Goal: Task Accomplishment & Management: Use online tool/utility

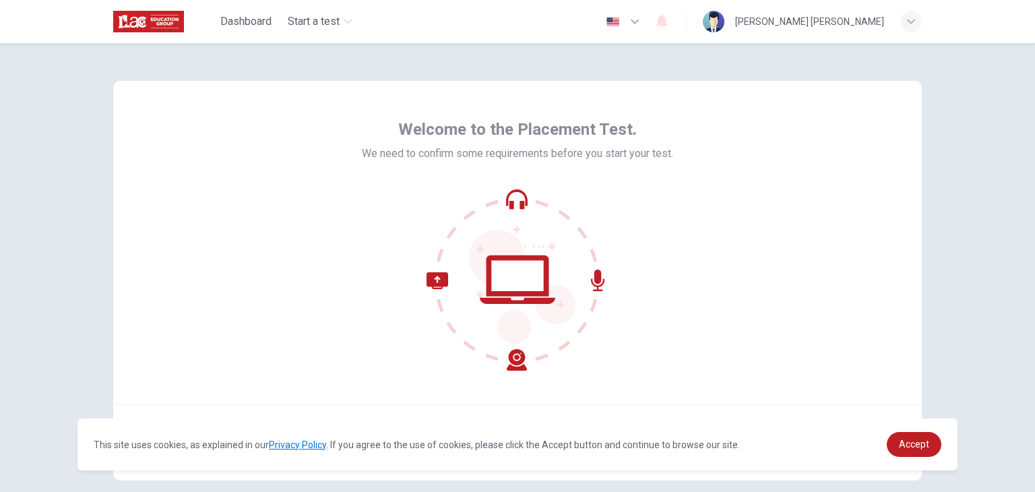
click at [513, 197] on icon at bounding box center [517, 280] width 182 height 182
click at [927, 439] on span "Accept" at bounding box center [914, 444] width 30 height 11
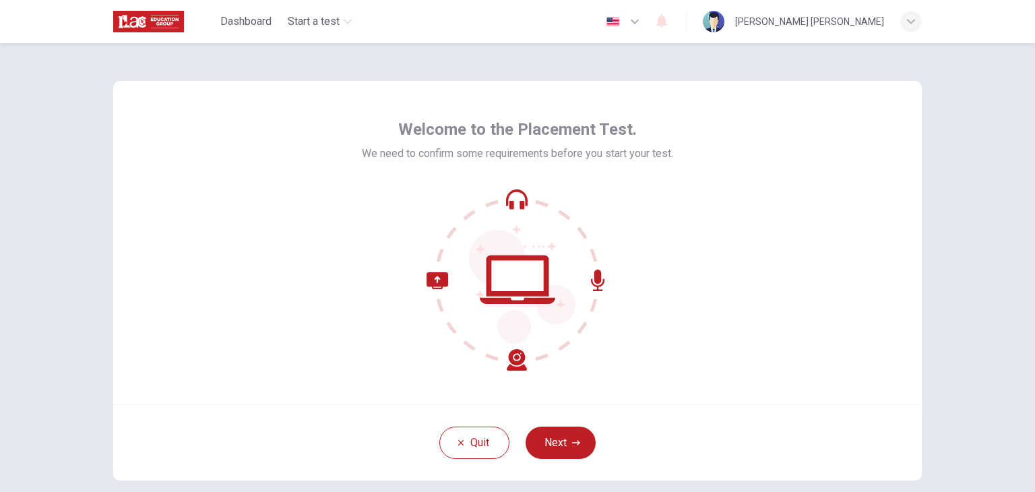
drag, startPoint x: 554, startPoint y: 447, endPoint x: 528, endPoint y: 400, distance: 54.0
click at [528, 400] on div "Welcome to the Placement Test. We need to confirm some requirements before you …" at bounding box center [517, 242] width 808 height 323
click at [563, 443] on button "Next" at bounding box center [560, 442] width 70 height 32
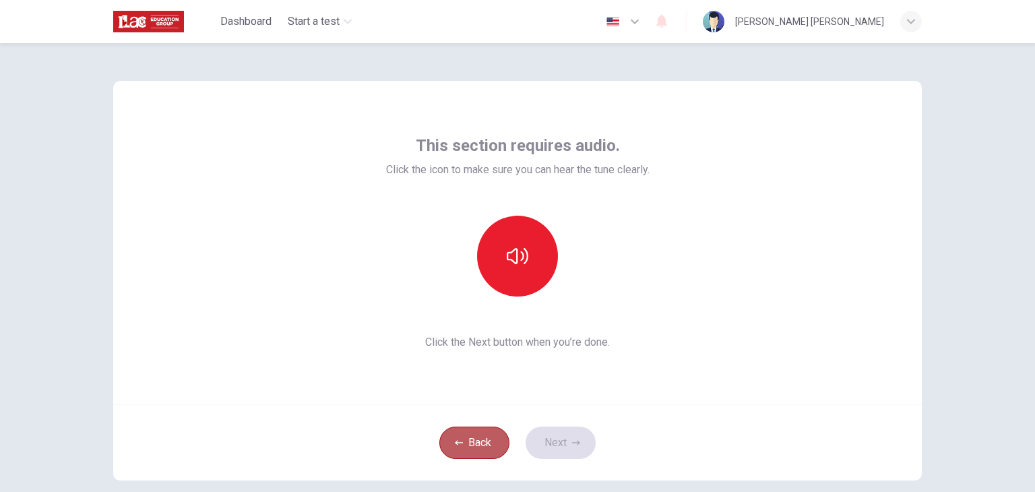
click at [476, 439] on button "Back" at bounding box center [474, 442] width 70 height 32
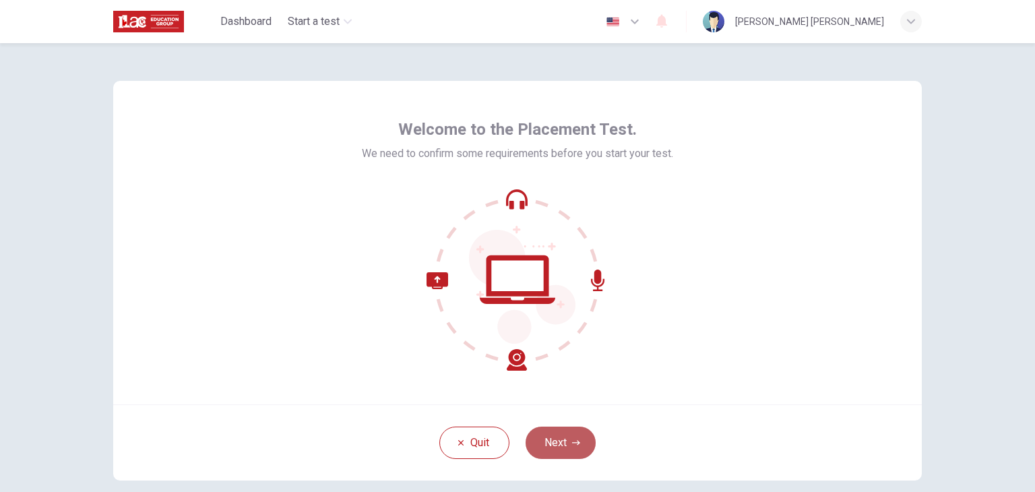
click at [552, 443] on button "Next" at bounding box center [560, 442] width 70 height 32
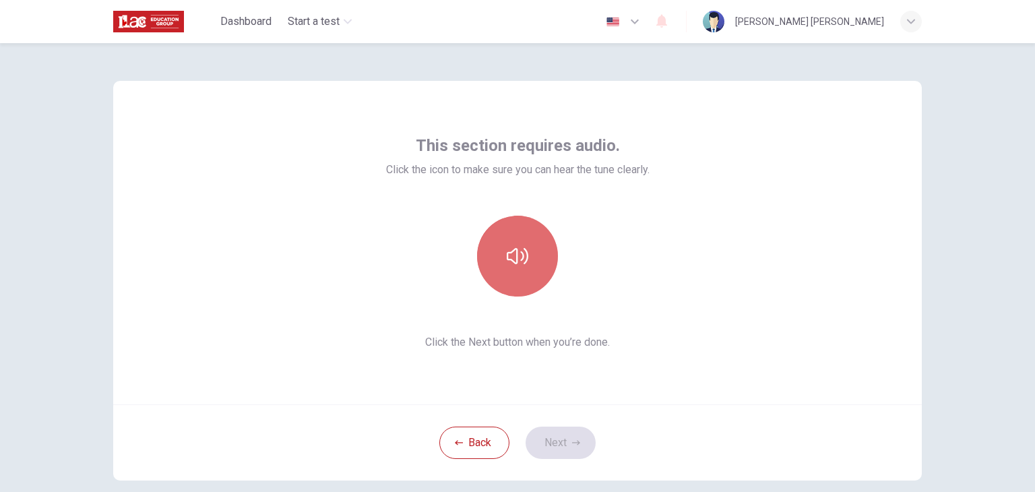
click at [498, 252] on button "button" at bounding box center [517, 256] width 81 height 81
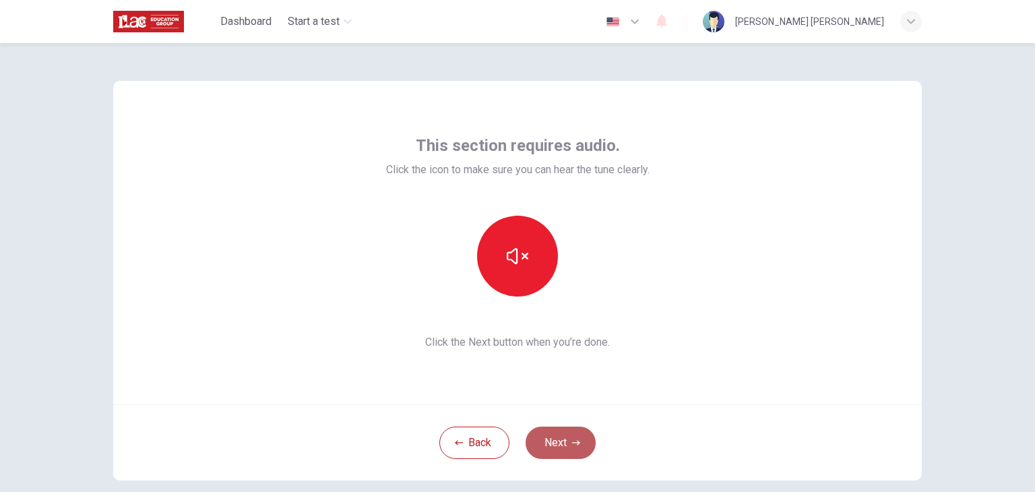
click at [567, 437] on button "Next" at bounding box center [560, 442] width 70 height 32
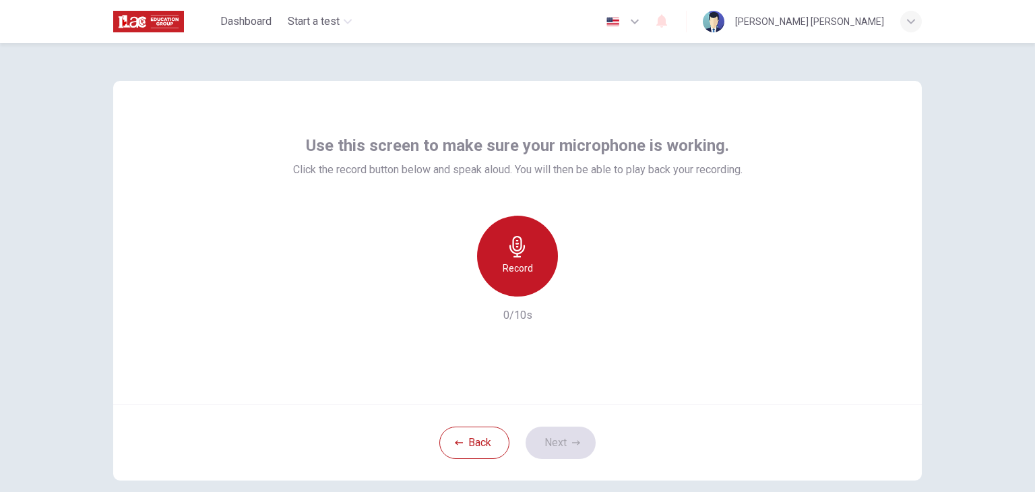
click at [515, 257] on icon "button" at bounding box center [516, 247] width 15 height 22
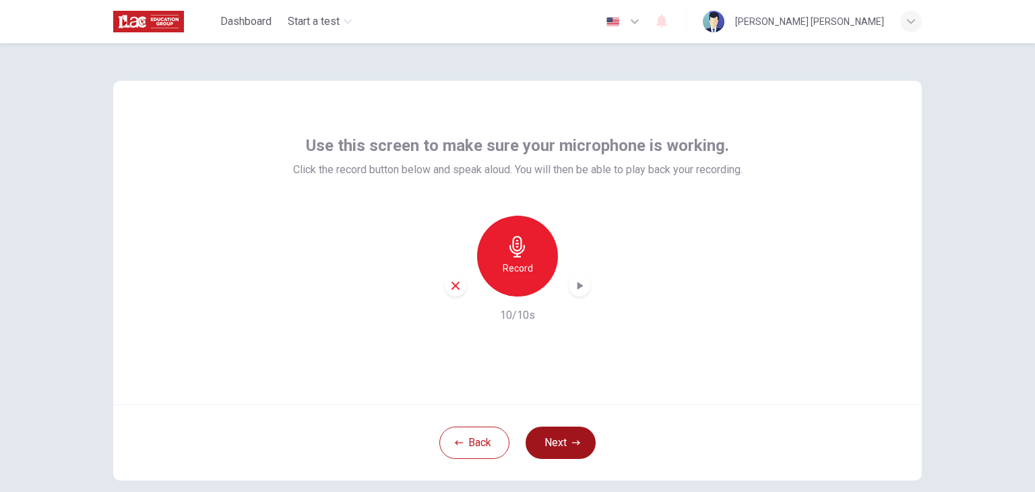
click at [572, 445] on icon "button" at bounding box center [576, 443] width 8 height 8
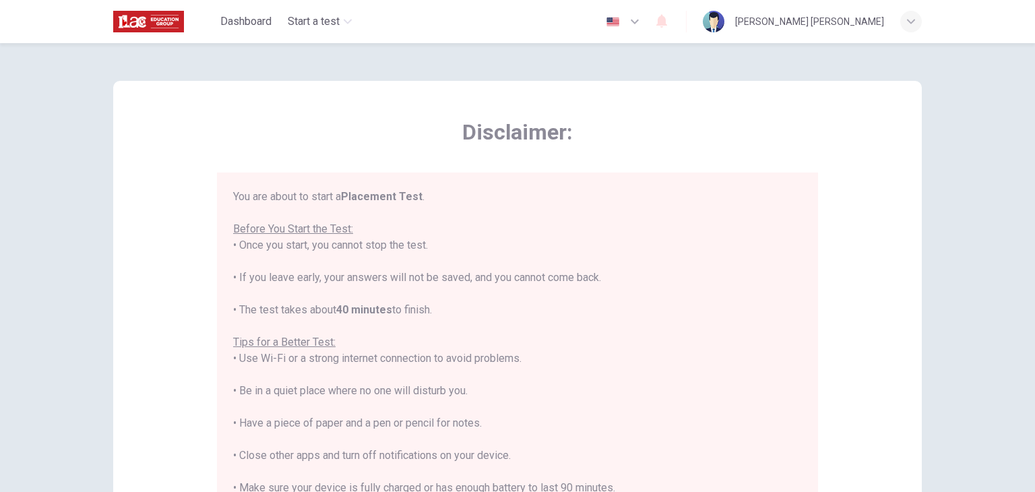
click at [912, 122] on div "Disclaimer: You are about to start a Placement Test . Before You Start the Test…" at bounding box center [517, 336] width 808 height 511
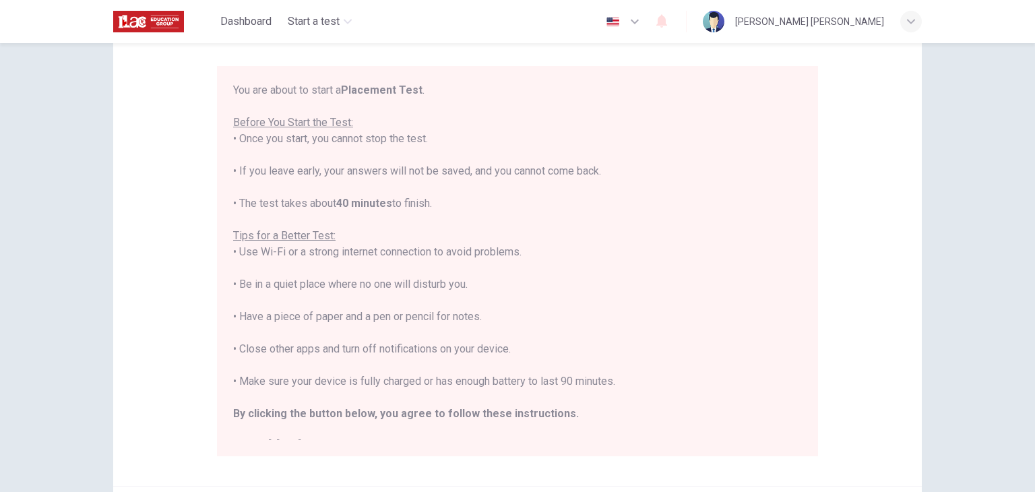
scroll to position [96, 0]
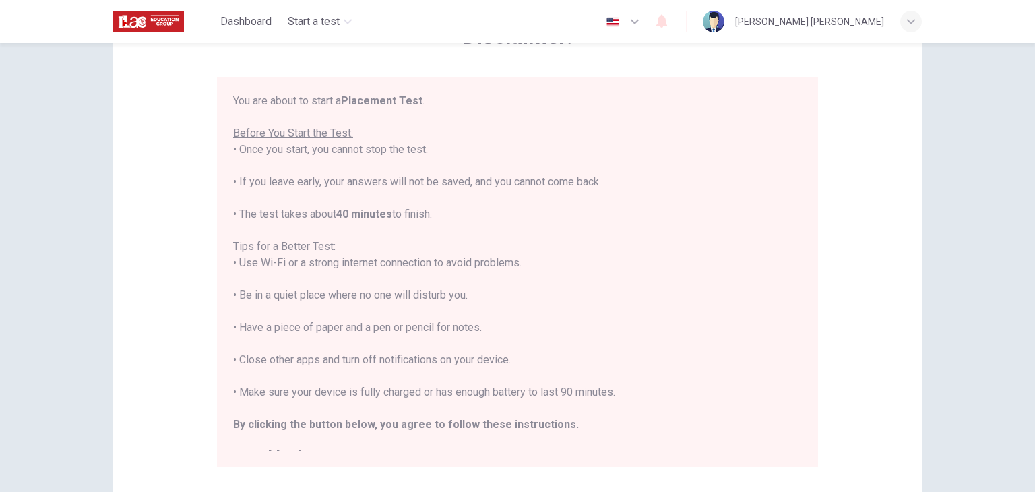
click at [916, 98] on div "Disclaimer: You are about to start a Placement Test . Before You Start the Test…" at bounding box center [517, 240] width 808 height 511
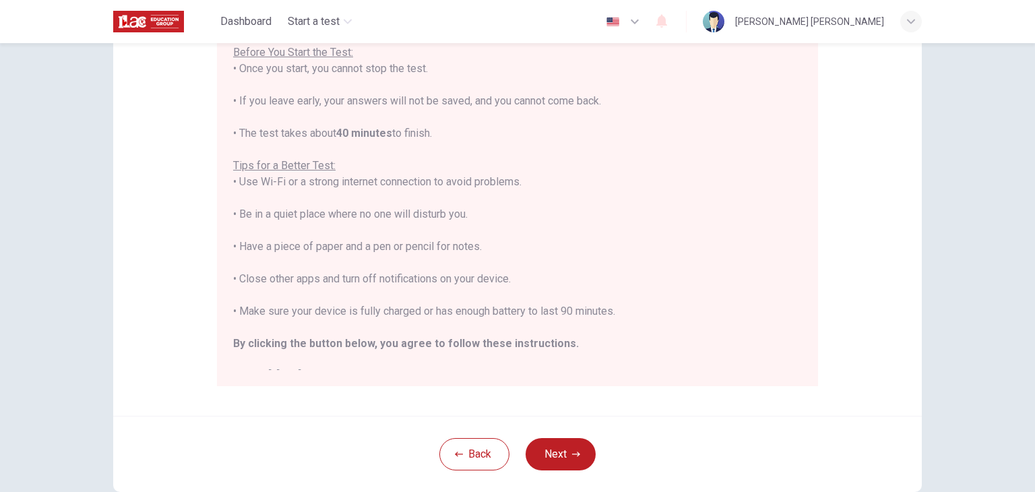
scroll to position [203, 0]
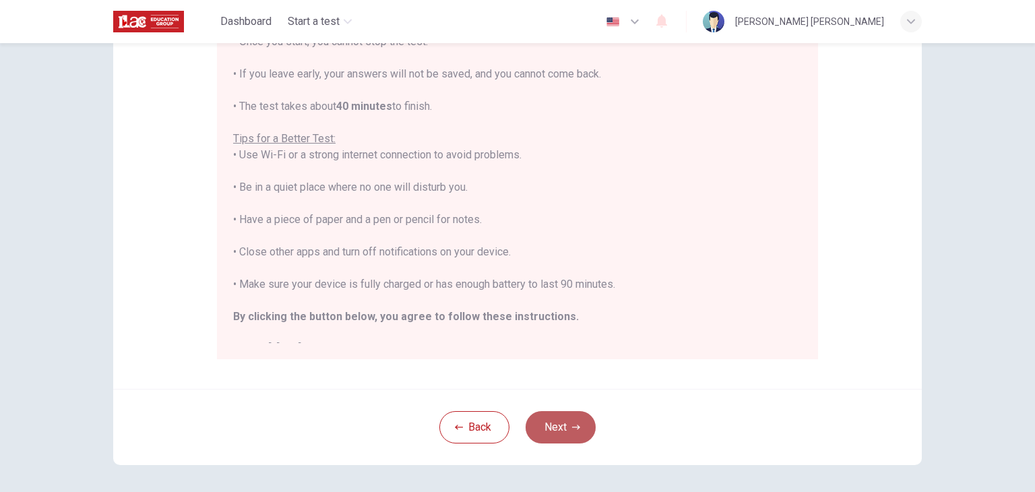
click at [559, 439] on button "Next" at bounding box center [560, 427] width 70 height 32
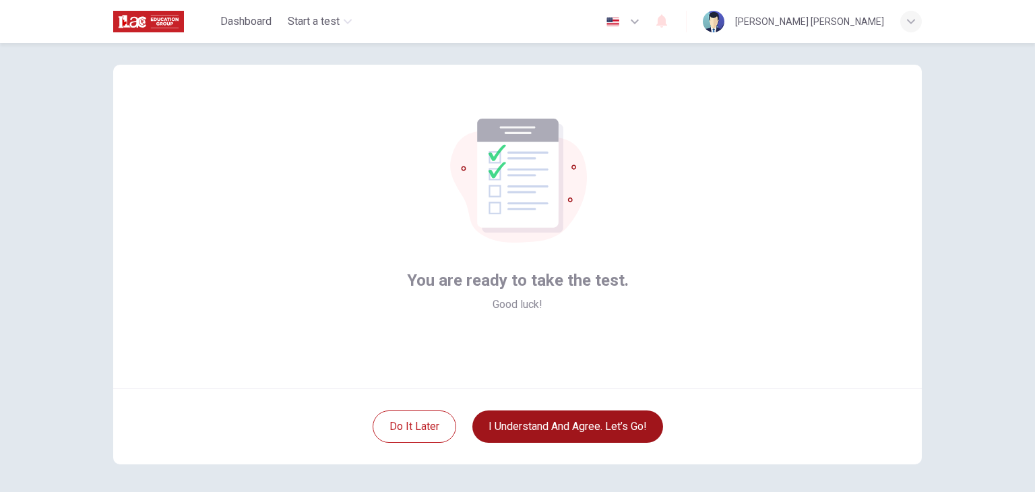
scroll to position [27, 0]
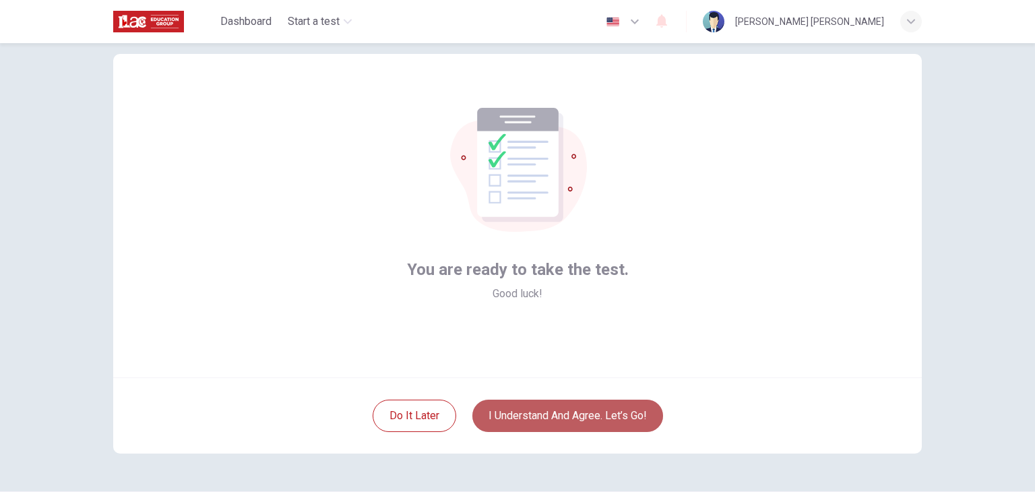
click at [551, 410] on button "I understand and agree. Let’s go!" at bounding box center [567, 416] width 191 height 32
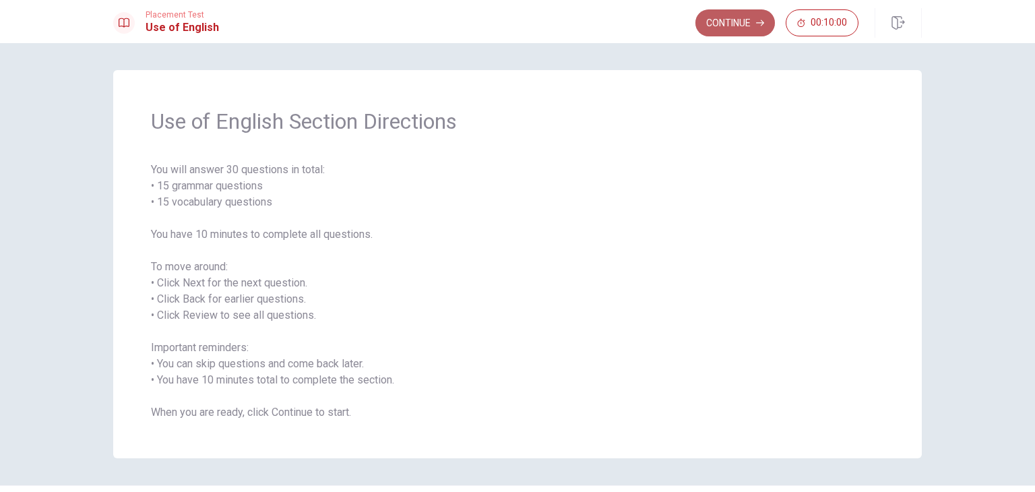
click at [722, 23] on button "Continue" at bounding box center [734, 22] width 79 height 27
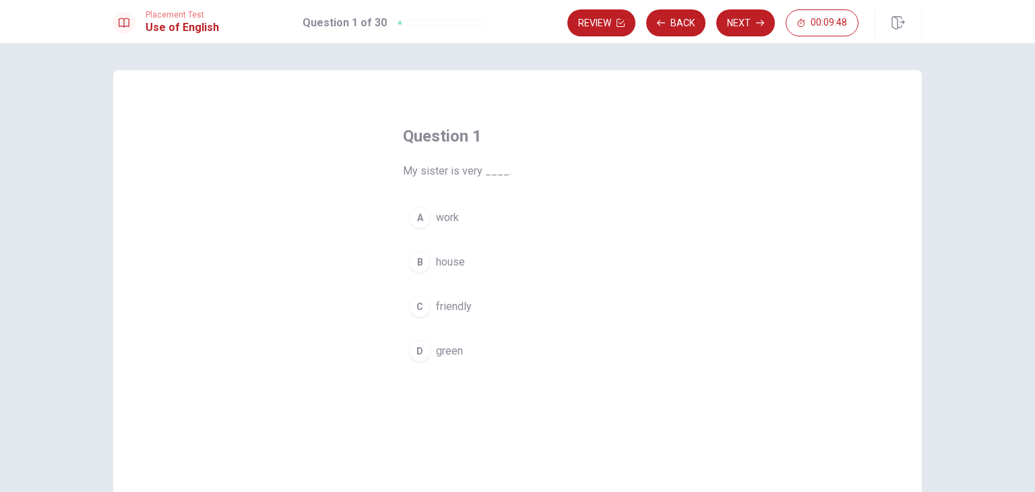
click at [445, 309] on span "friendly" at bounding box center [454, 306] width 36 height 16
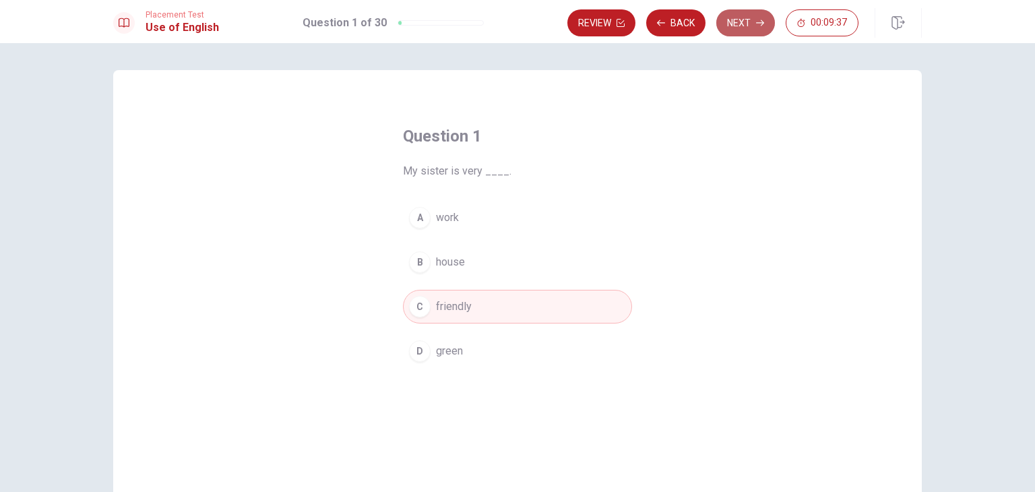
click at [746, 26] on button "Next" at bounding box center [745, 22] width 59 height 27
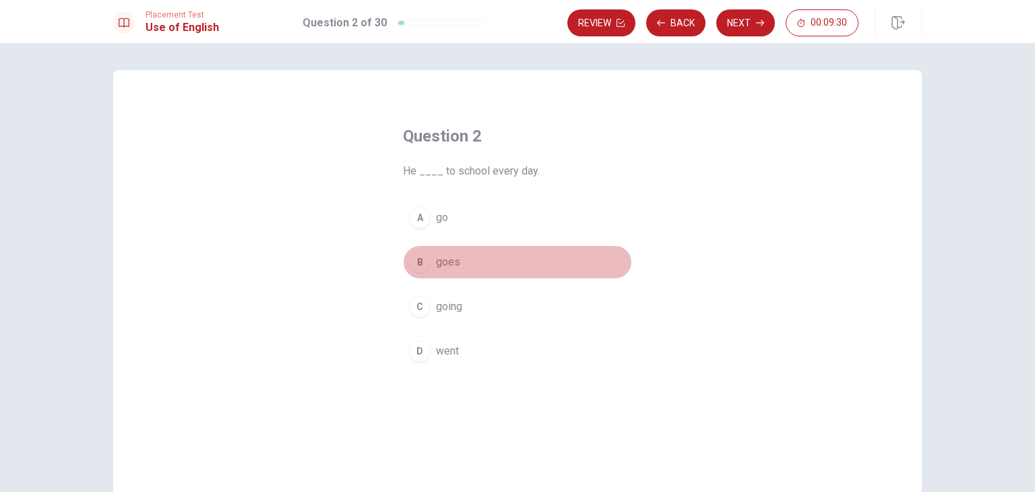
click at [436, 268] on span "goes" at bounding box center [448, 262] width 24 height 16
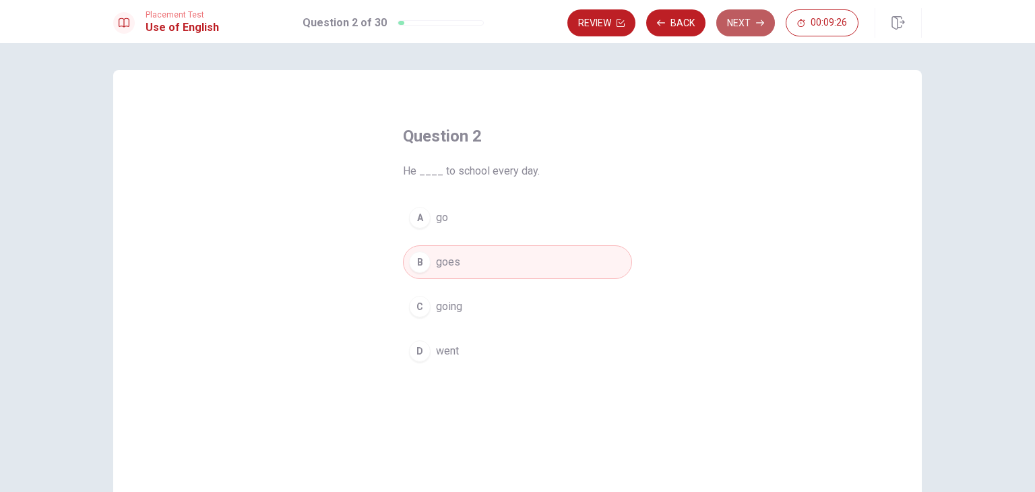
click at [736, 33] on button "Next" at bounding box center [745, 22] width 59 height 27
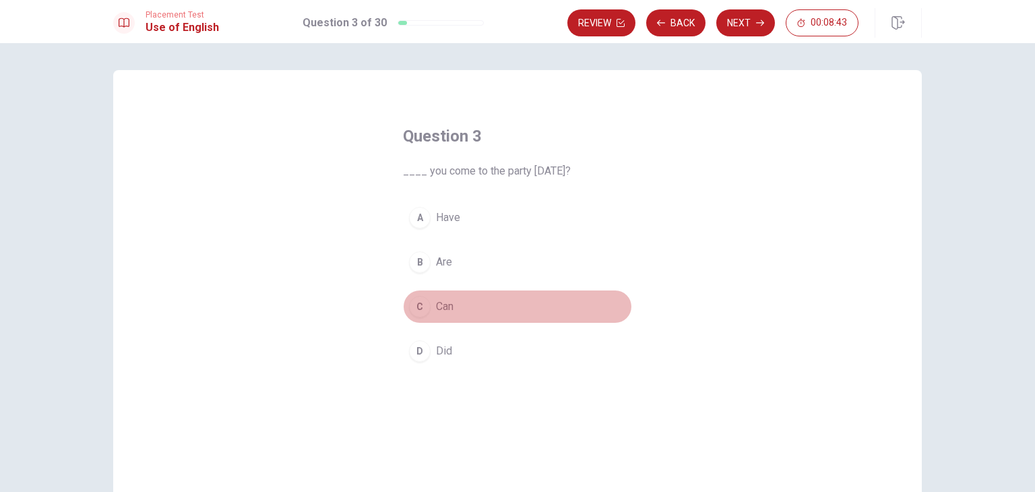
click at [430, 298] on button "C Can" at bounding box center [517, 307] width 229 height 34
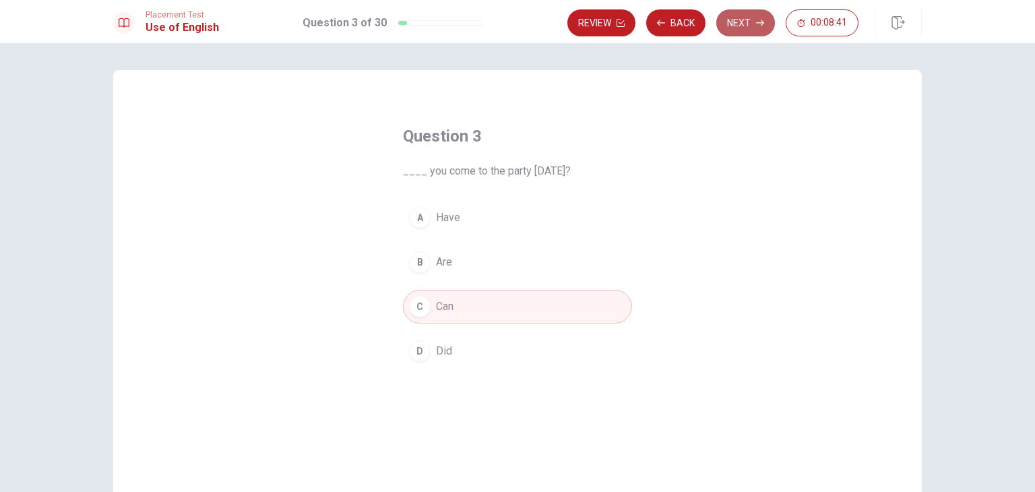
click at [751, 20] on button "Next" at bounding box center [745, 22] width 59 height 27
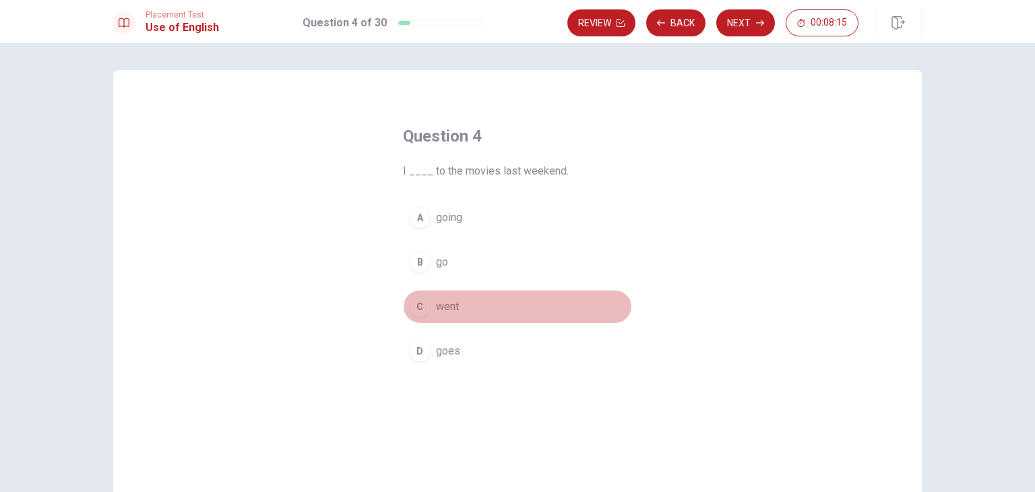
click at [427, 313] on button "C went" at bounding box center [517, 307] width 229 height 34
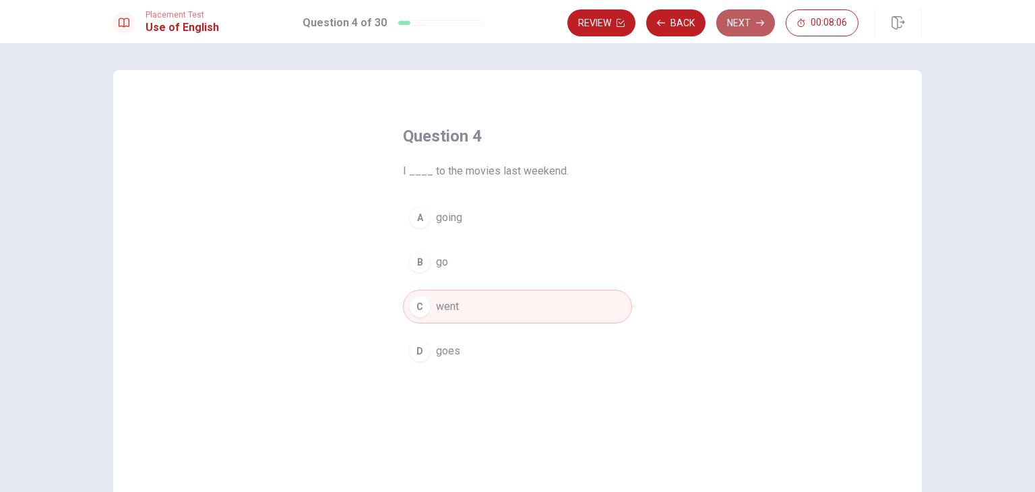
click at [741, 25] on button "Next" at bounding box center [745, 22] width 59 height 27
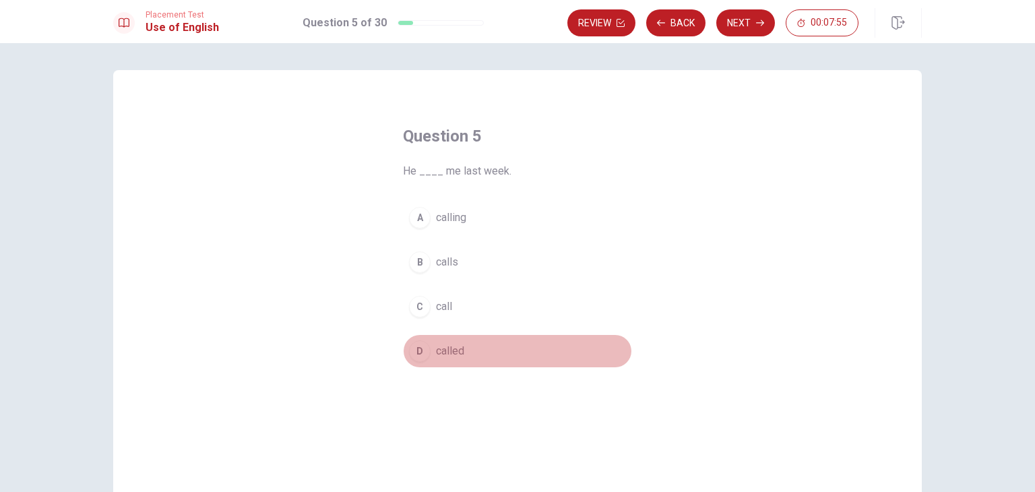
click at [445, 351] on span "called" at bounding box center [450, 351] width 28 height 16
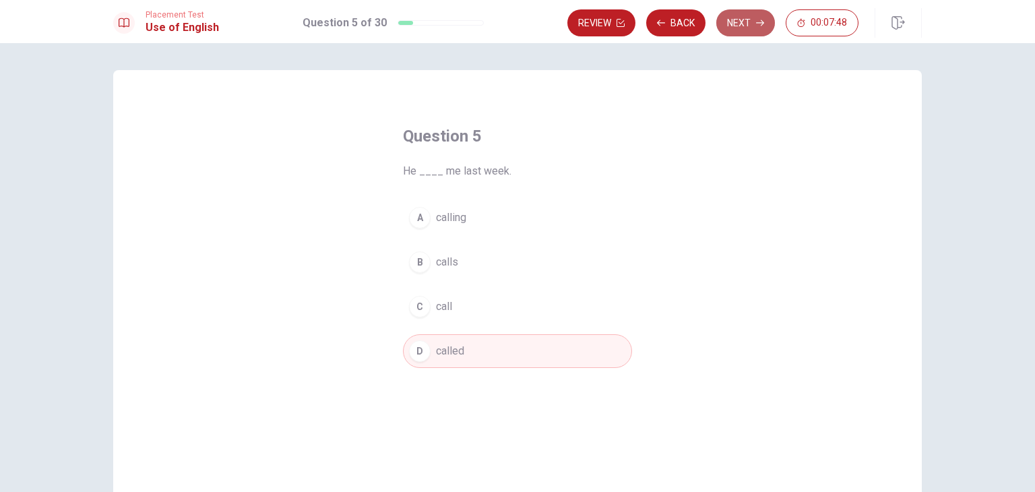
click at [746, 17] on button "Next" at bounding box center [745, 22] width 59 height 27
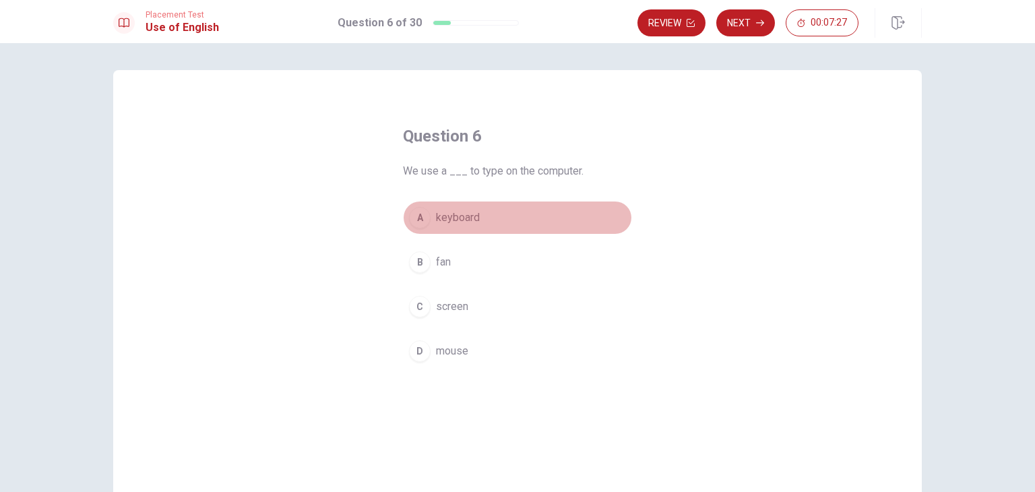
click at [416, 222] on div "A" at bounding box center [420, 218] width 22 height 22
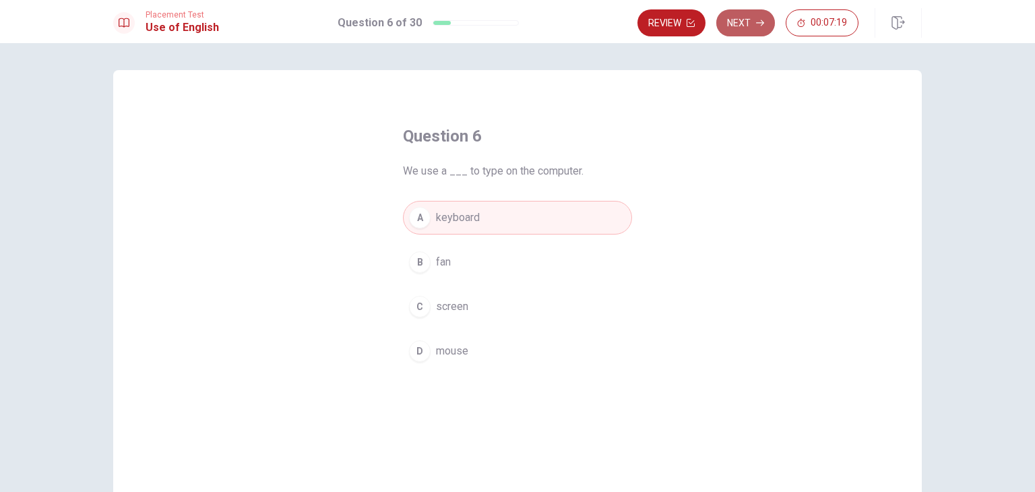
click at [734, 27] on button "Next" at bounding box center [745, 22] width 59 height 27
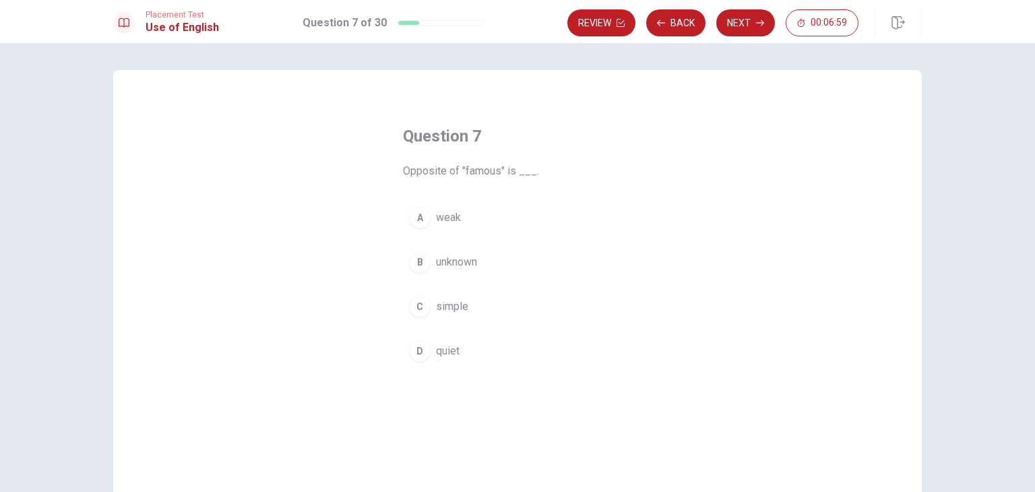
click at [436, 267] on span "unknown" at bounding box center [456, 262] width 41 height 16
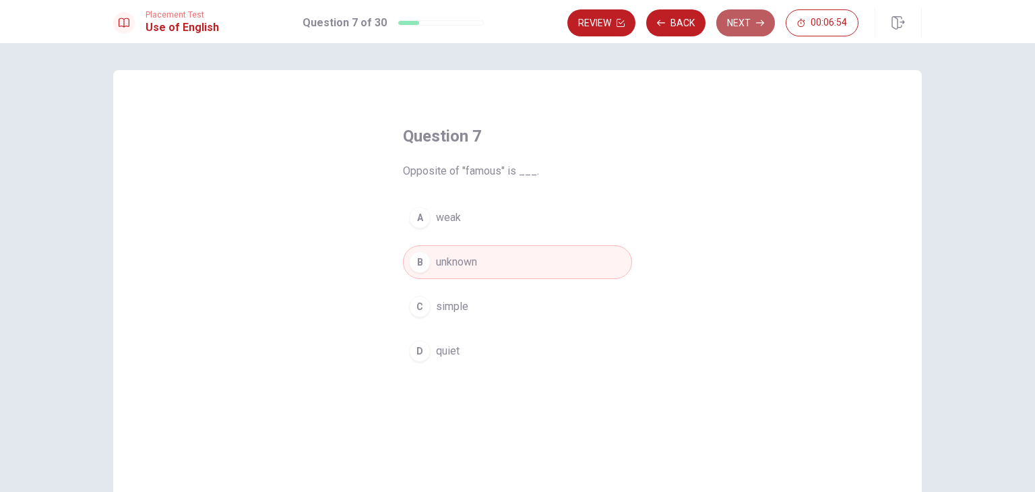
click at [752, 29] on button "Next" at bounding box center [745, 22] width 59 height 27
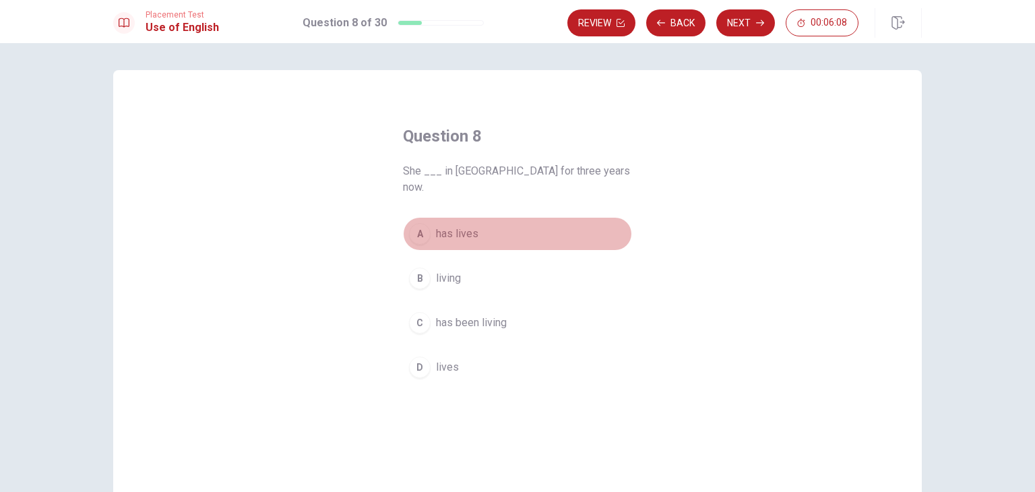
click at [420, 223] on div "A" at bounding box center [420, 234] width 22 height 22
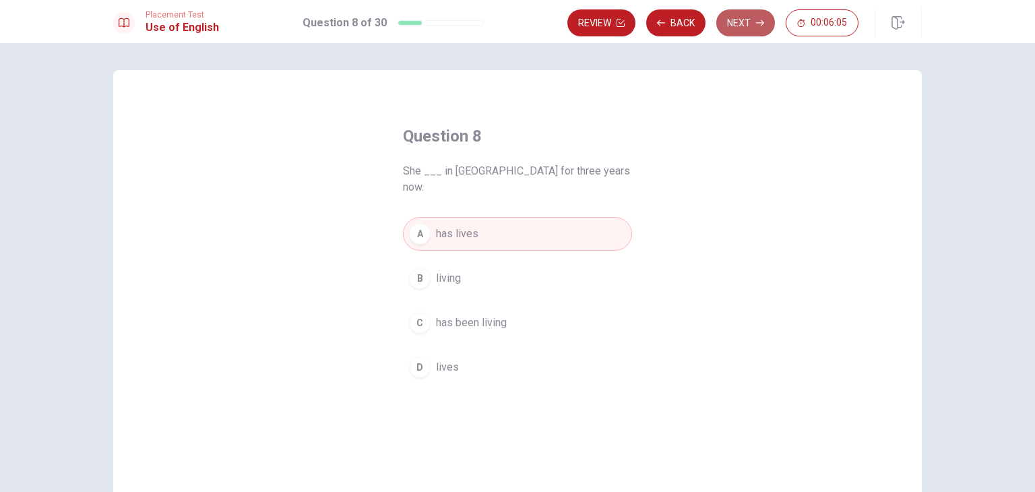
click at [763, 31] on button "Next" at bounding box center [745, 22] width 59 height 27
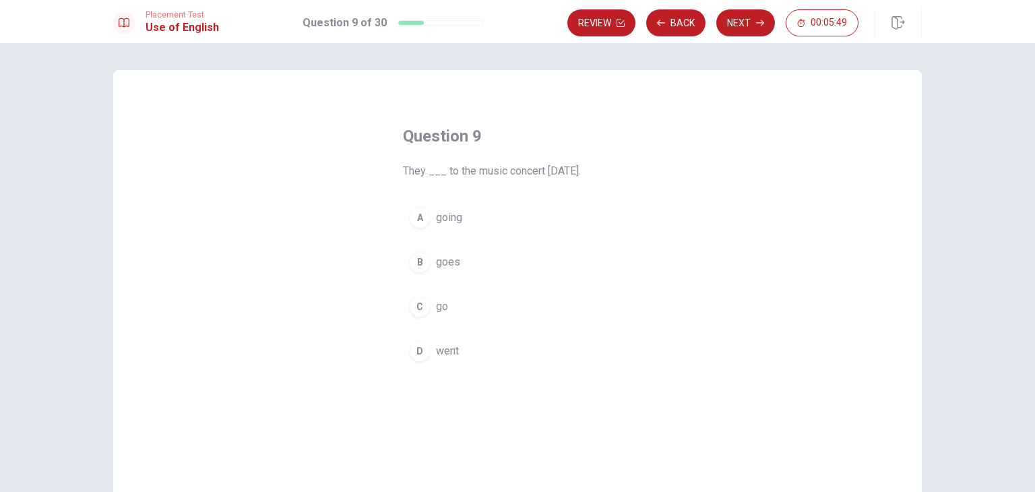
click at [436, 354] on span "went" at bounding box center [447, 351] width 23 height 16
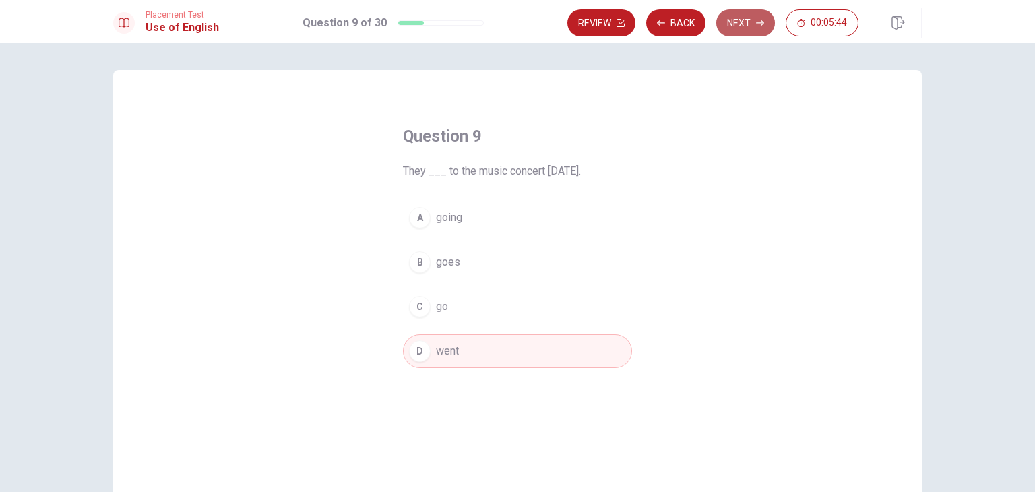
click at [755, 33] on button "Next" at bounding box center [745, 22] width 59 height 27
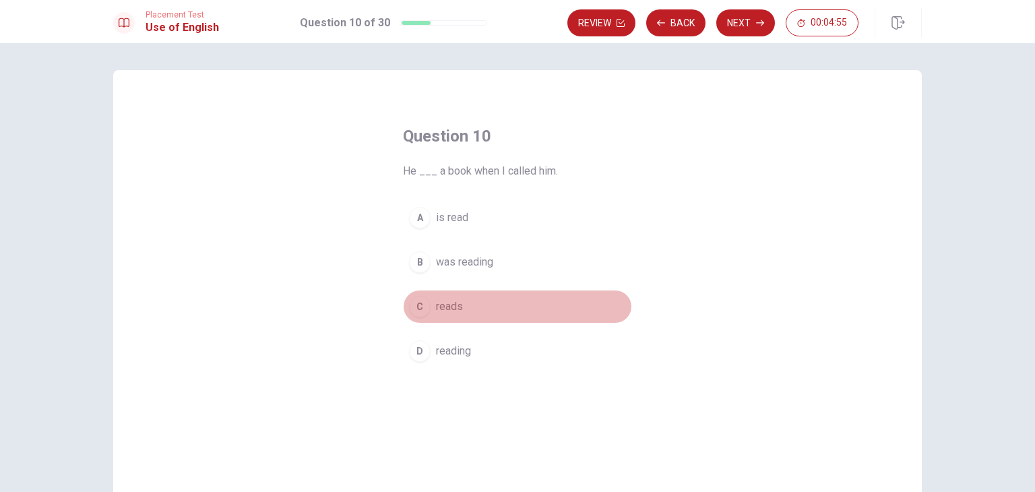
click at [441, 311] on span "reads" at bounding box center [449, 306] width 27 height 16
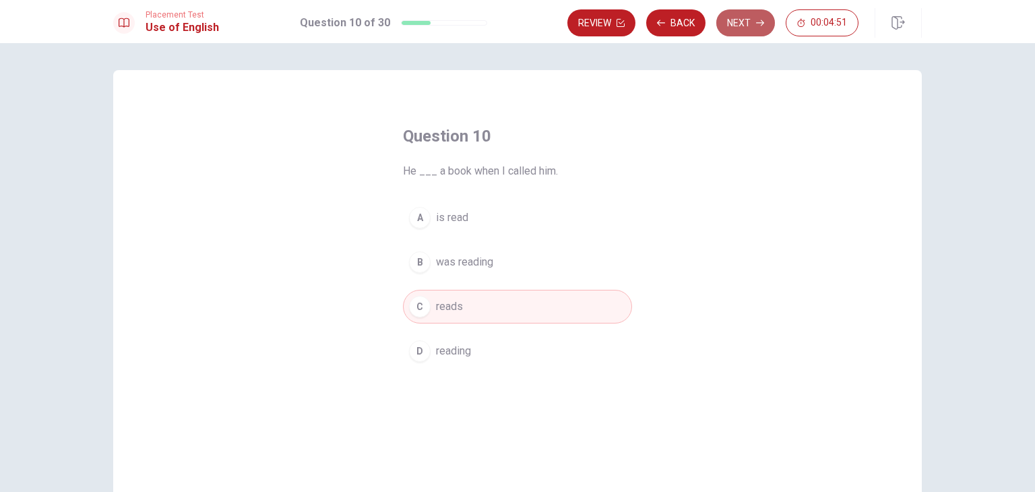
click at [746, 18] on button "Next" at bounding box center [745, 22] width 59 height 27
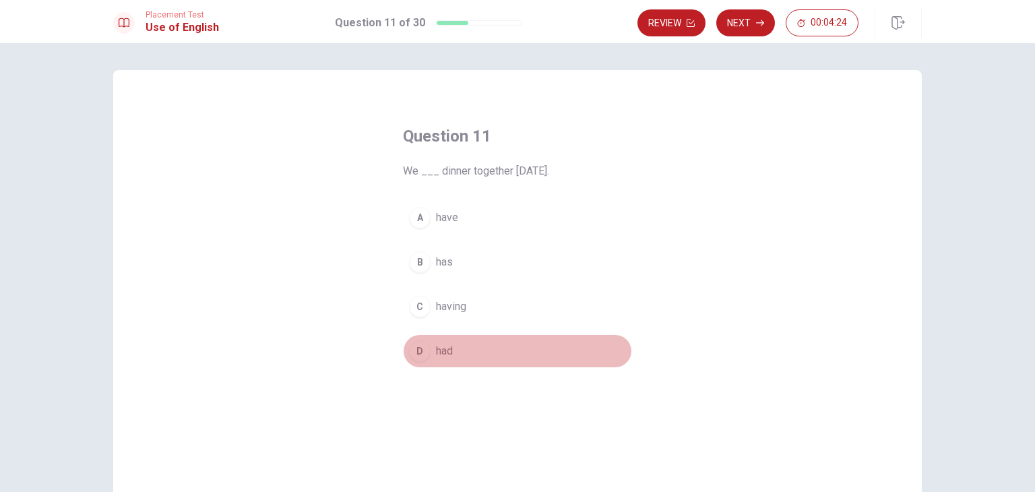
click at [426, 346] on button "D had" at bounding box center [517, 351] width 229 height 34
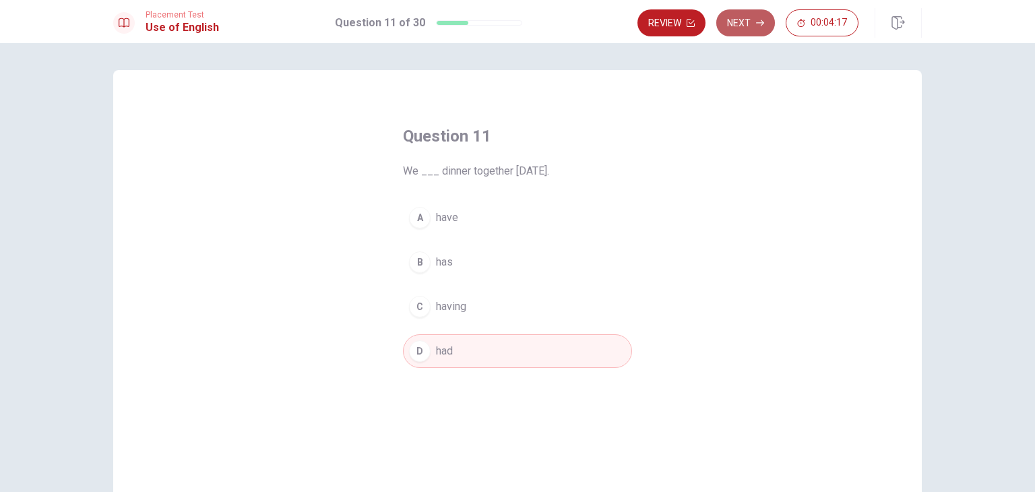
click at [736, 30] on button "Next" at bounding box center [745, 22] width 59 height 27
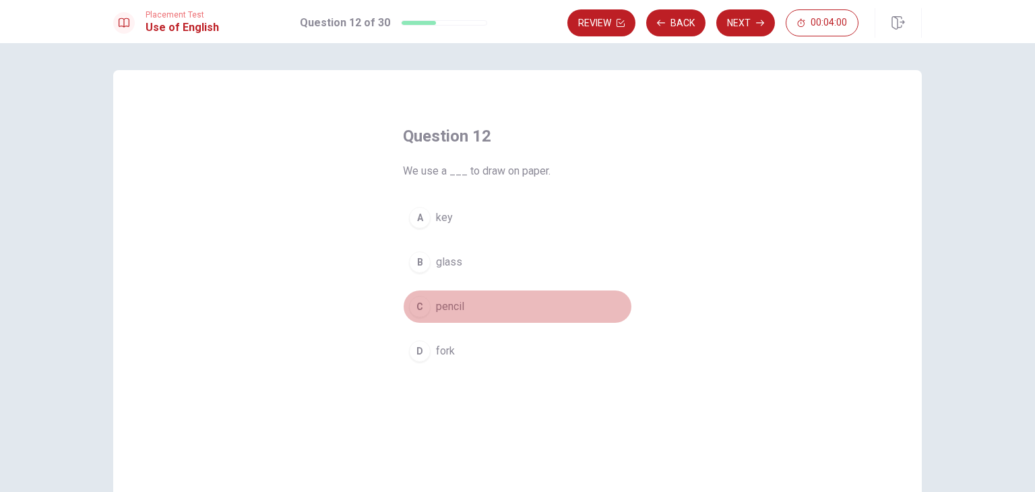
click at [437, 313] on span "pencil" at bounding box center [450, 306] width 28 height 16
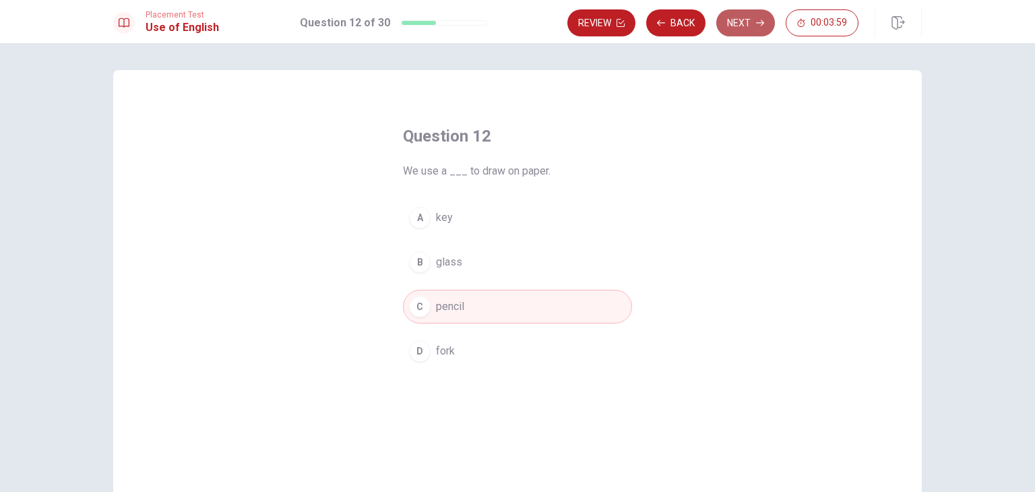
click at [759, 24] on icon "button" at bounding box center [760, 23] width 8 height 8
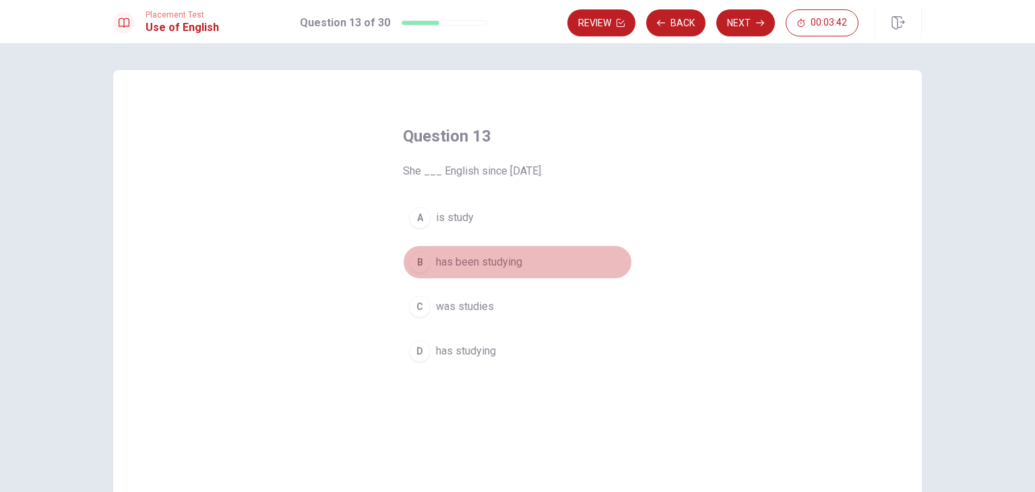
click at [422, 269] on div "B" at bounding box center [420, 262] width 22 height 22
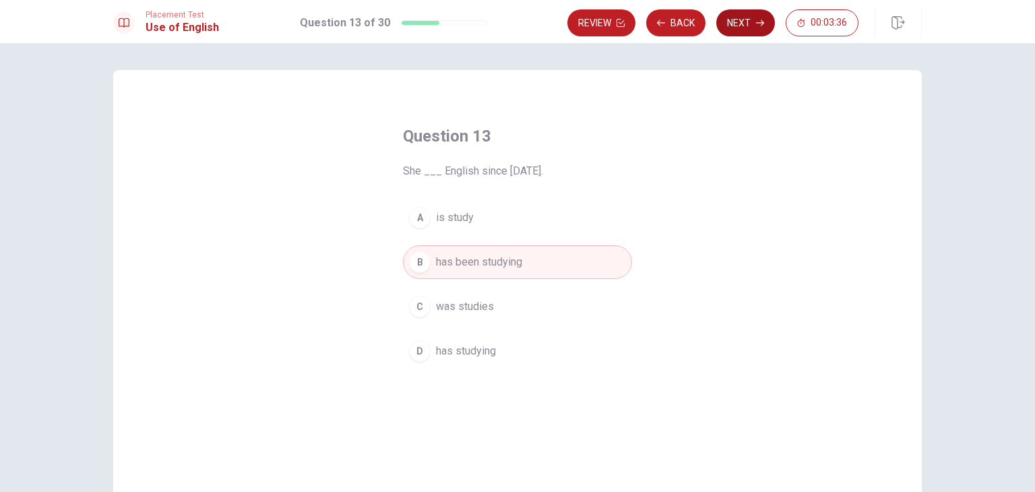
click at [736, 34] on button "Next" at bounding box center [745, 22] width 59 height 27
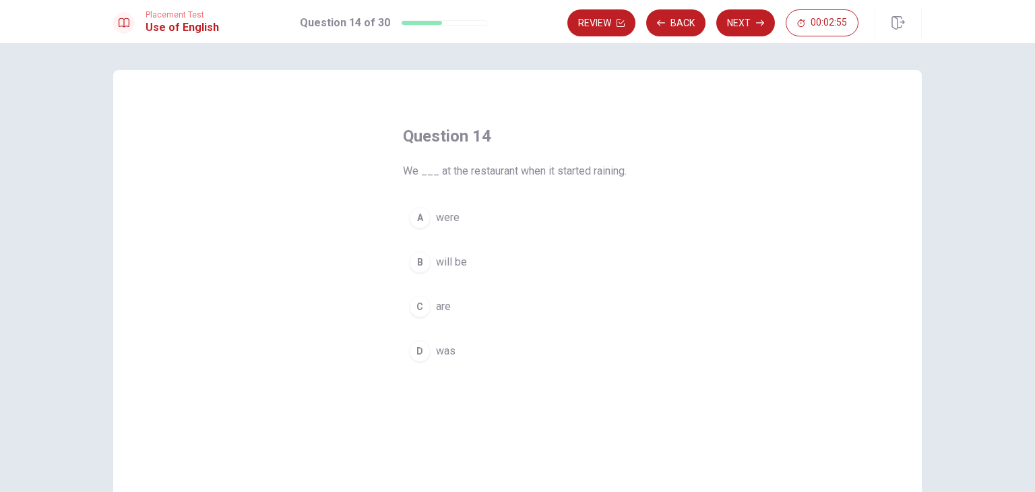
click at [420, 224] on div "A" at bounding box center [420, 218] width 22 height 22
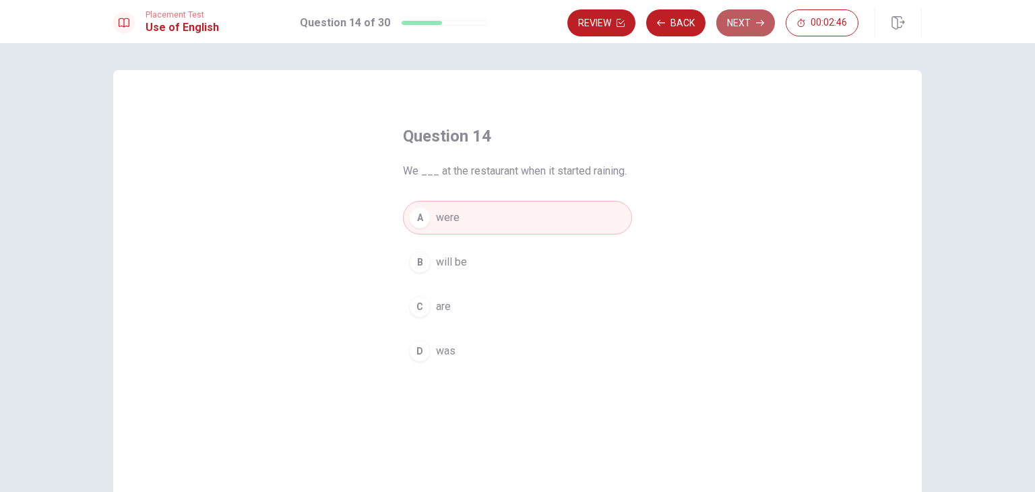
click at [740, 16] on button "Next" at bounding box center [745, 22] width 59 height 27
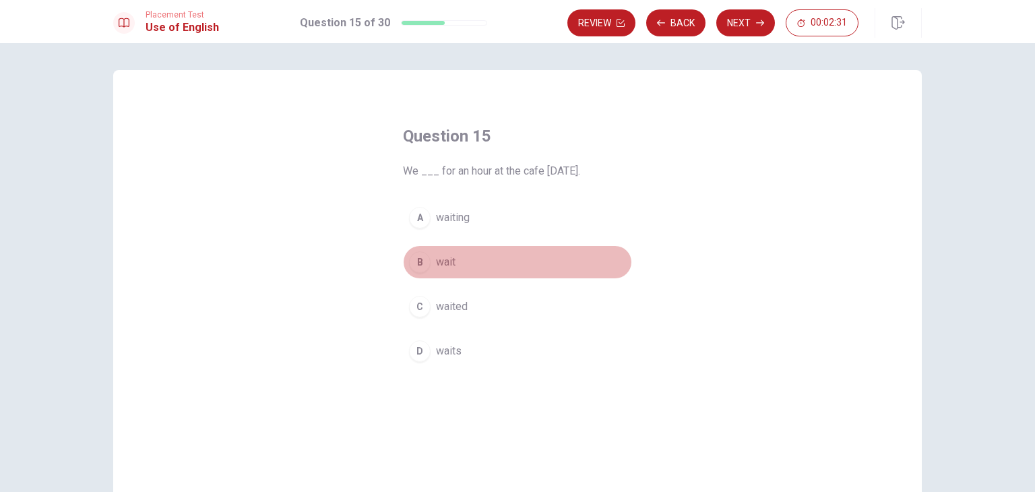
click at [444, 272] on button "B wait" at bounding box center [517, 262] width 229 height 34
click at [445, 310] on span "waited" at bounding box center [452, 306] width 32 height 16
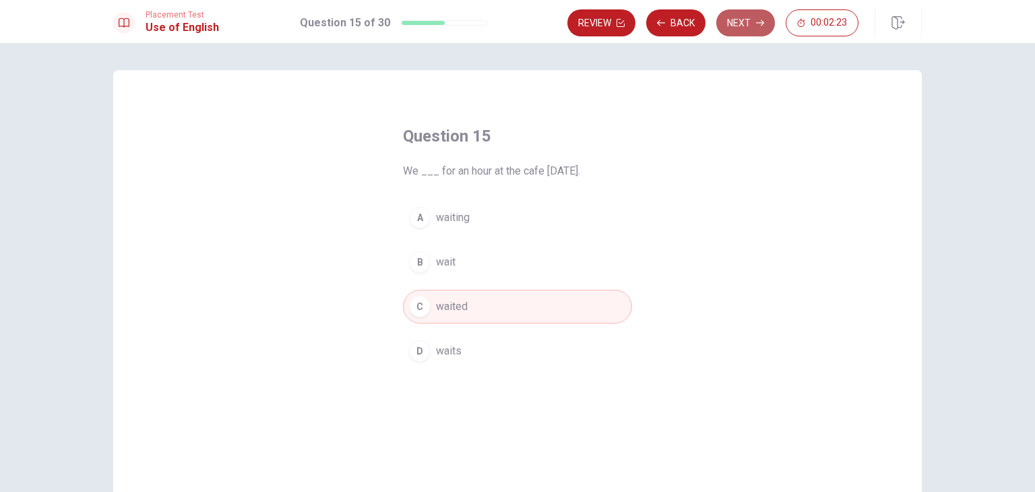
click at [742, 32] on button "Next" at bounding box center [745, 22] width 59 height 27
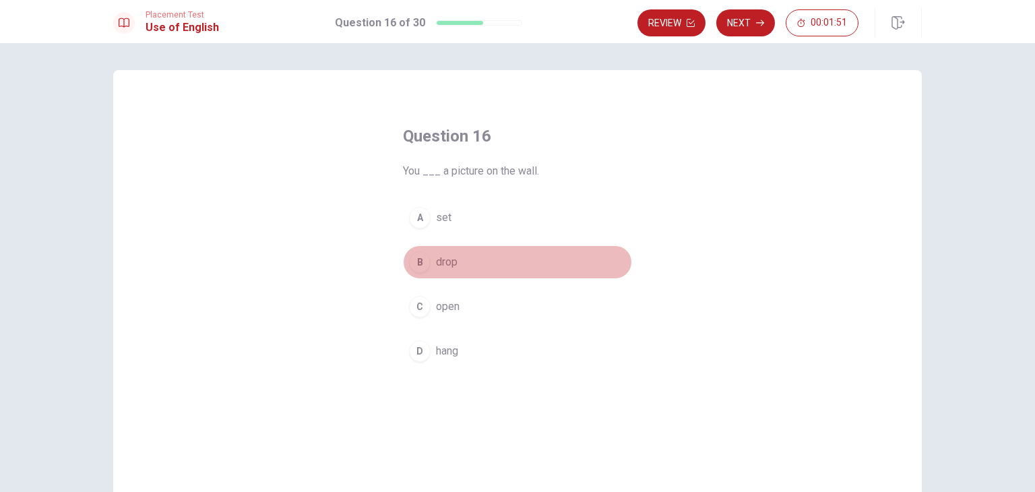
click at [443, 266] on span "drop" at bounding box center [447, 262] width 22 height 16
click at [447, 343] on span "hang" at bounding box center [447, 351] width 22 height 16
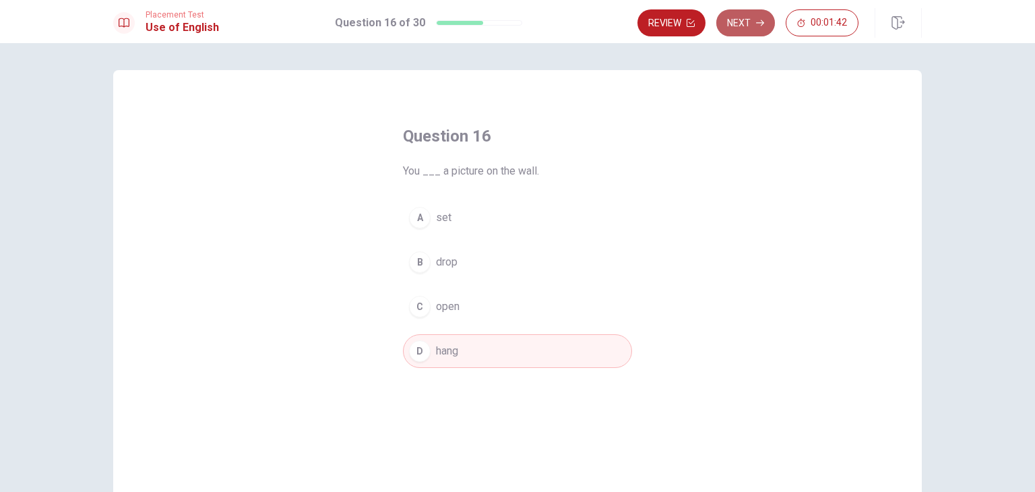
click at [746, 24] on button "Next" at bounding box center [745, 22] width 59 height 27
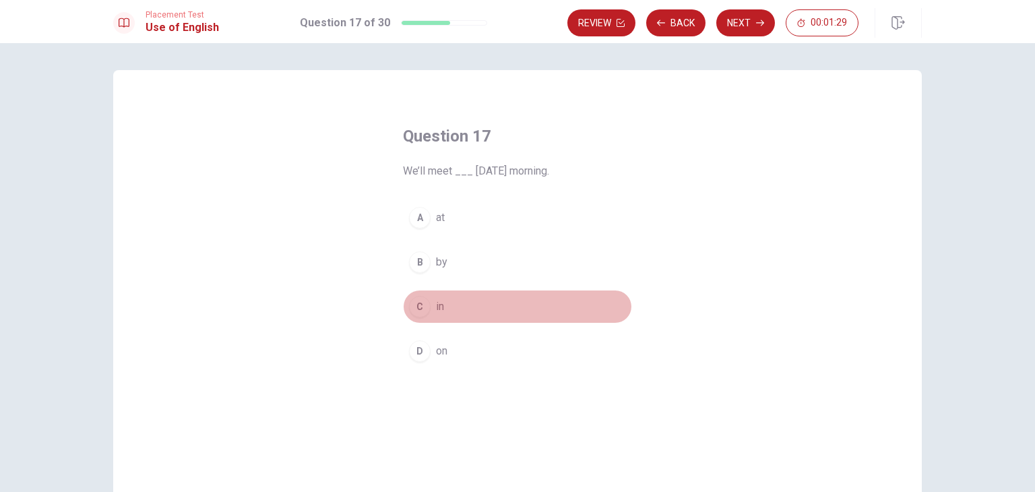
click at [440, 313] on span "in" at bounding box center [440, 306] width 8 height 16
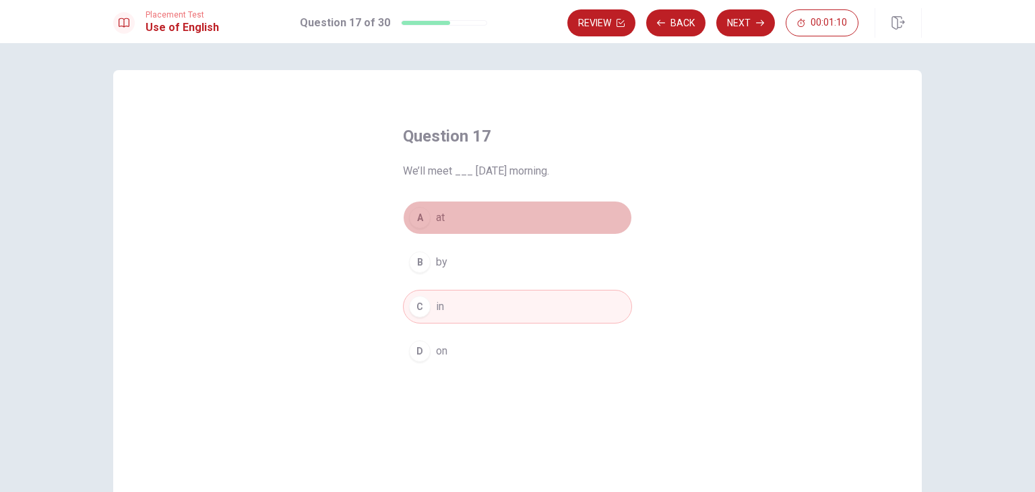
click at [436, 221] on span "at" at bounding box center [440, 218] width 9 height 16
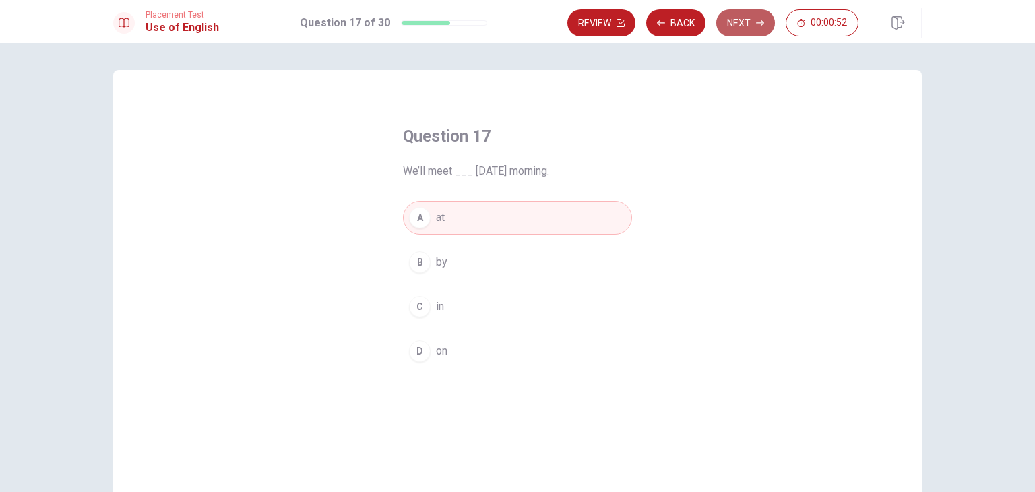
click at [743, 25] on button "Next" at bounding box center [745, 22] width 59 height 27
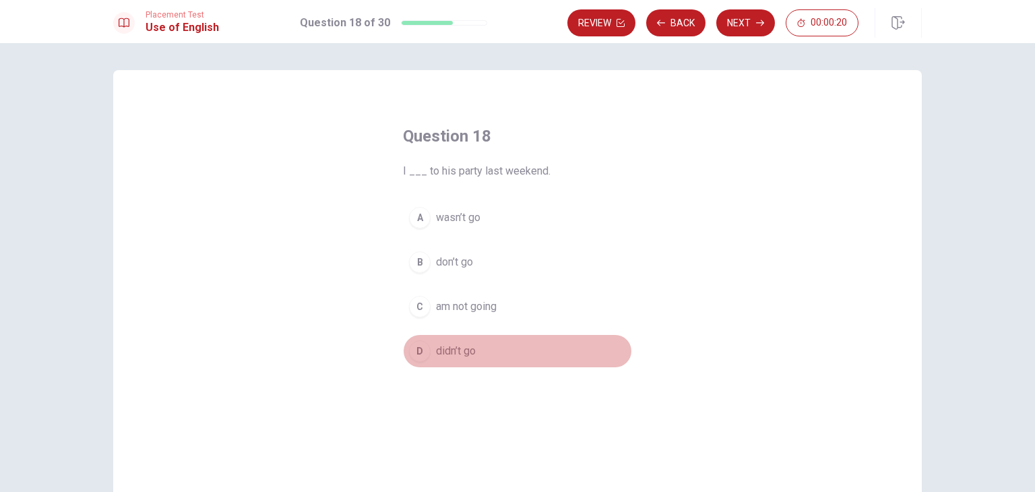
click at [448, 352] on span "didn’t go" at bounding box center [456, 351] width 40 height 16
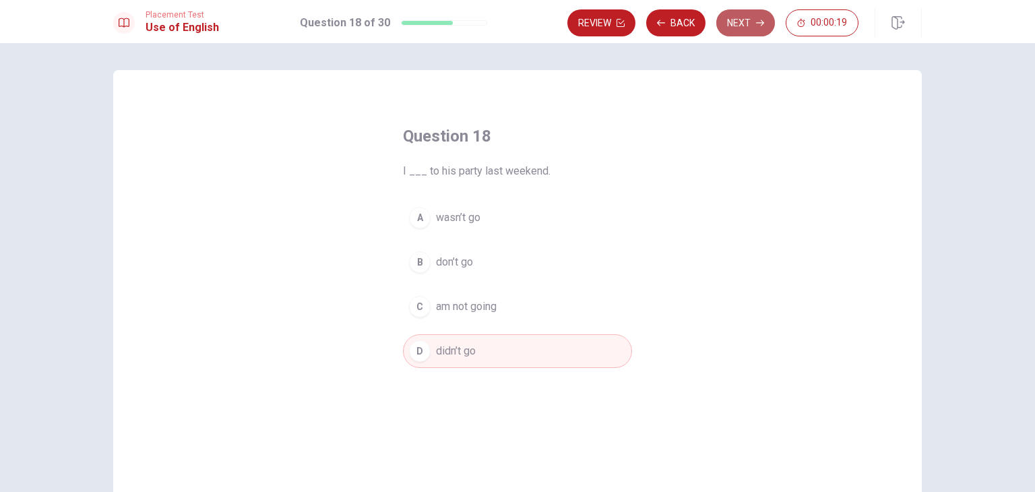
click at [748, 23] on button "Next" at bounding box center [745, 22] width 59 height 27
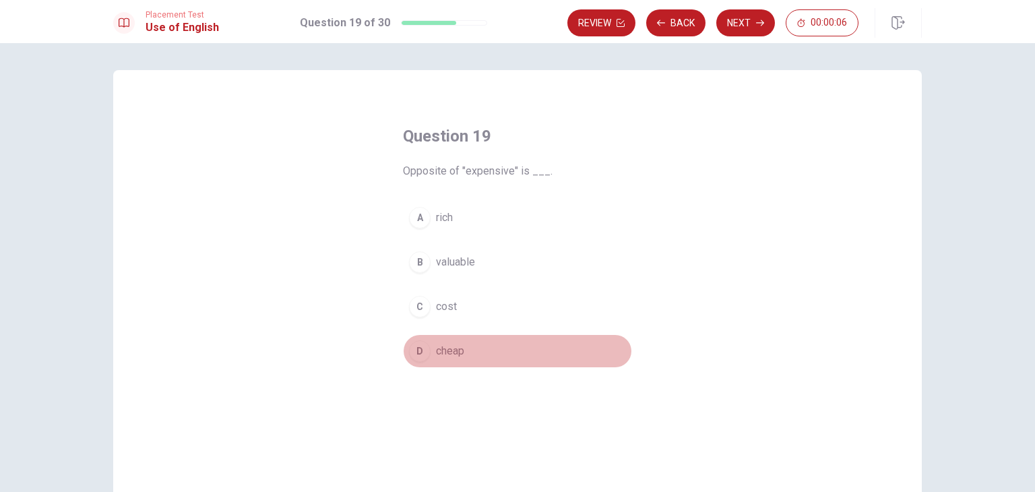
click at [436, 356] on span "cheap" at bounding box center [450, 351] width 28 height 16
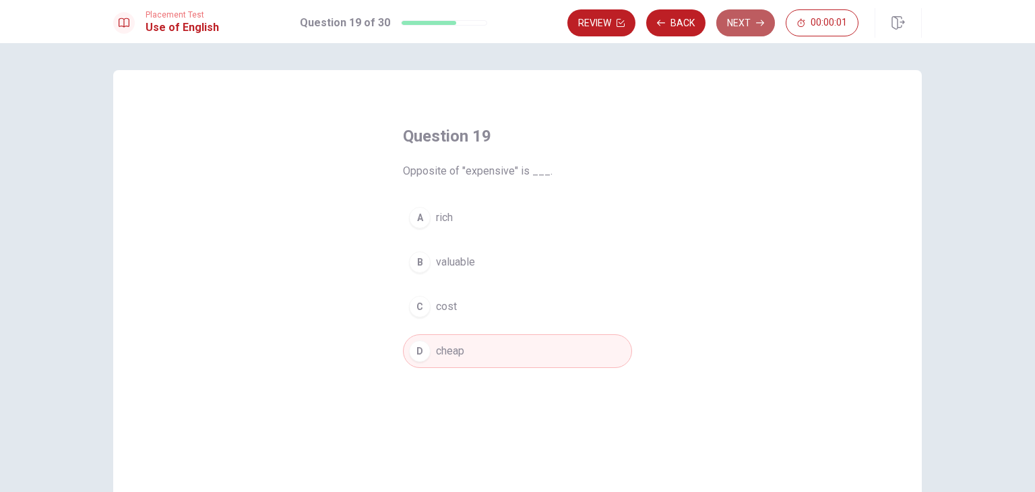
click at [740, 30] on button "Next" at bounding box center [745, 22] width 59 height 27
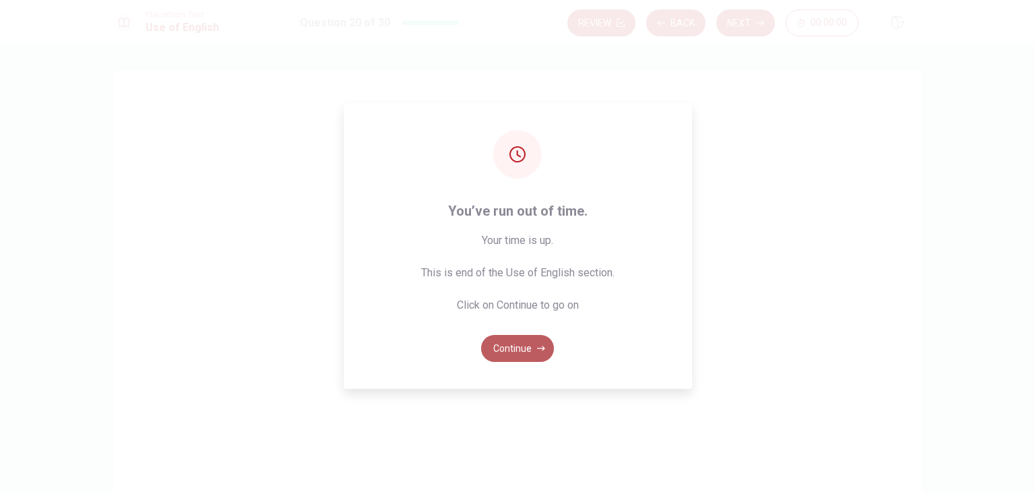
click at [505, 351] on button "Continue" at bounding box center [517, 348] width 73 height 27
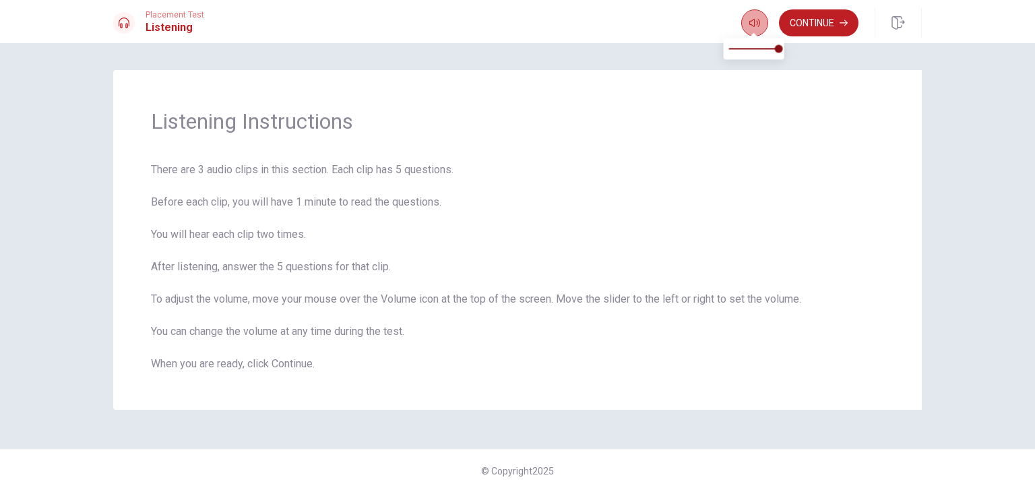
click at [752, 28] on icon "button" at bounding box center [754, 23] width 11 height 11
click at [806, 25] on button "Continue" at bounding box center [818, 22] width 79 height 27
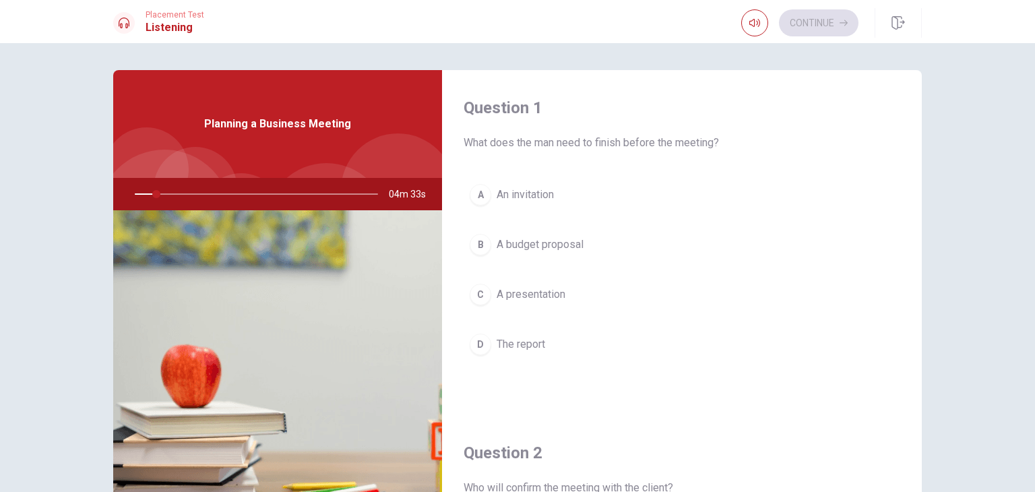
click at [137, 191] on div at bounding box center [254, 194] width 270 height 32
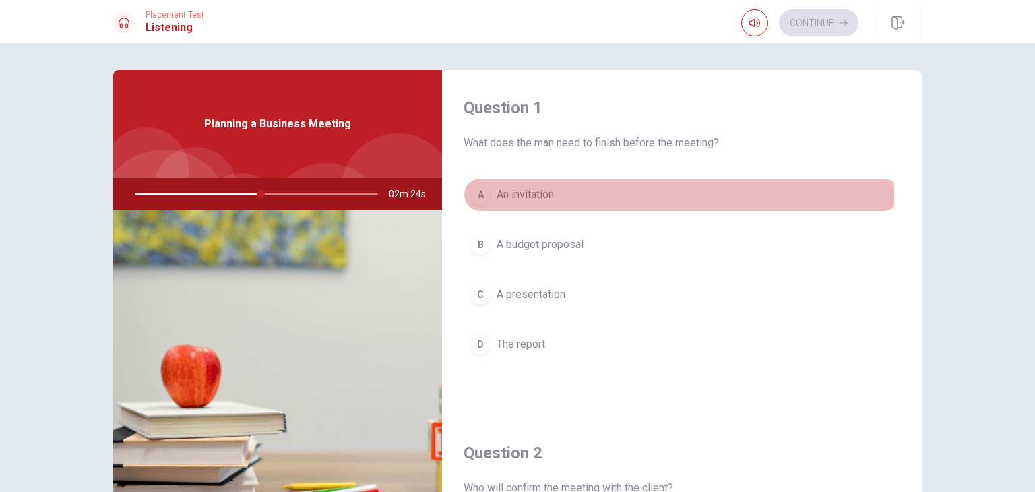
click at [532, 196] on span "An invitation" at bounding box center [525, 195] width 57 height 16
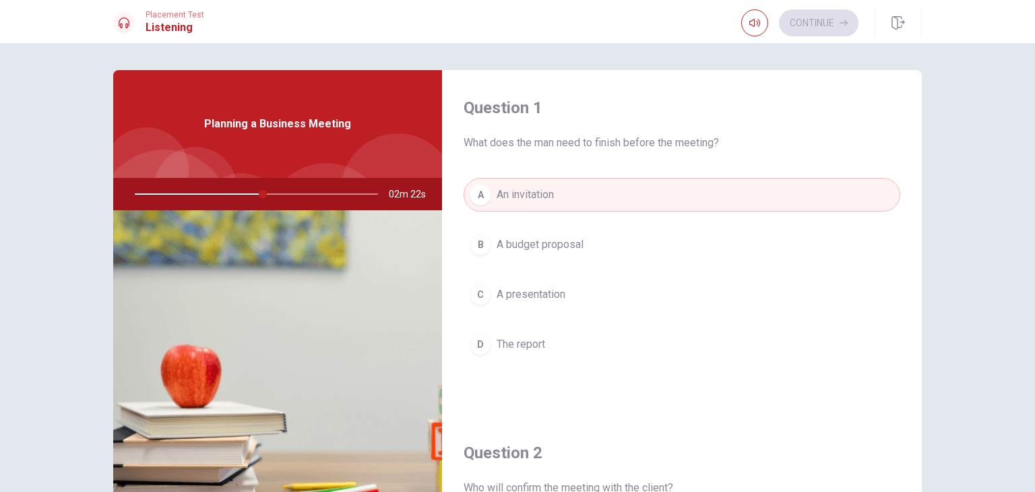
scroll to position [410, 0]
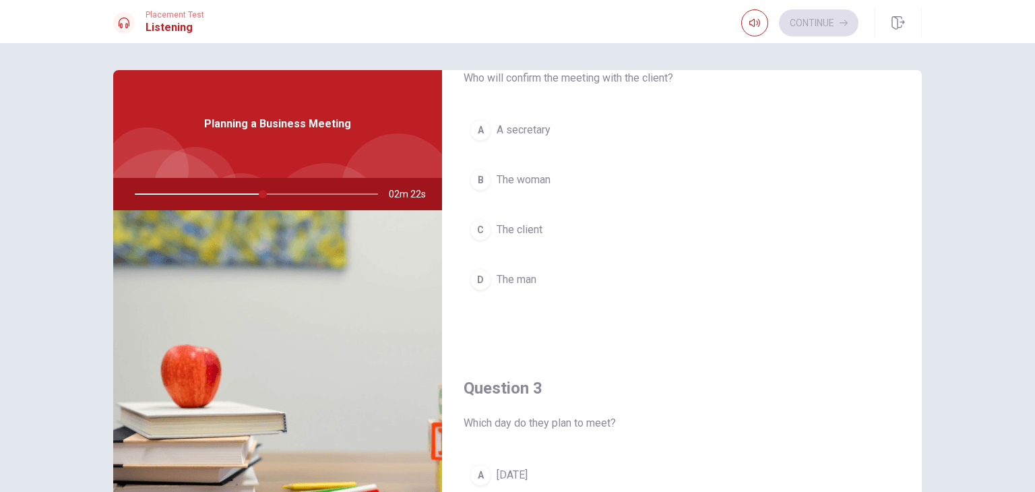
type input "53"
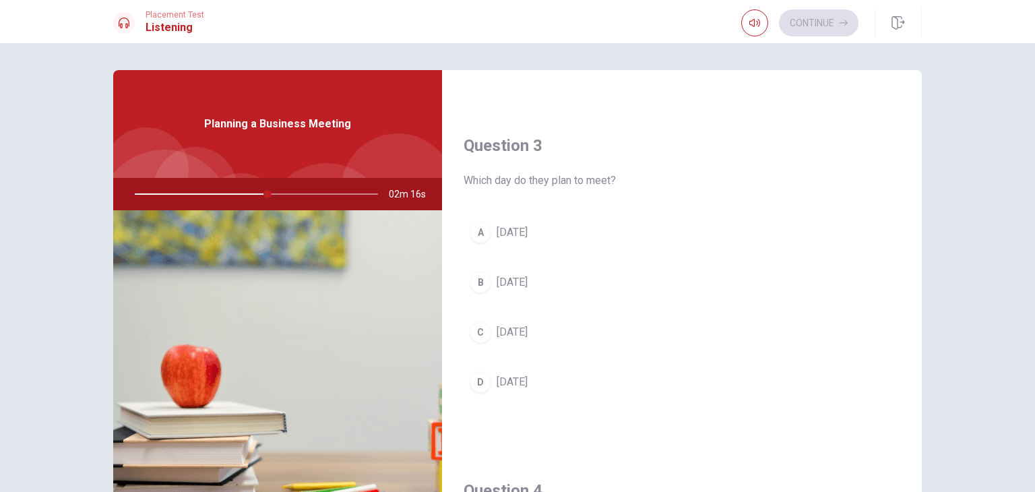
scroll to position [679, 0]
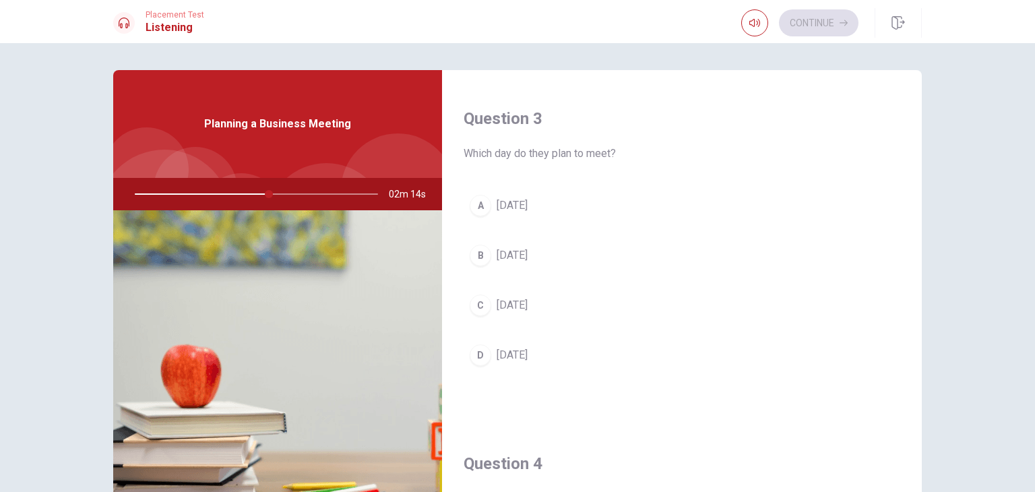
click at [535, 222] on div "A [DATE] B [DATE] C [DATE] D [DATE]" at bounding box center [682, 294] width 437 height 210
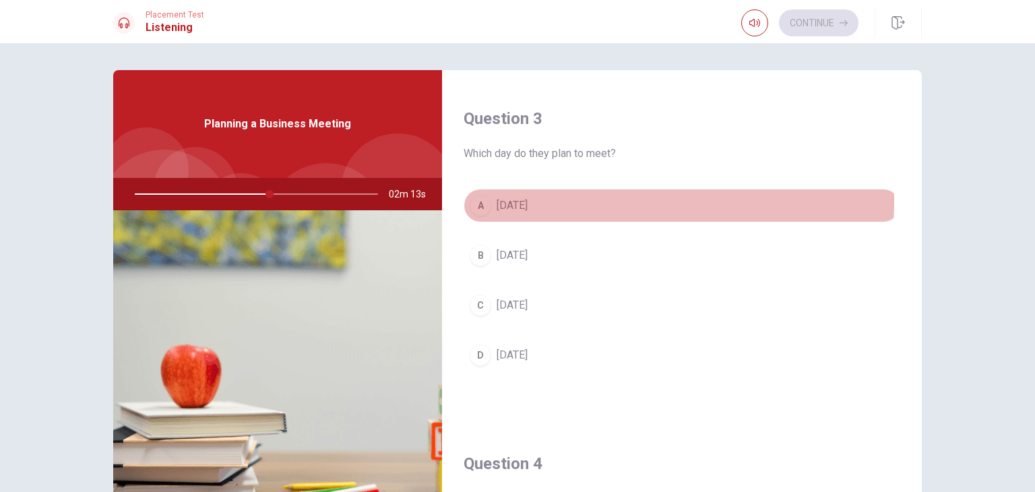
click at [464, 199] on button "A [DATE]" at bounding box center [682, 206] width 437 height 34
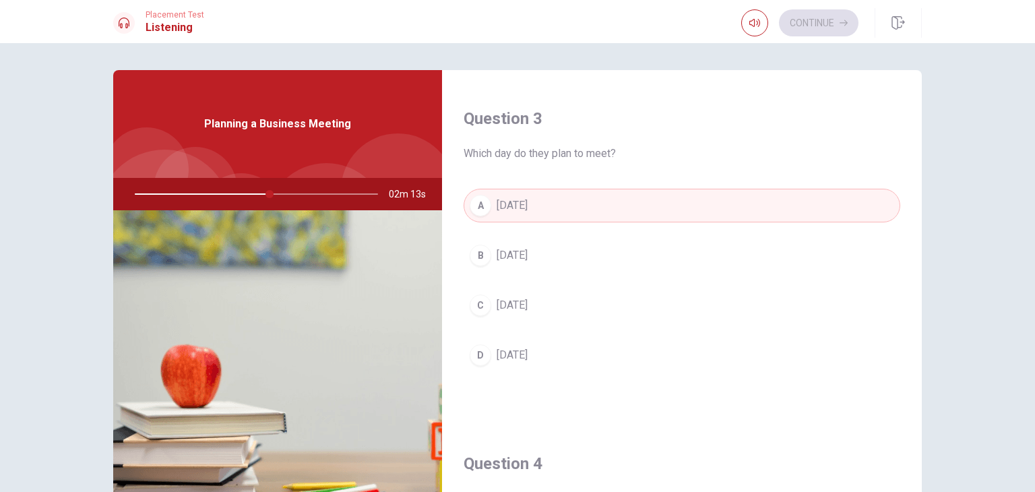
type input "56"
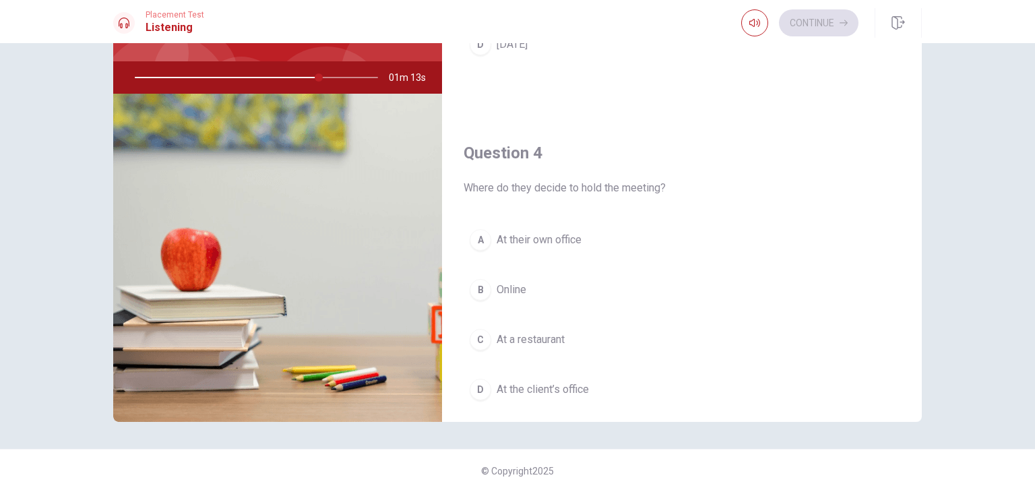
scroll to position [900, 0]
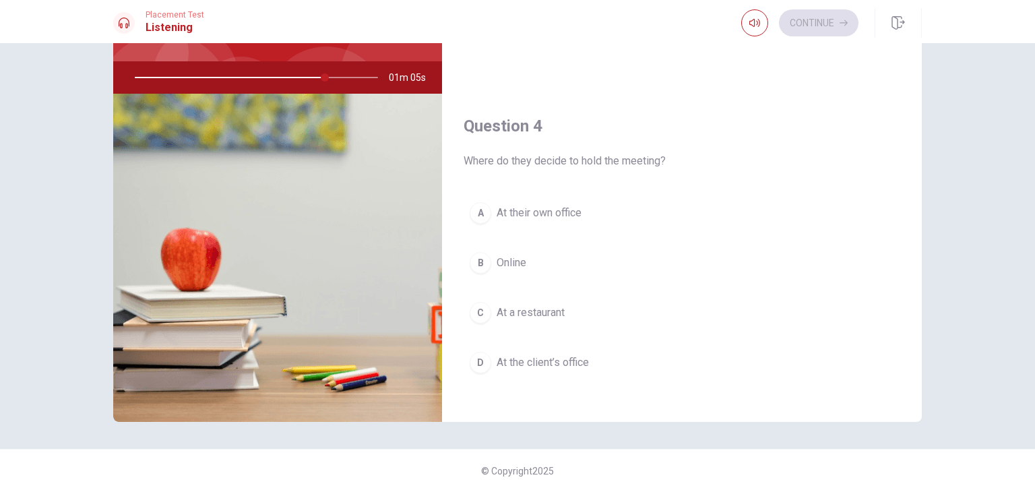
click at [247, 75] on div at bounding box center [254, 77] width 270 height 32
click at [472, 211] on div "A" at bounding box center [481, 213] width 22 height 22
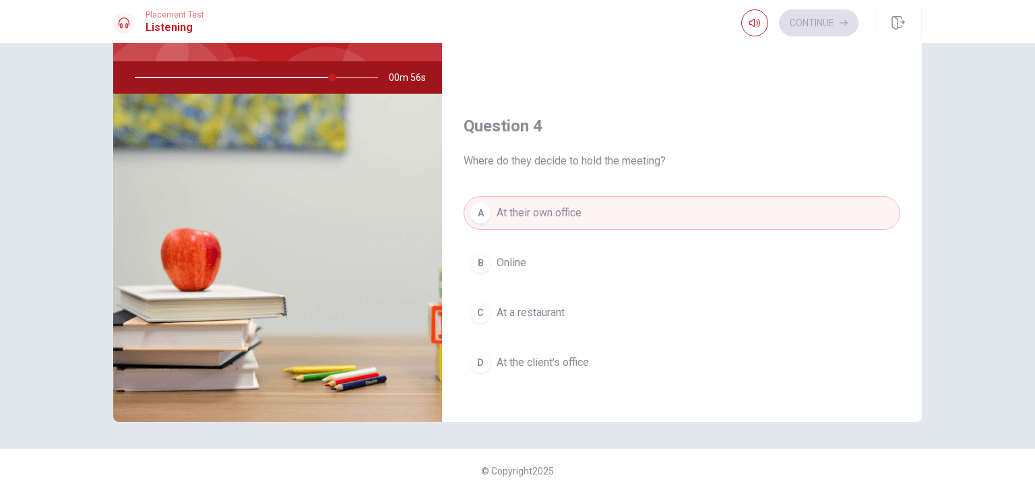
type input "81"
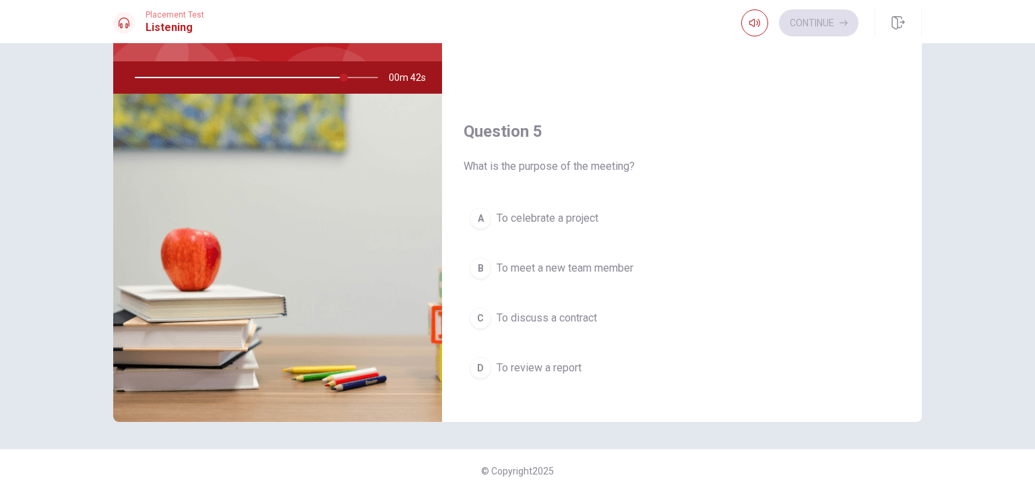
scroll to position [1250, 0]
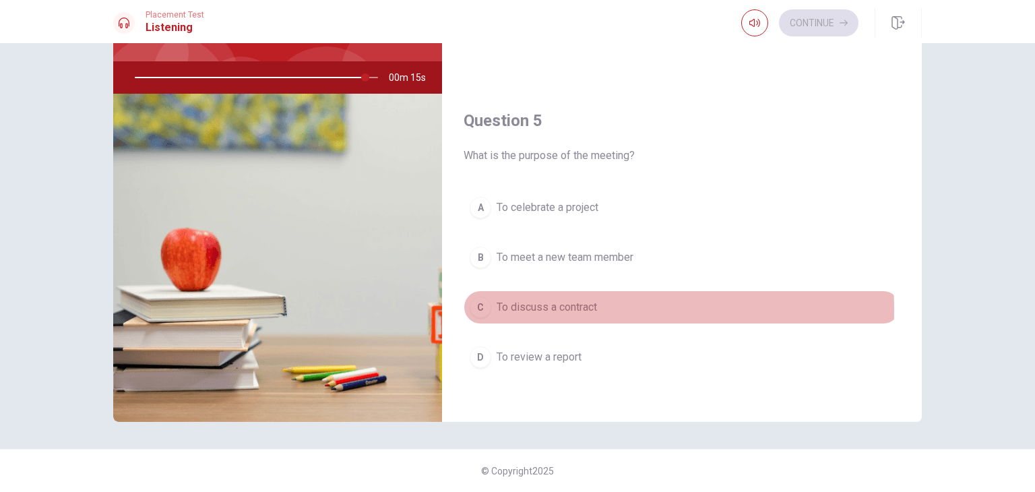
click at [474, 305] on div "C" at bounding box center [481, 307] width 22 height 22
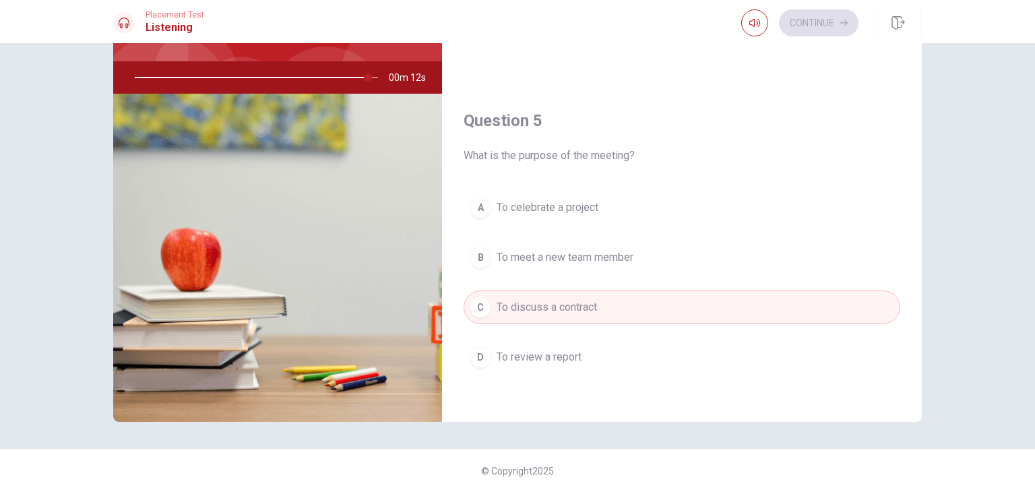
type input "96"
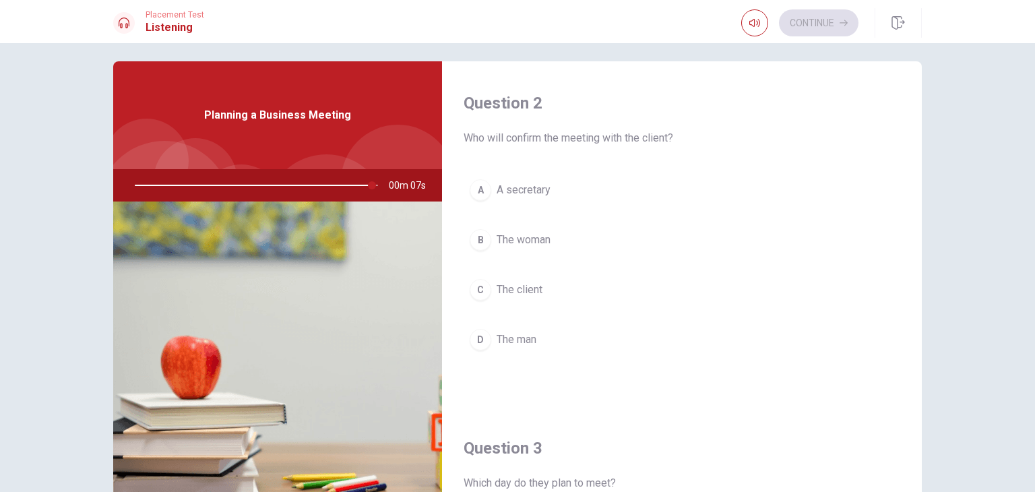
scroll to position [350, 0]
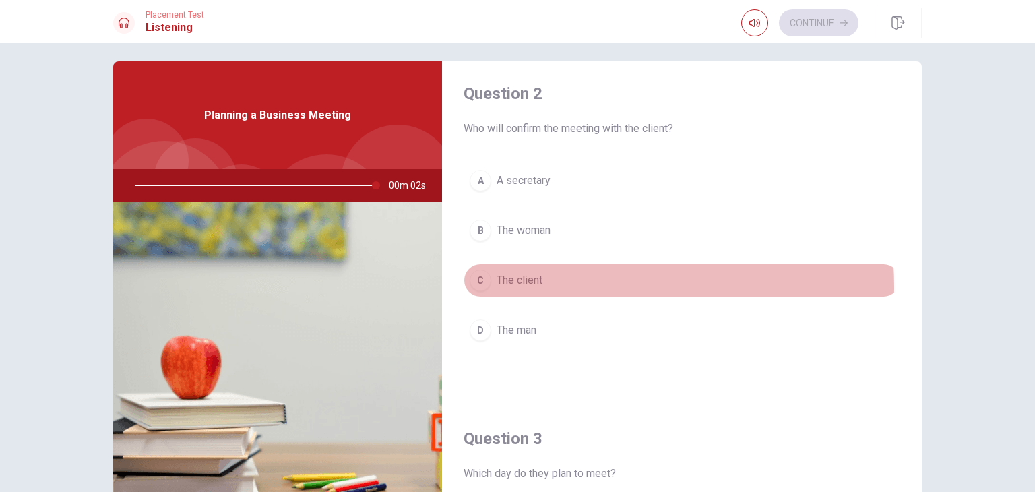
click at [501, 285] on span "The client" at bounding box center [520, 280] width 46 height 16
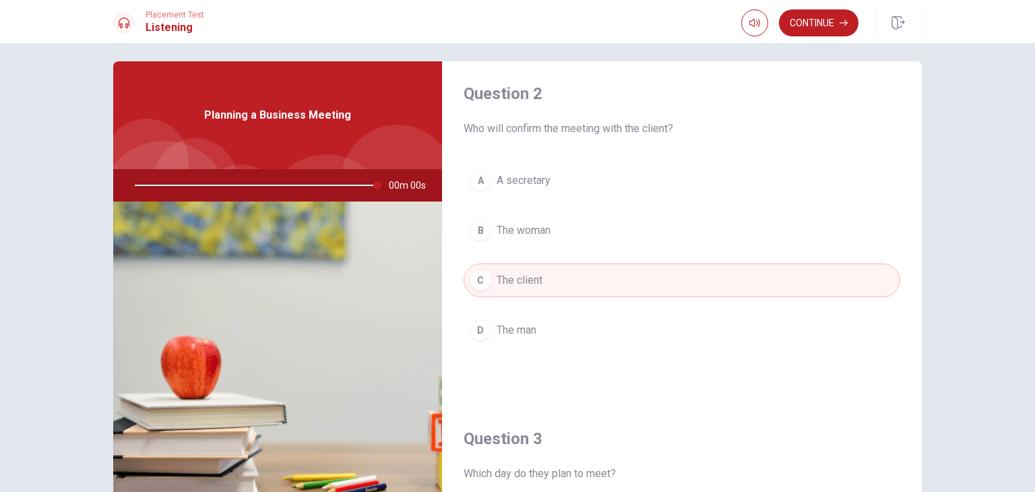
type input "0"
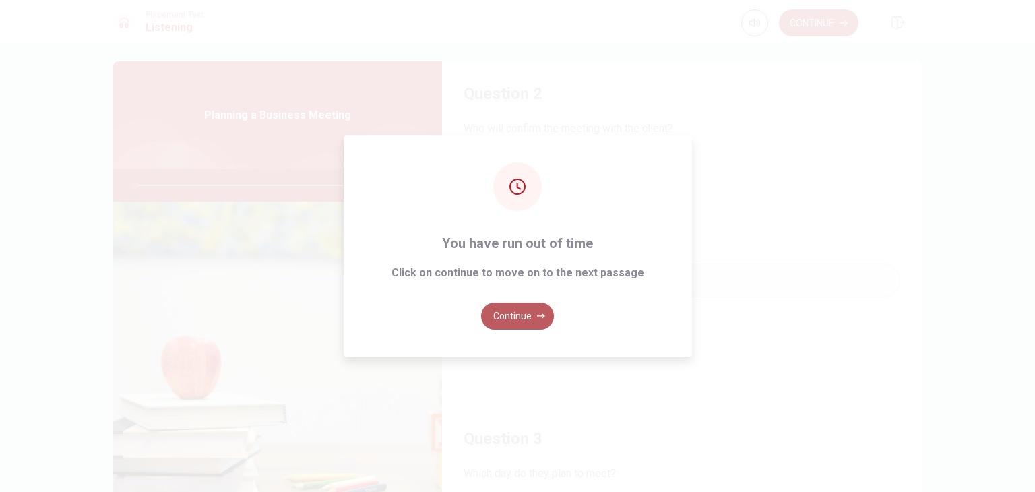
click at [503, 321] on button "Continue" at bounding box center [517, 315] width 73 height 27
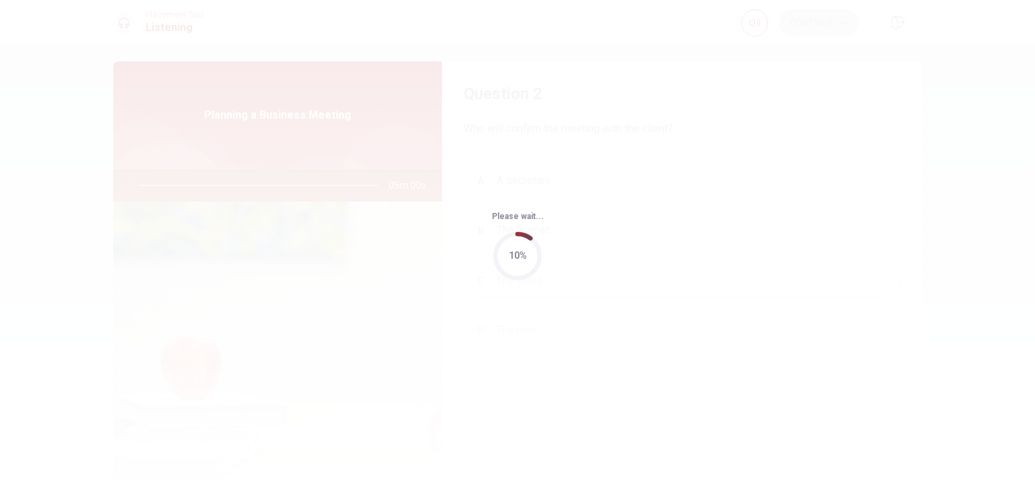
scroll to position [0, 0]
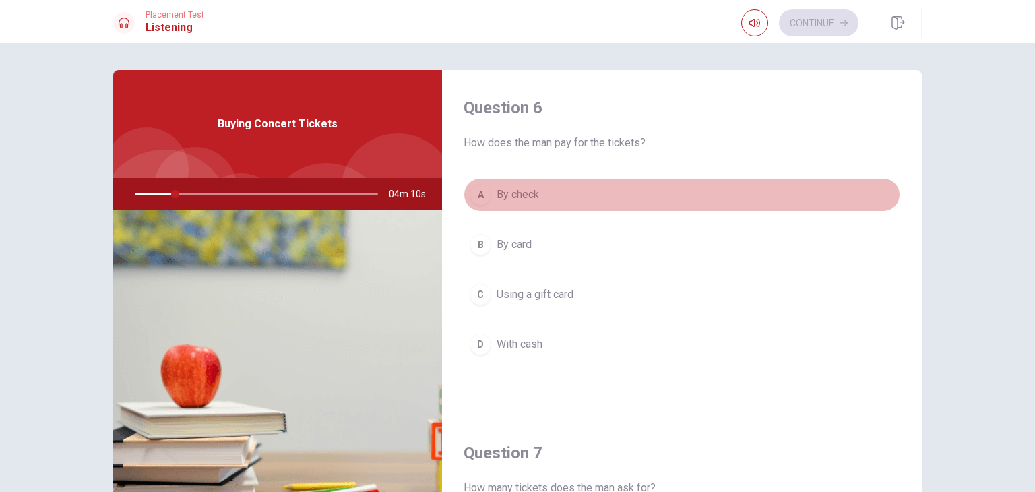
click at [824, 199] on button "A By check" at bounding box center [682, 195] width 437 height 34
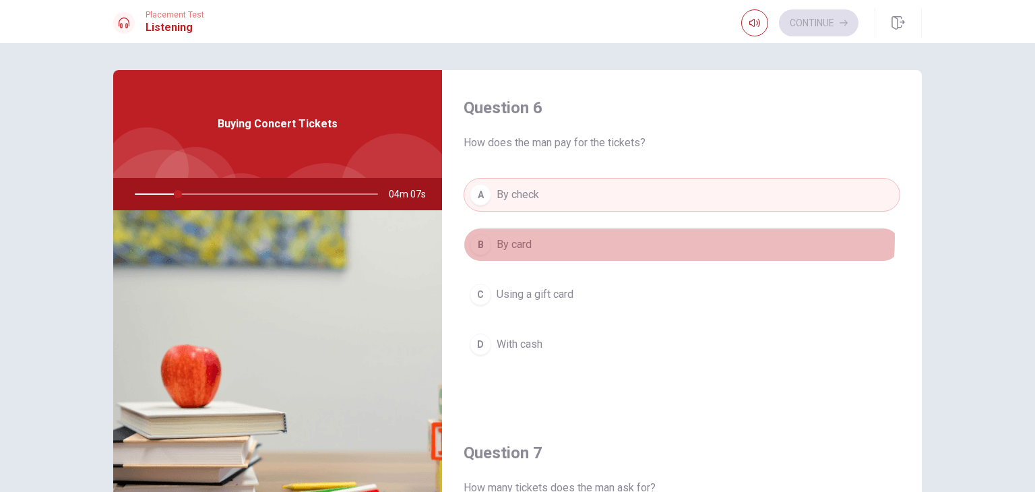
click at [651, 238] on button "B By card" at bounding box center [682, 245] width 437 height 34
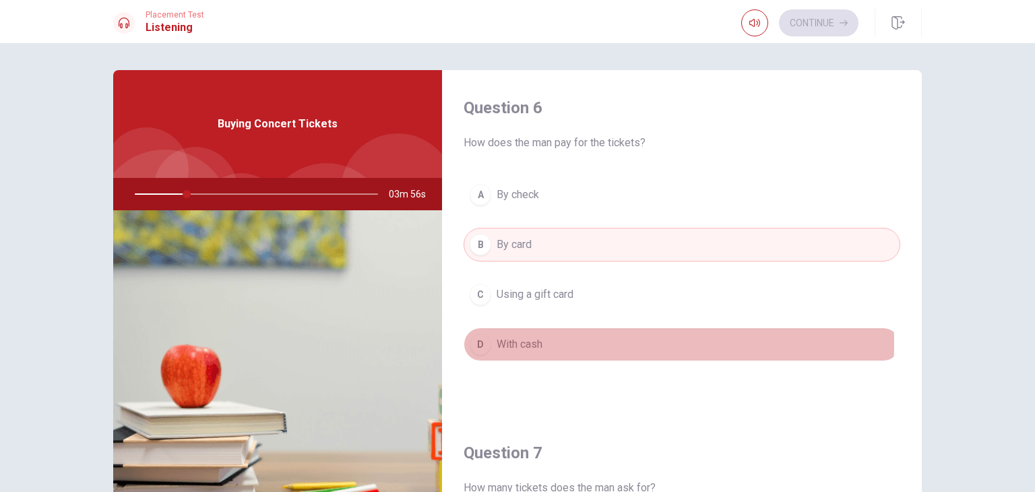
click at [550, 342] on button "D With cash" at bounding box center [682, 344] width 437 height 34
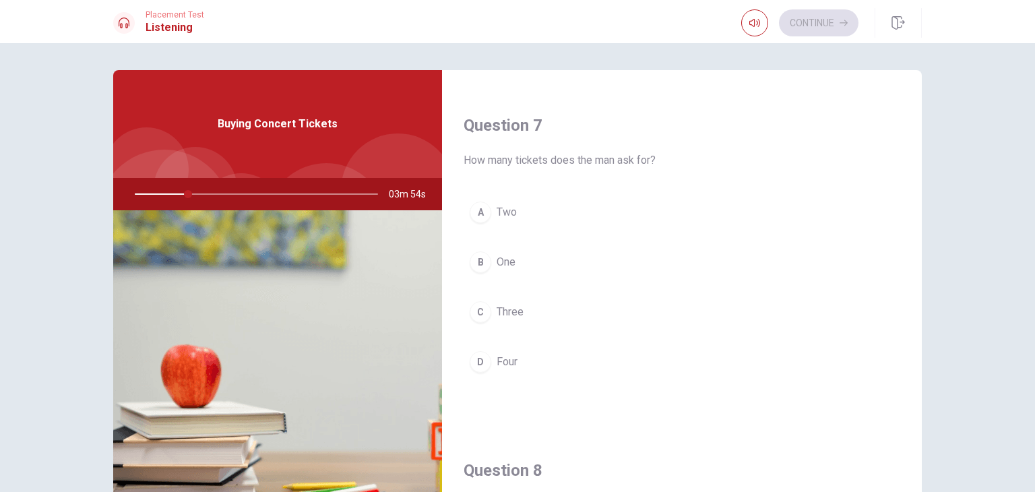
scroll to position [329, 0]
type input "31"
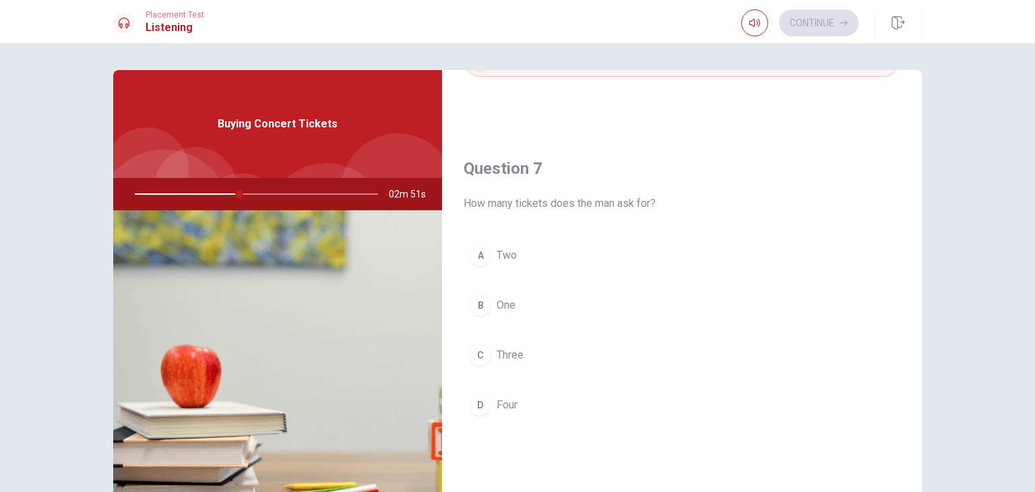
scroll to position [323, 0]
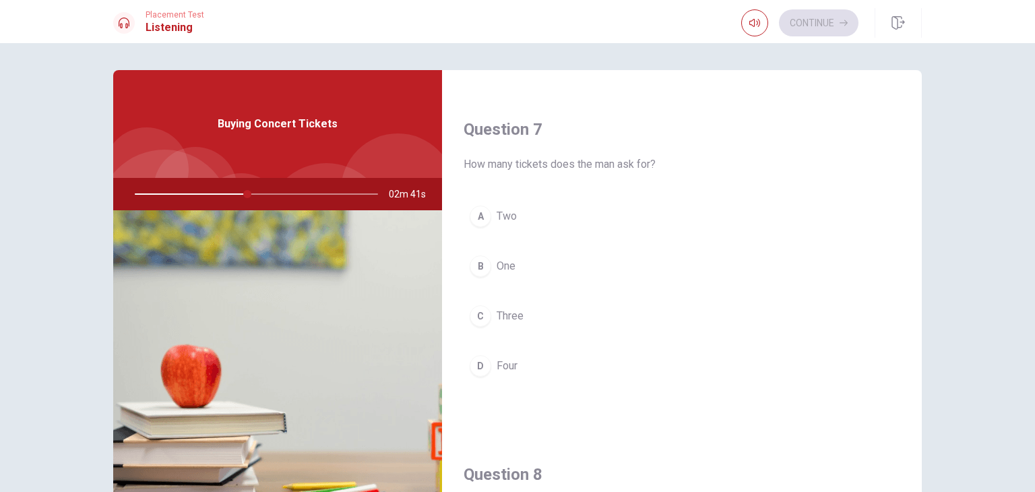
click at [839, 246] on div "A Two B One C Three D Four" at bounding box center [682, 304] width 437 height 210
click at [168, 26] on h1 "Listening" at bounding box center [175, 28] width 59 height 16
click at [921, 137] on div "Question 6 How does the man pay for the tickets? A By check B By card C Using a…" at bounding box center [518, 304] width 852 height 468
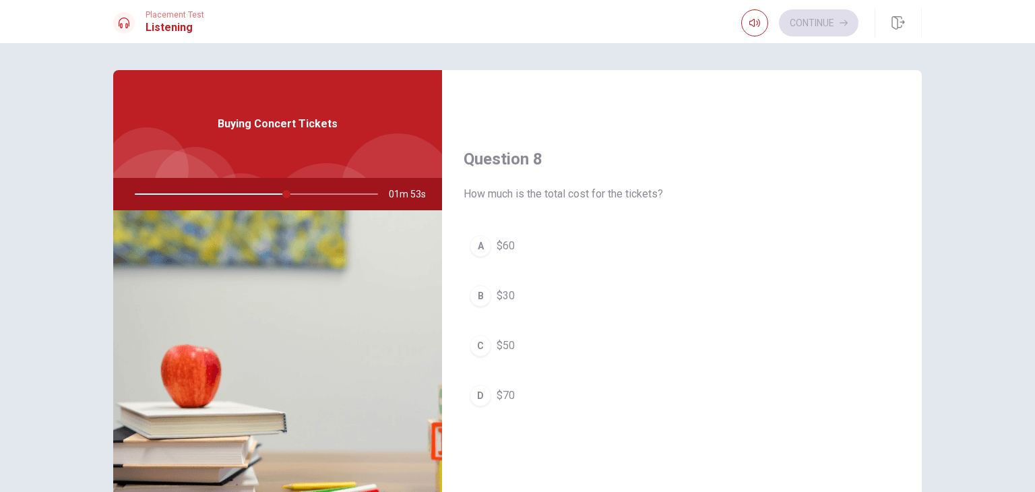
scroll to position [647, 0]
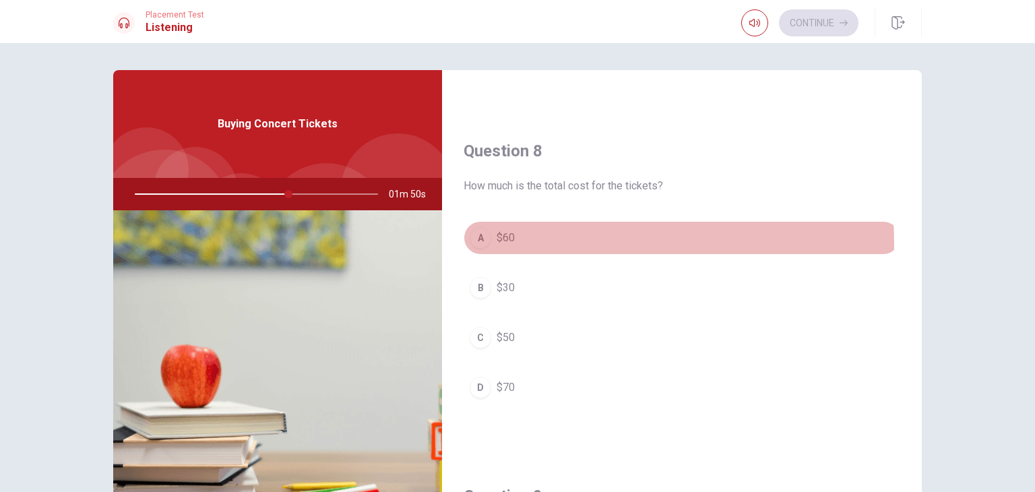
click at [474, 243] on div "A" at bounding box center [481, 238] width 22 height 22
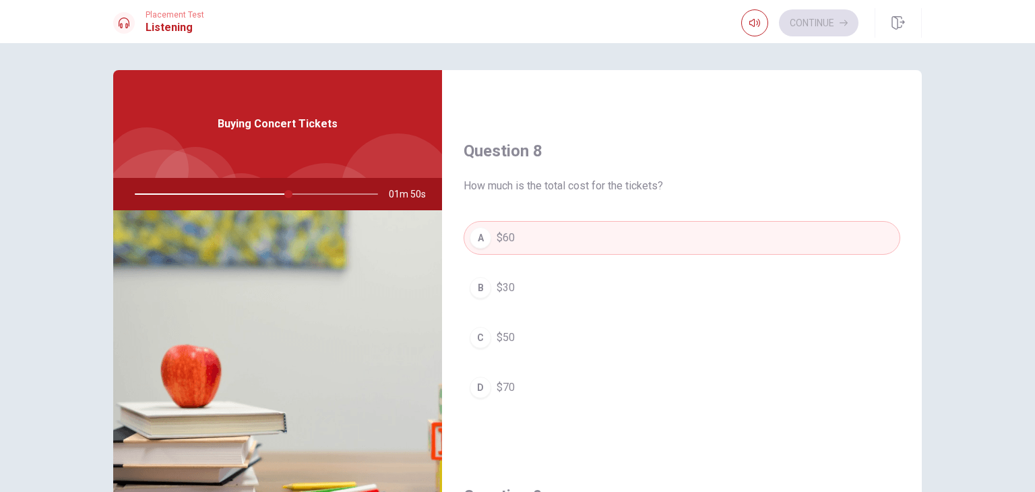
type input "64"
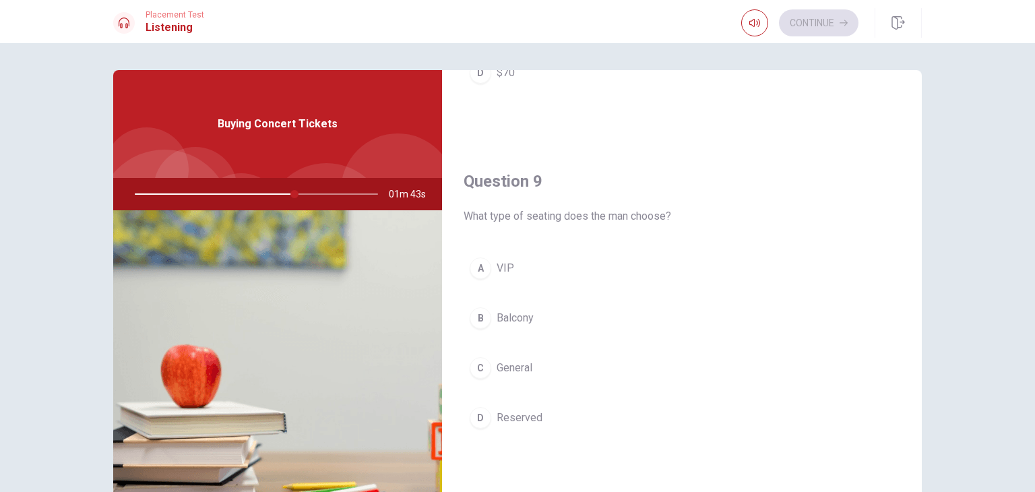
scroll to position [997, 0]
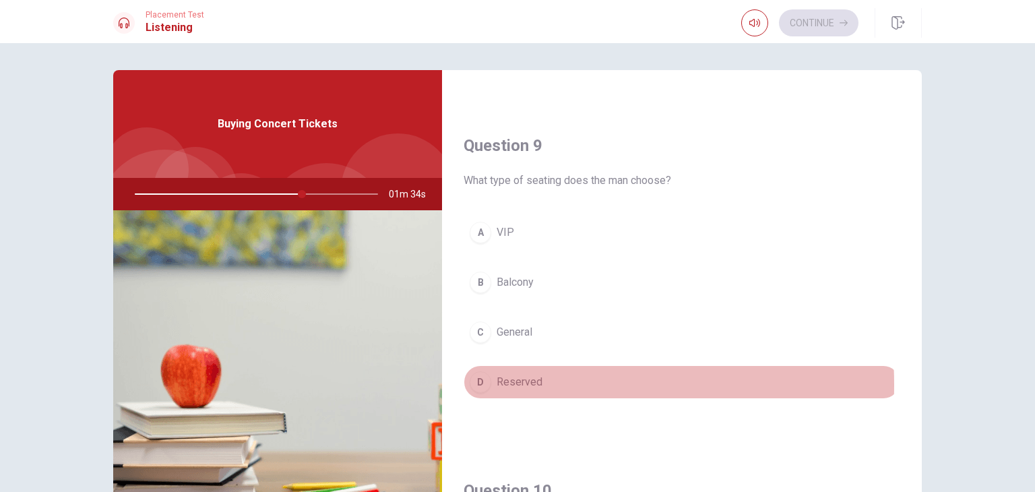
click at [480, 381] on div "D" at bounding box center [481, 382] width 22 height 22
type input "69"
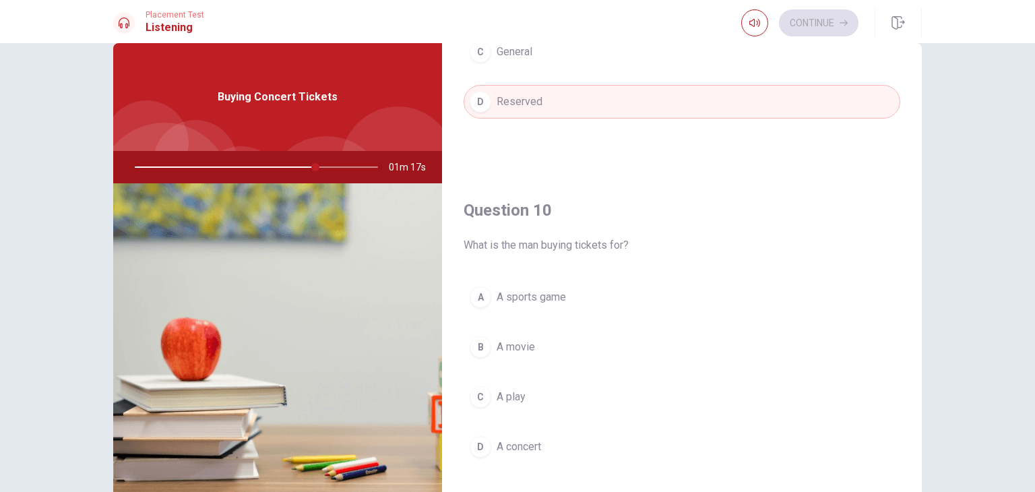
scroll to position [54, 0]
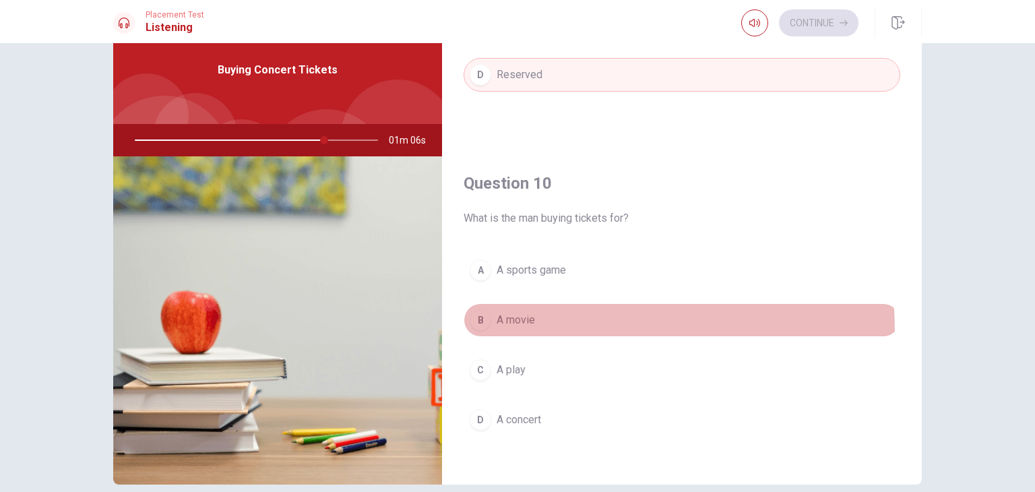
click at [478, 327] on button "B A movie" at bounding box center [682, 320] width 437 height 34
type input "78"
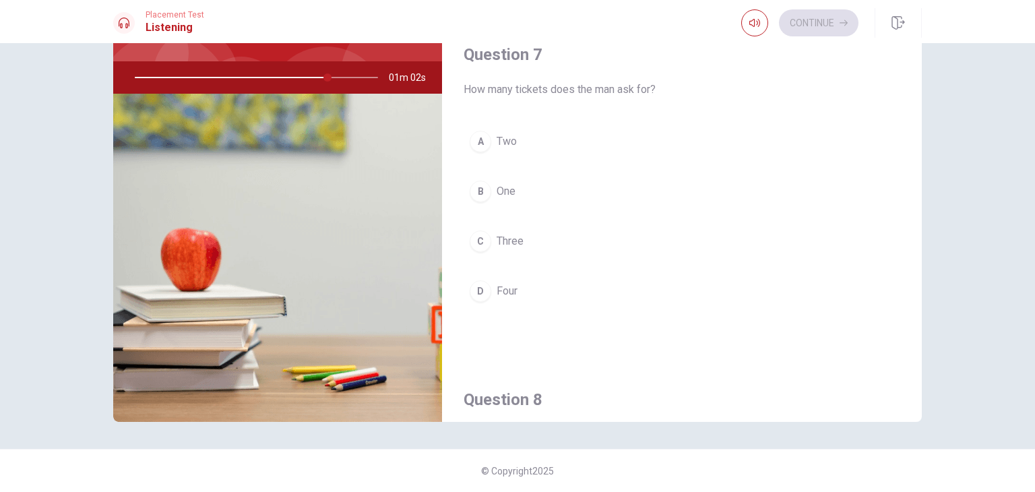
scroll to position [199, 0]
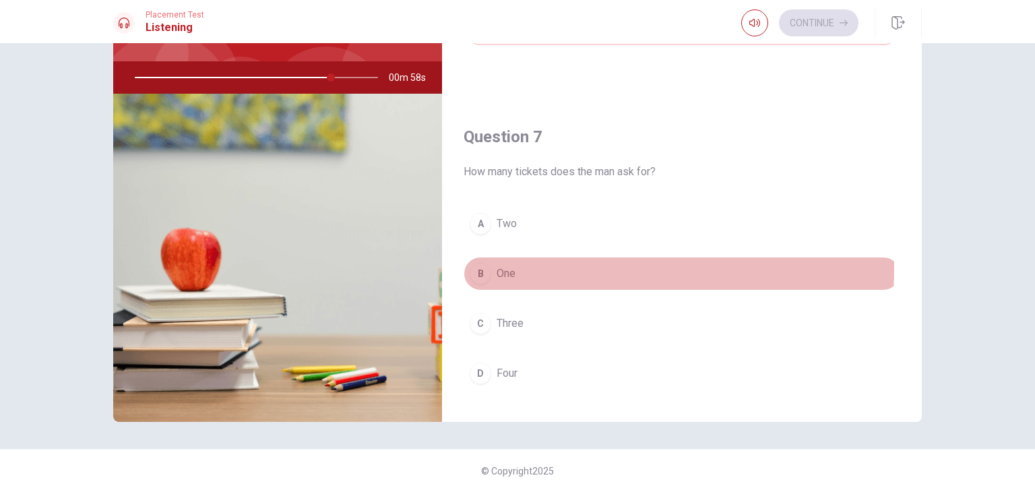
click at [497, 265] on span "One" at bounding box center [506, 273] width 19 height 16
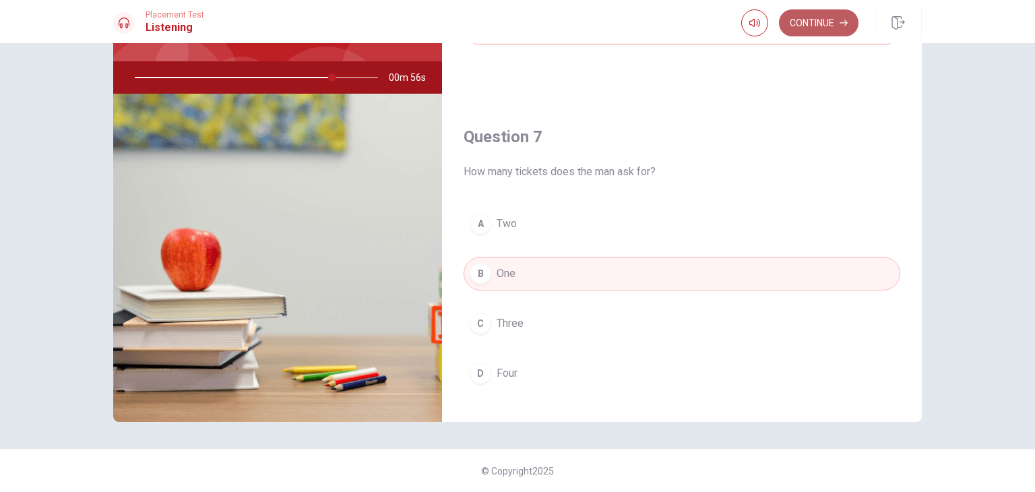
click at [801, 29] on button "Continue" at bounding box center [818, 22] width 79 height 27
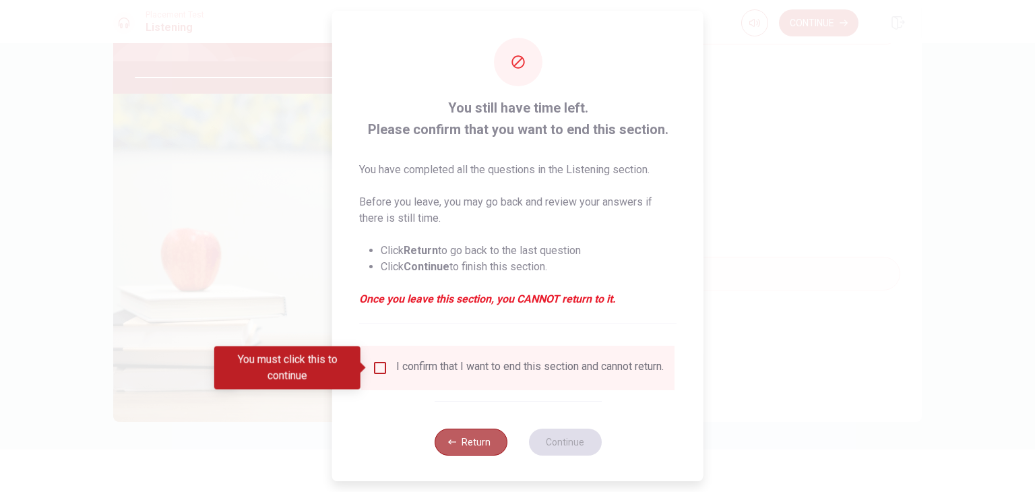
click at [447, 440] on button "Return" at bounding box center [470, 441] width 73 height 27
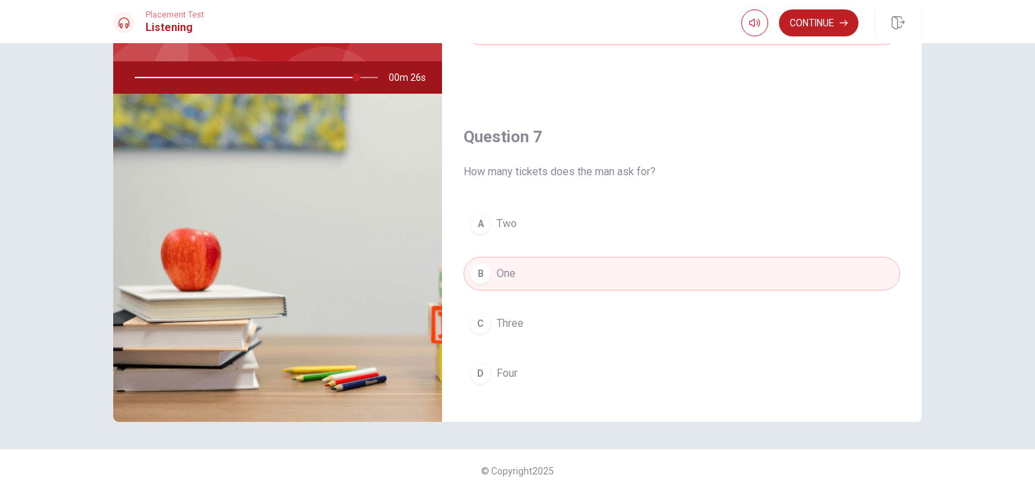
click at [716, 189] on div "Question 7 How many tickets does the man ask for? A Two B One C Three D Four" at bounding box center [682, 271] width 480 height 345
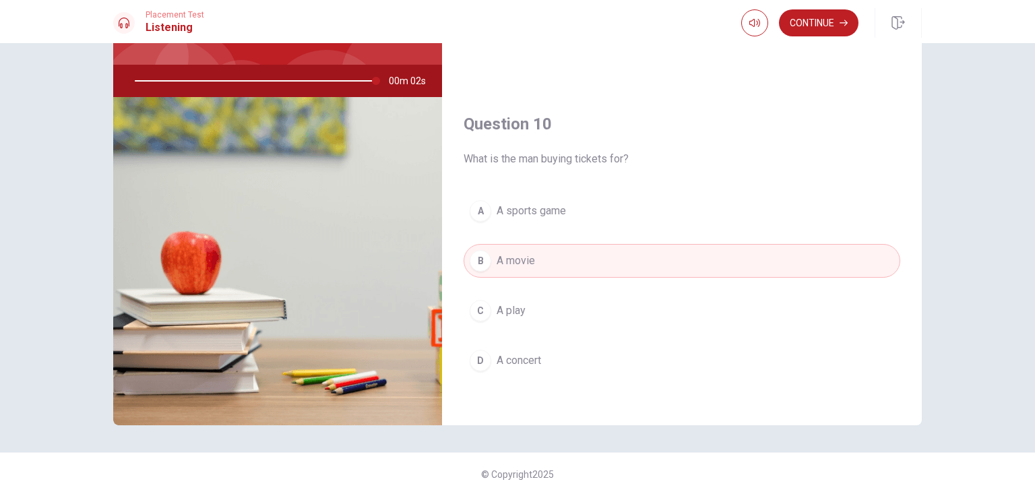
scroll to position [117, 0]
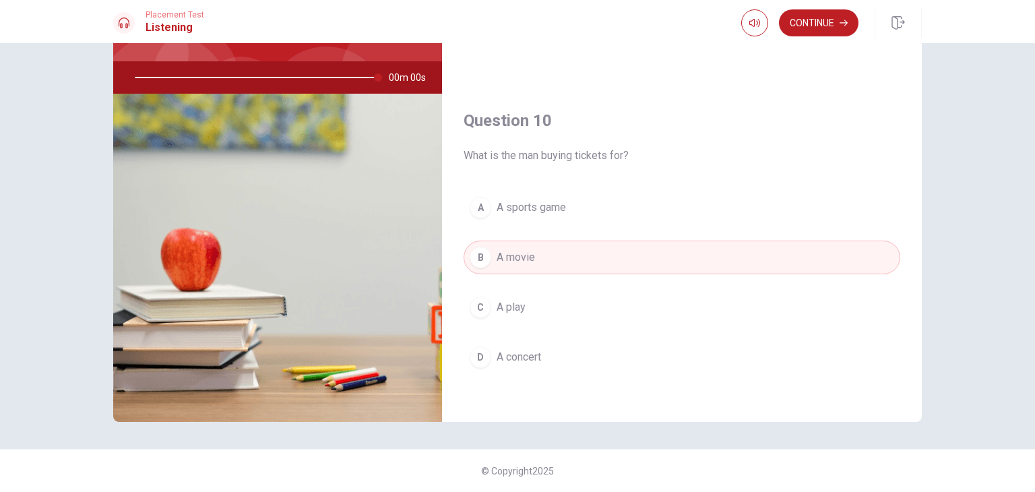
type input "0"
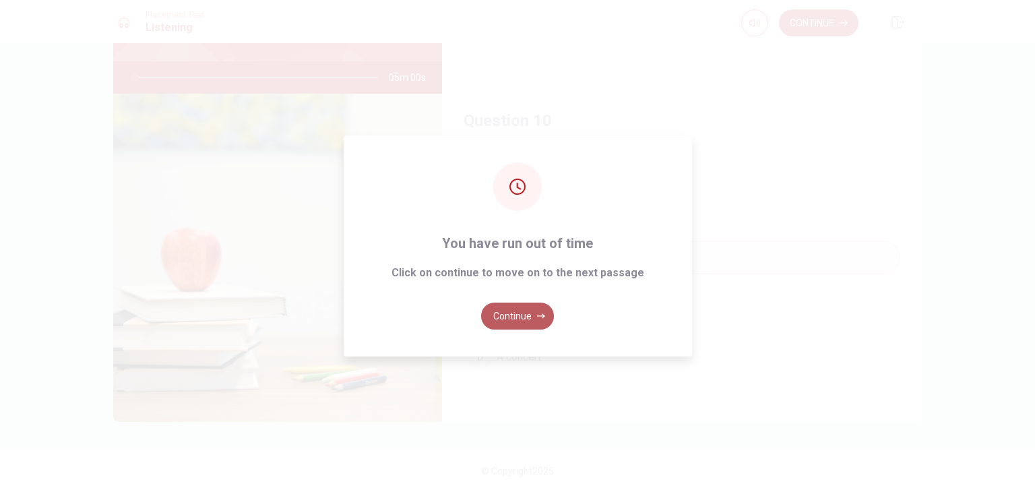
click at [528, 325] on button "Continue" at bounding box center [517, 315] width 73 height 27
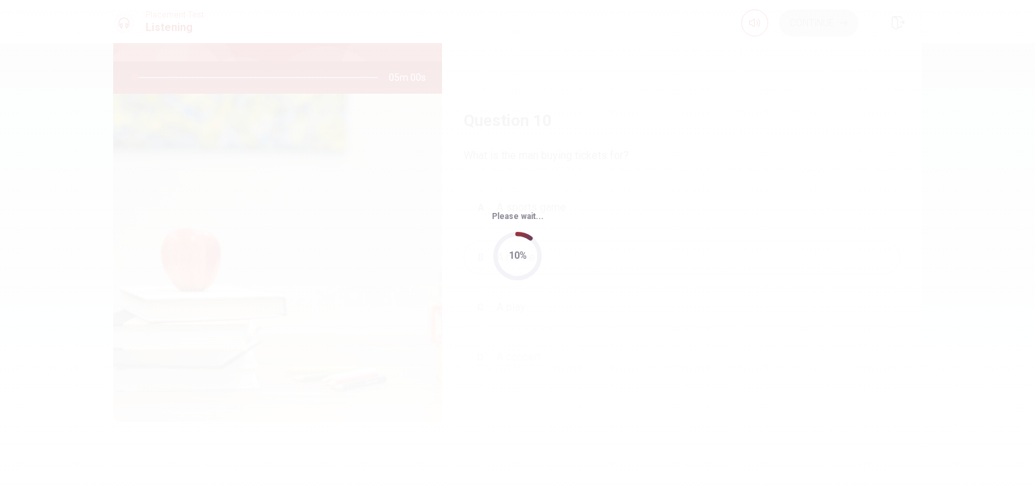
scroll to position [0, 0]
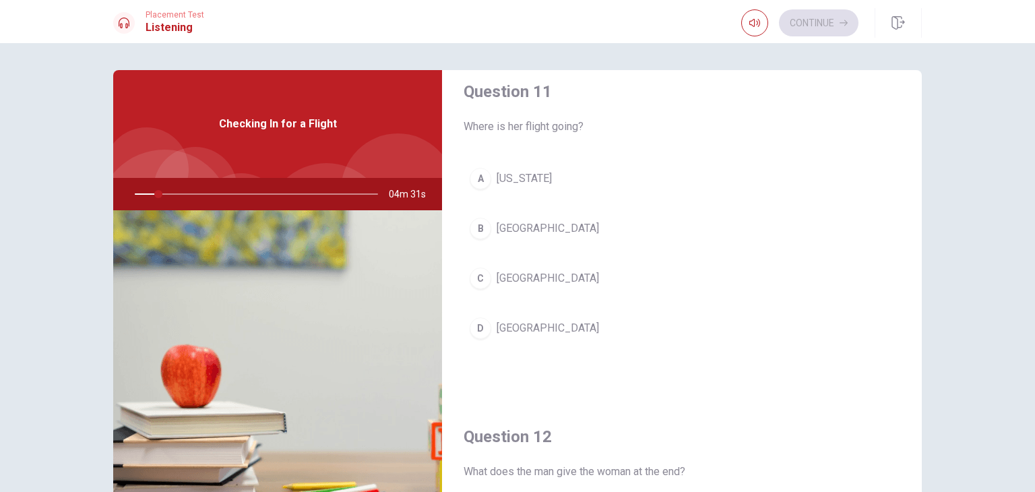
click at [889, 227] on div "Question 11 Where is her flight going? A [US_STATE] B [GEOGRAPHIC_DATA] C Chica…" at bounding box center [682, 226] width 480 height 345
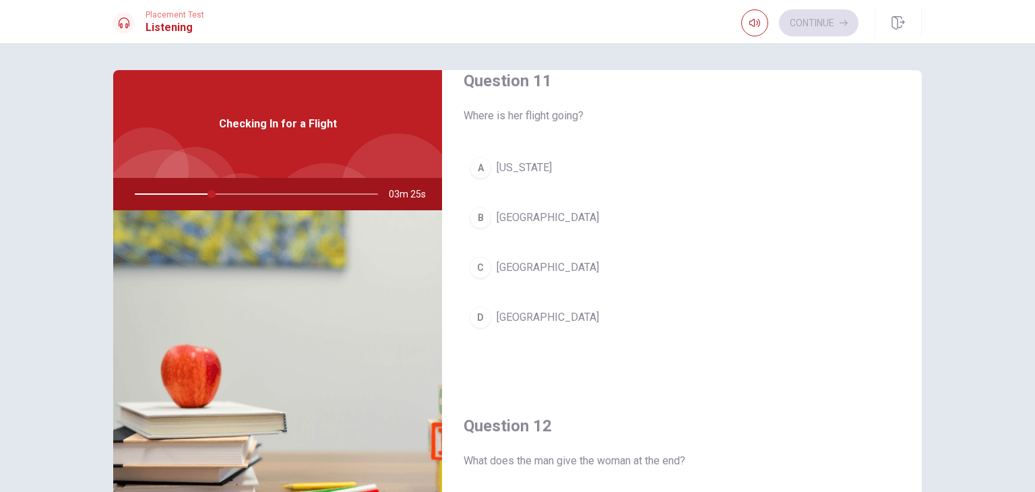
type input "32"
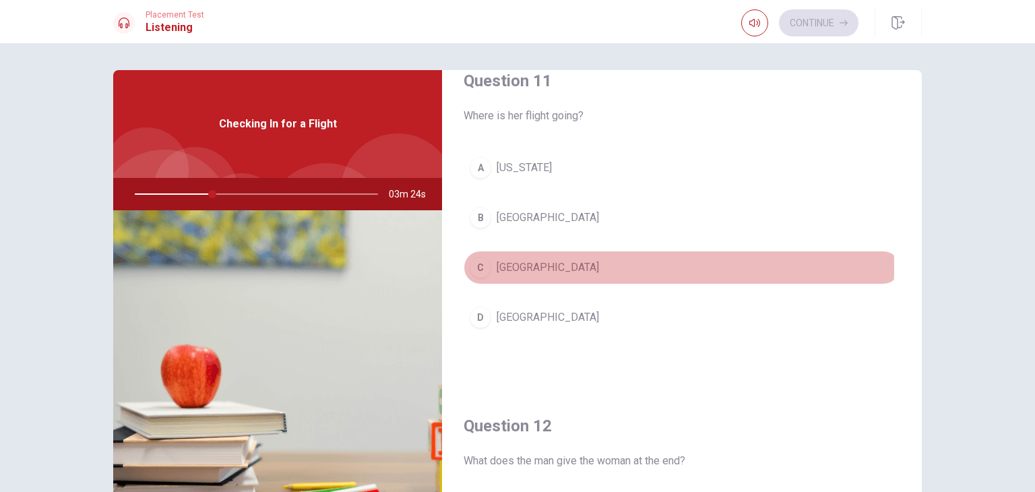
click at [484, 267] on div "C" at bounding box center [481, 268] width 22 height 22
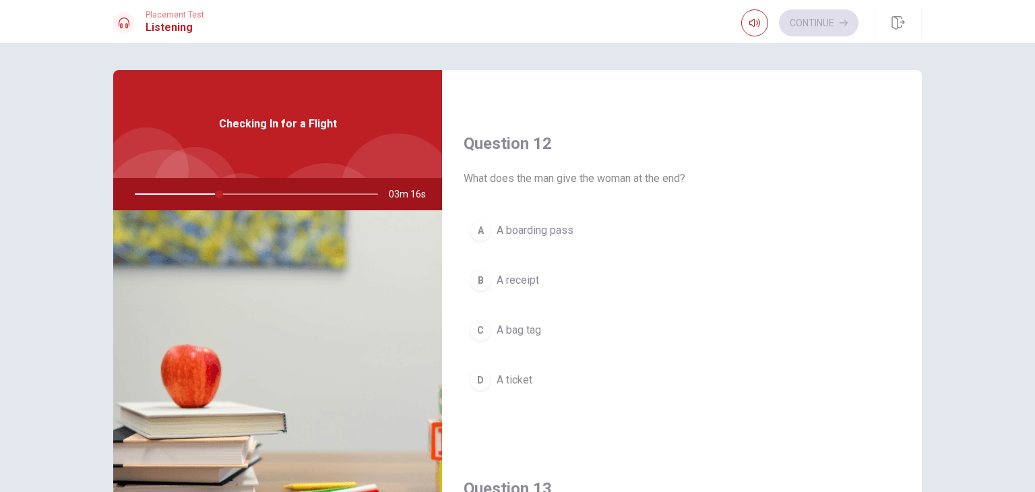
scroll to position [296, 0]
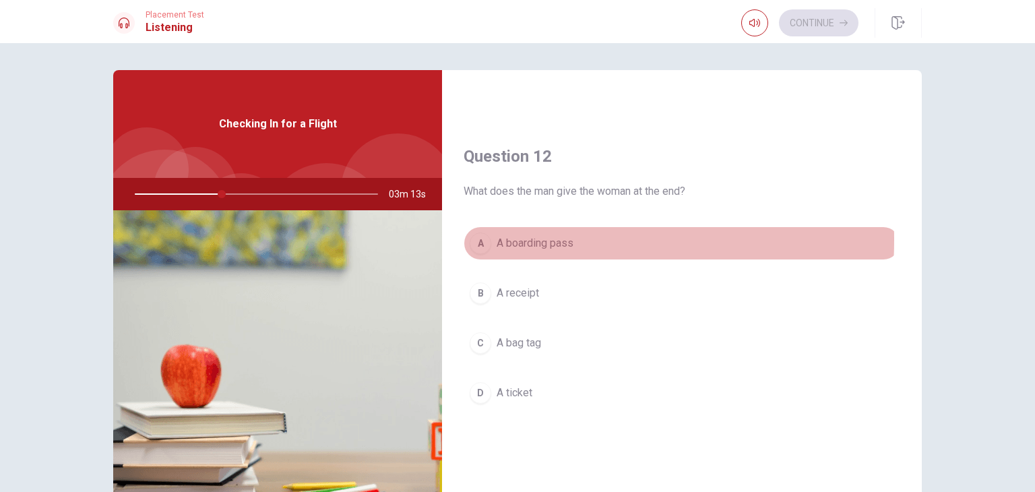
click at [476, 238] on div "A" at bounding box center [481, 243] width 22 height 22
type input "36"
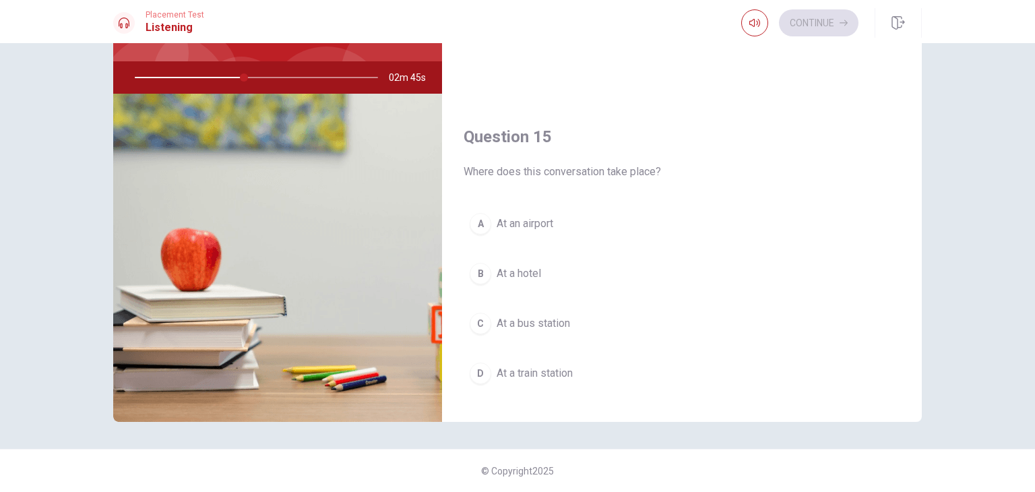
scroll to position [1223, 0]
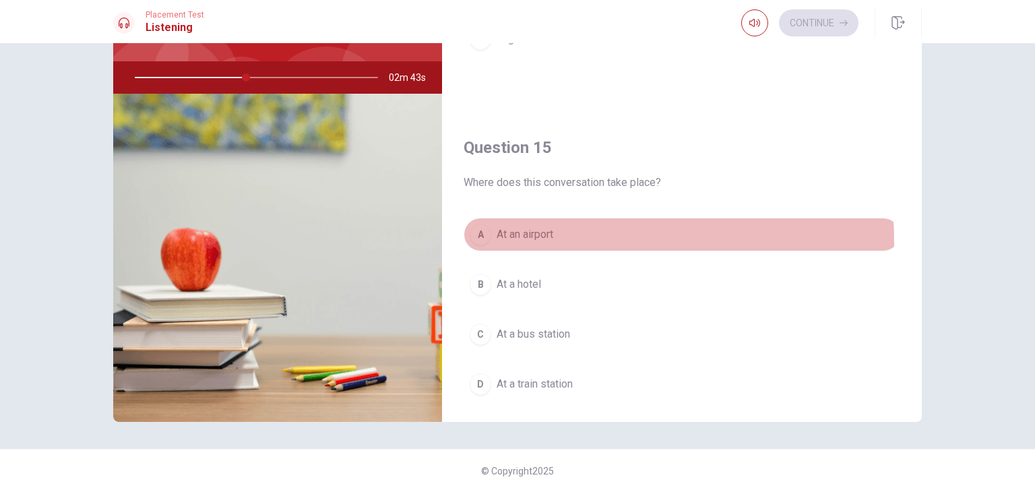
click at [476, 238] on div "A" at bounding box center [481, 235] width 22 height 22
type input "46"
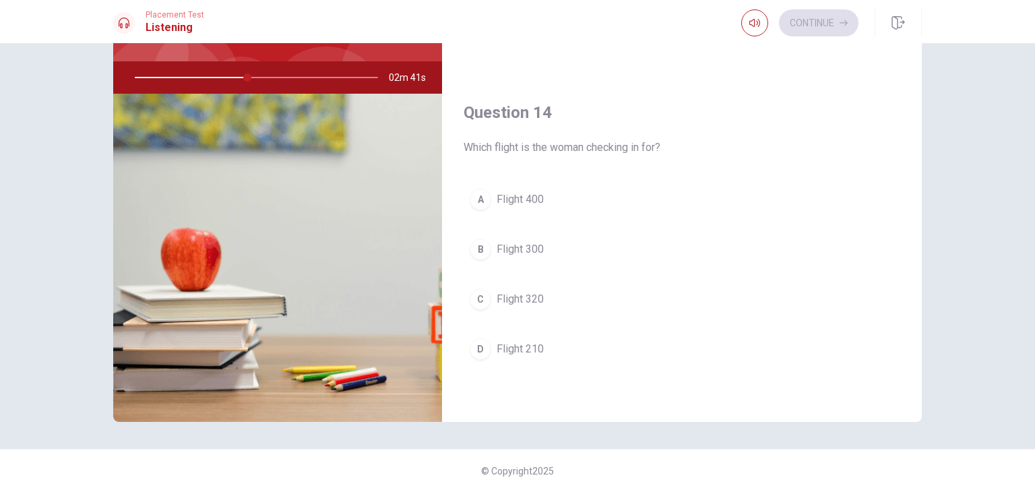
scroll to position [900, 0]
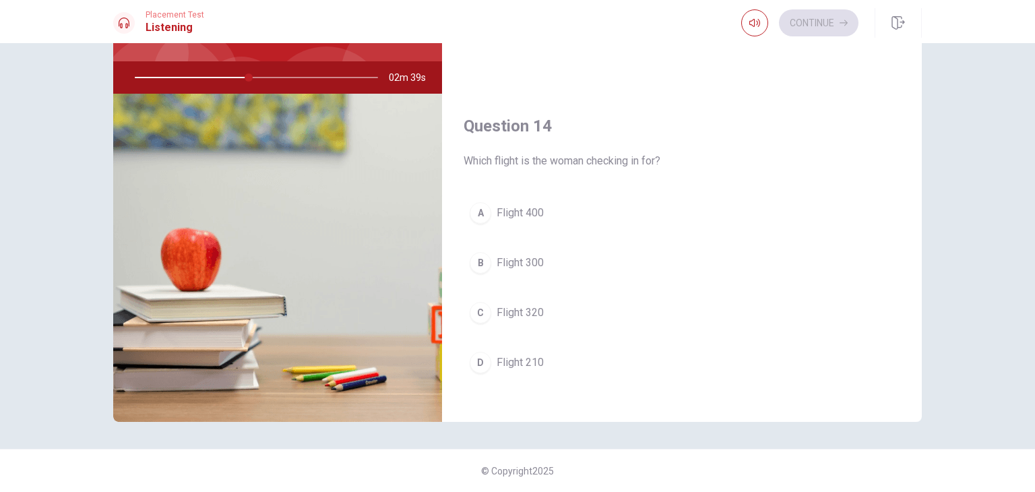
type input "47"
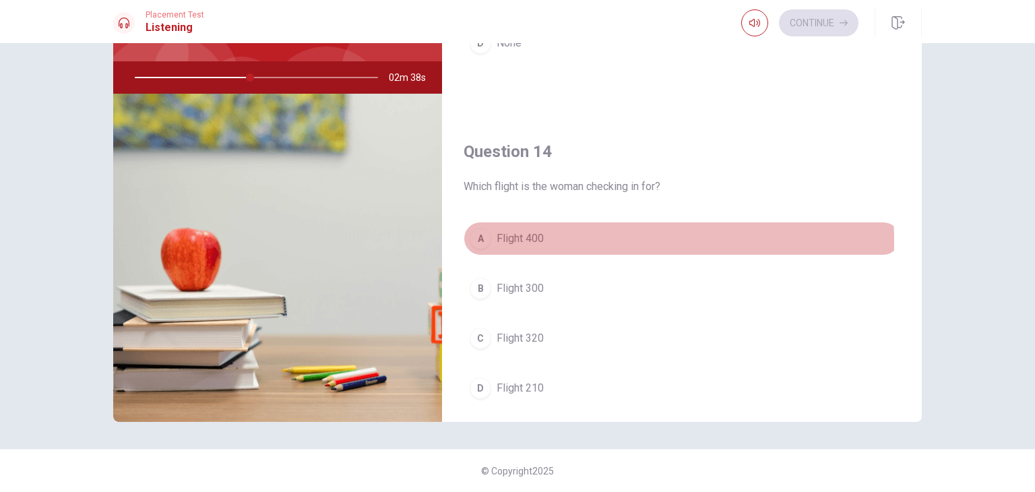
click at [476, 212] on div "Question 14 Which flight is the woman checking in for? A Flight 400 B Flight 30…" at bounding box center [682, 286] width 480 height 345
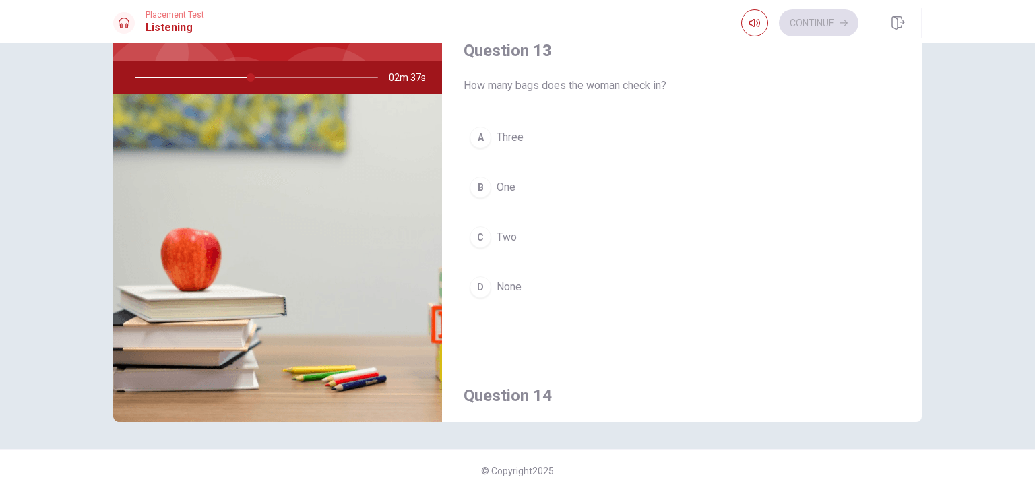
scroll to position [604, 0]
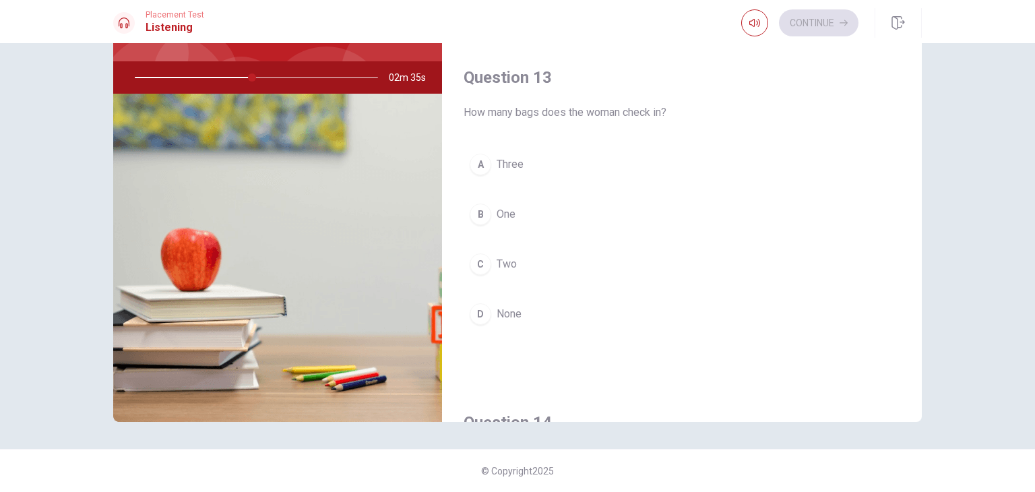
click at [476, 212] on div "B" at bounding box center [481, 214] width 22 height 22
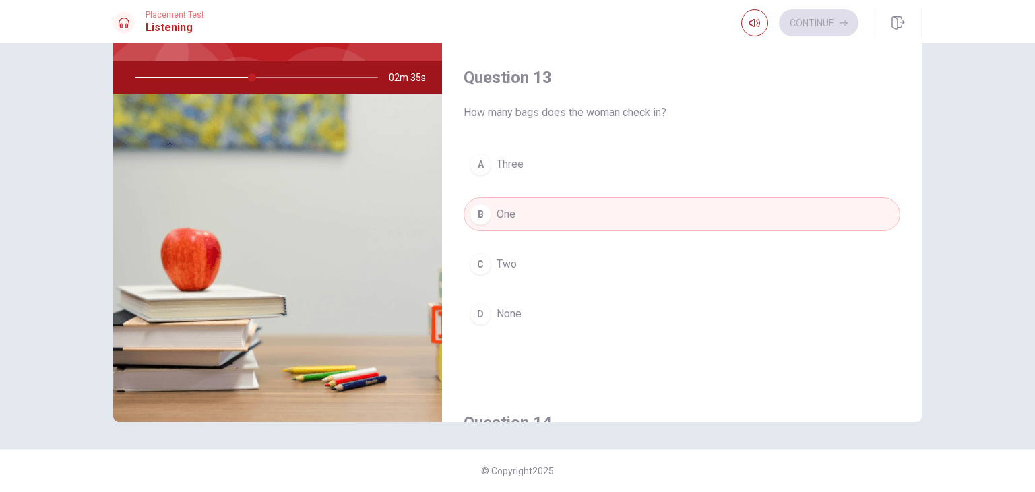
type input "49"
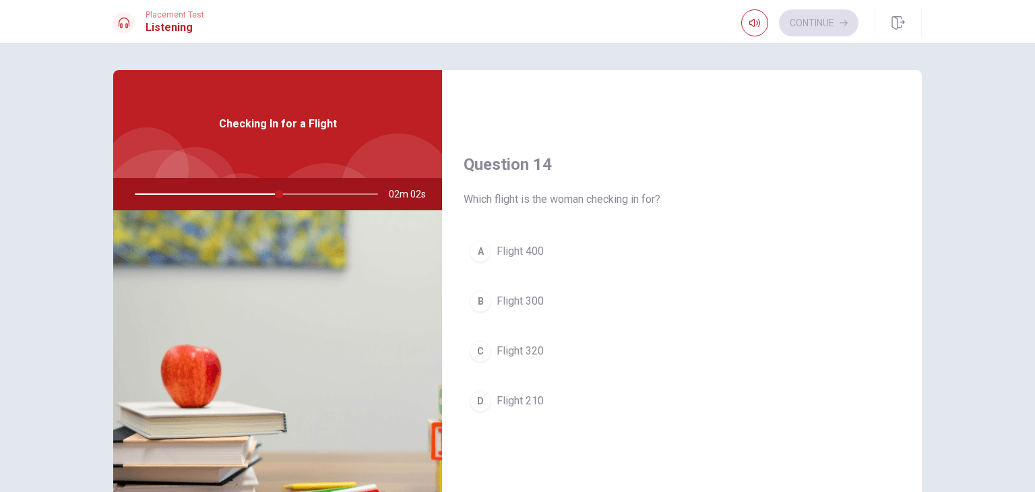
scroll to position [997, 0]
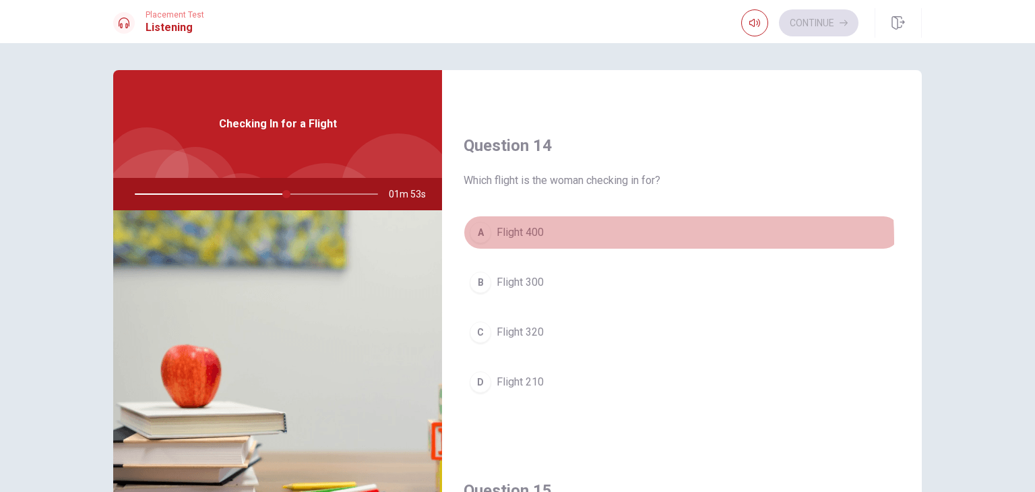
click at [518, 237] on button "A Flight 400" at bounding box center [682, 233] width 437 height 34
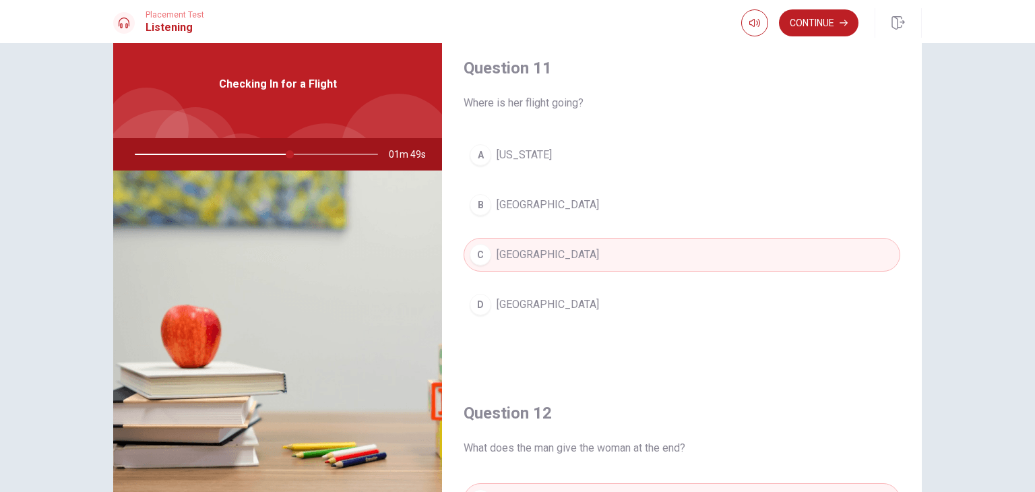
scroll to position [0, 0]
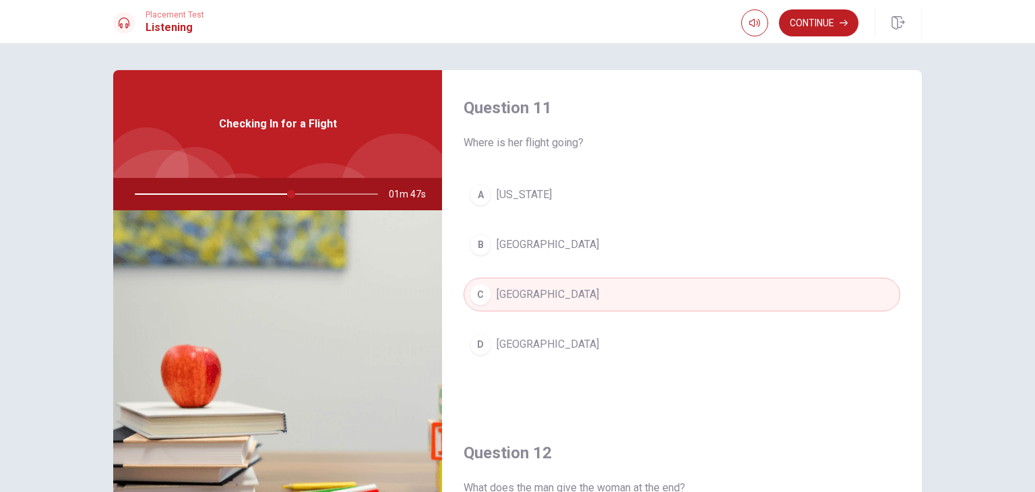
click at [253, 170] on div "Checking In for a Flight" at bounding box center [277, 124] width 329 height 108
click at [288, 110] on div "Checking In for a Flight" at bounding box center [277, 124] width 329 height 108
click at [752, 16] on button "button" at bounding box center [754, 22] width 27 height 27
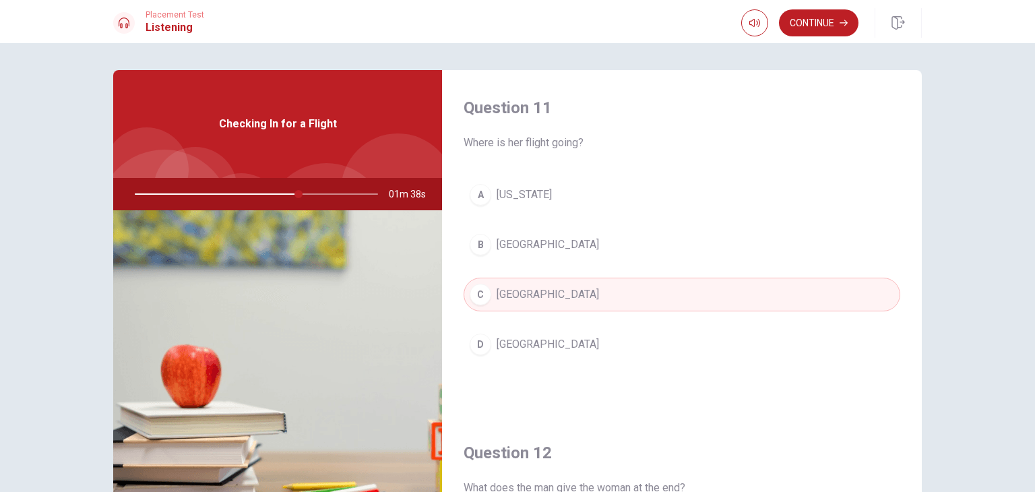
click at [771, 115] on h4 "Question 11" at bounding box center [682, 108] width 437 height 22
click at [819, 24] on button "Continue" at bounding box center [818, 22] width 79 height 27
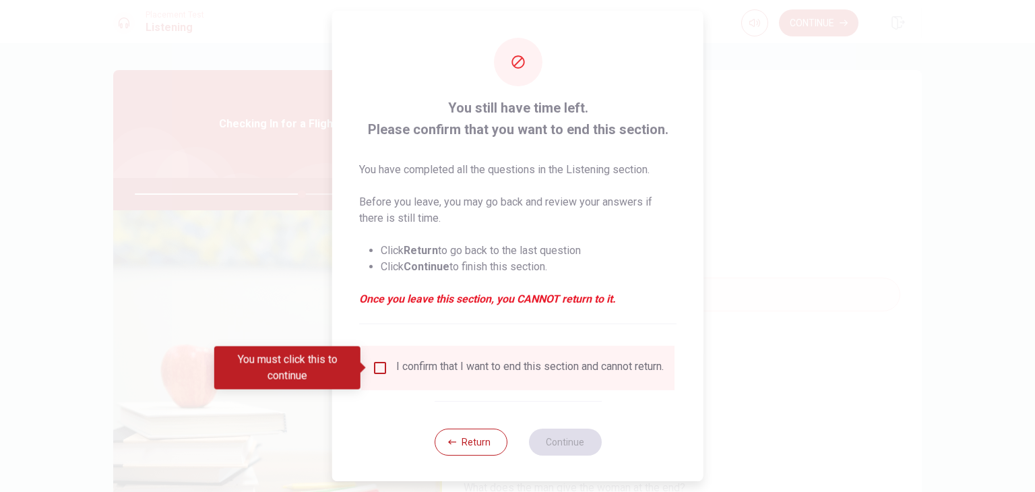
click at [379, 370] on input "You must click this to continue" at bounding box center [380, 368] width 16 height 16
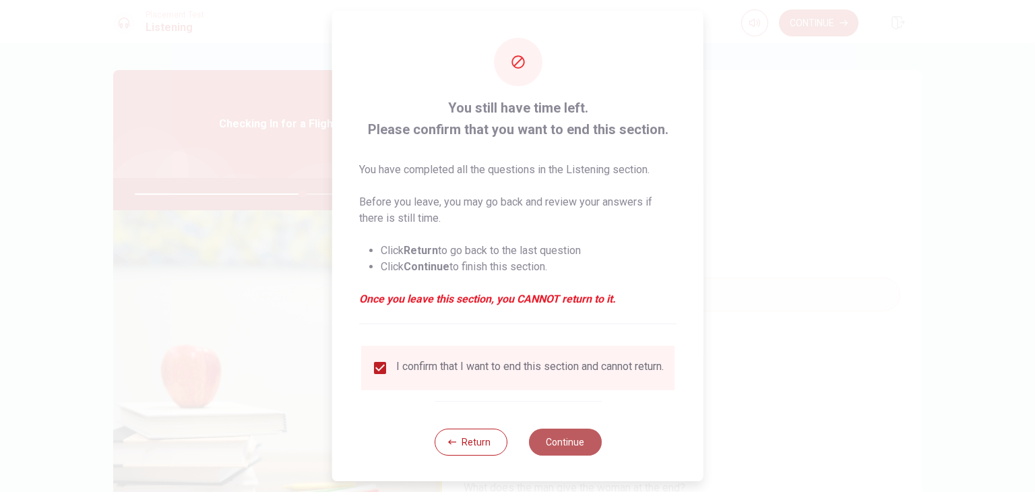
click at [560, 445] on button "Continue" at bounding box center [564, 441] width 73 height 27
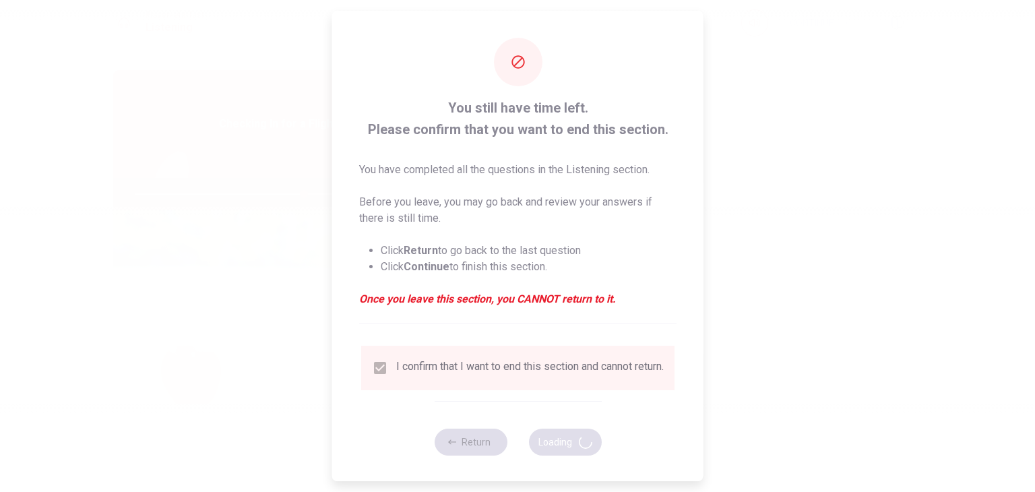
type input "70"
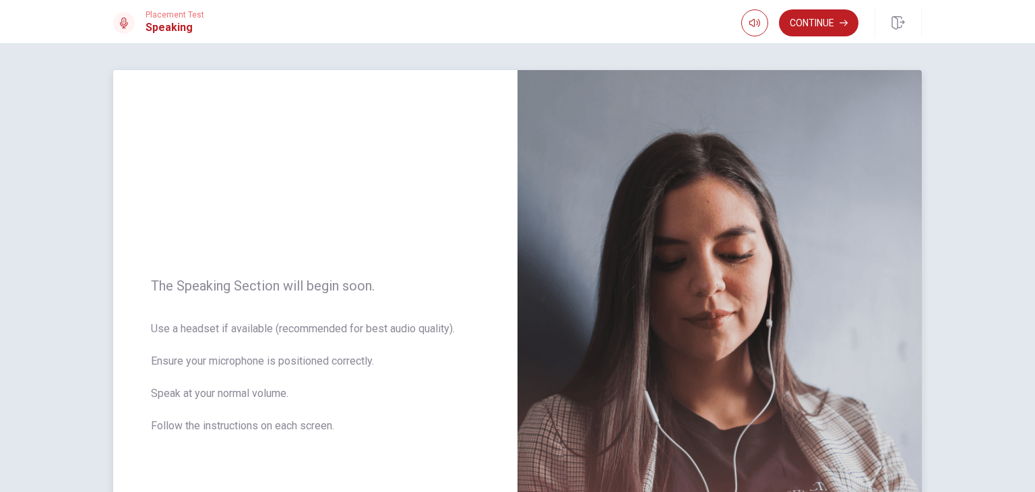
click at [718, 382] on img at bounding box center [719, 363] width 404 height 587
click at [810, 28] on button "Continue" at bounding box center [818, 22] width 79 height 27
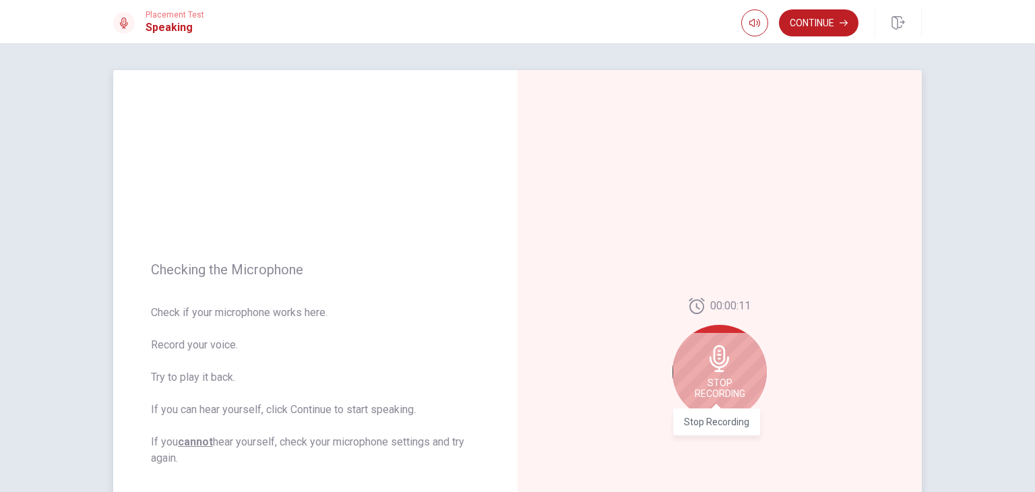
click at [698, 389] on span "Stop Recording" at bounding box center [720, 388] width 51 height 22
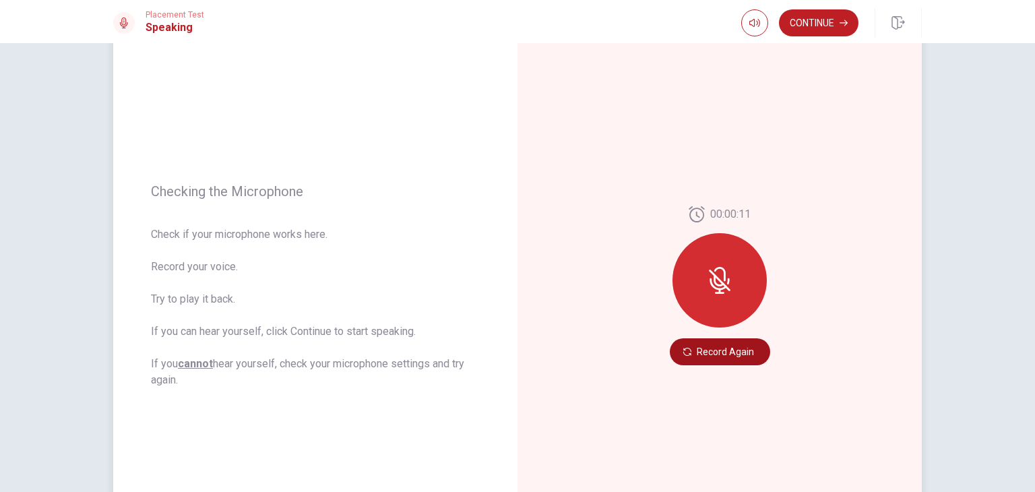
scroll to position [81, 0]
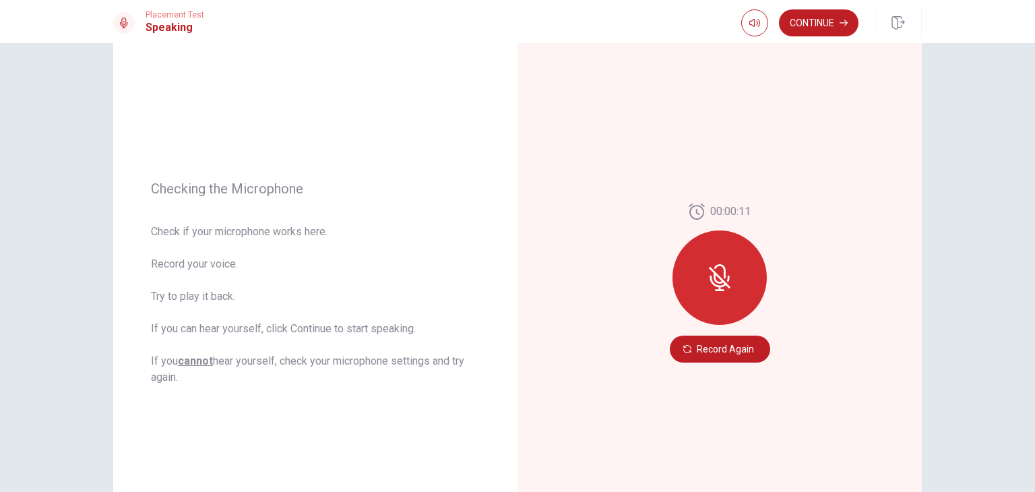
click at [715, 272] on icon at bounding box center [719, 277] width 27 height 27
click at [705, 351] on button "Record Again" at bounding box center [720, 349] width 100 height 27
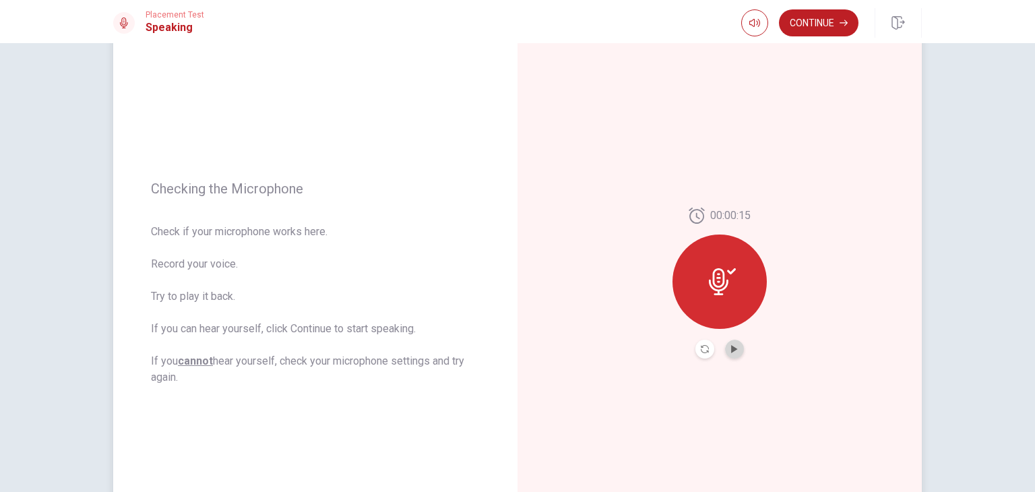
click at [725, 352] on button "Play Audio" at bounding box center [734, 349] width 19 height 19
click at [731, 348] on icon "Play Audio" at bounding box center [734, 349] width 6 height 8
click at [715, 284] on icon at bounding box center [722, 281] width 27 height 27
click at [703, 353] on button "Record Again" at bounding box center [704, 349] width 19 height 19
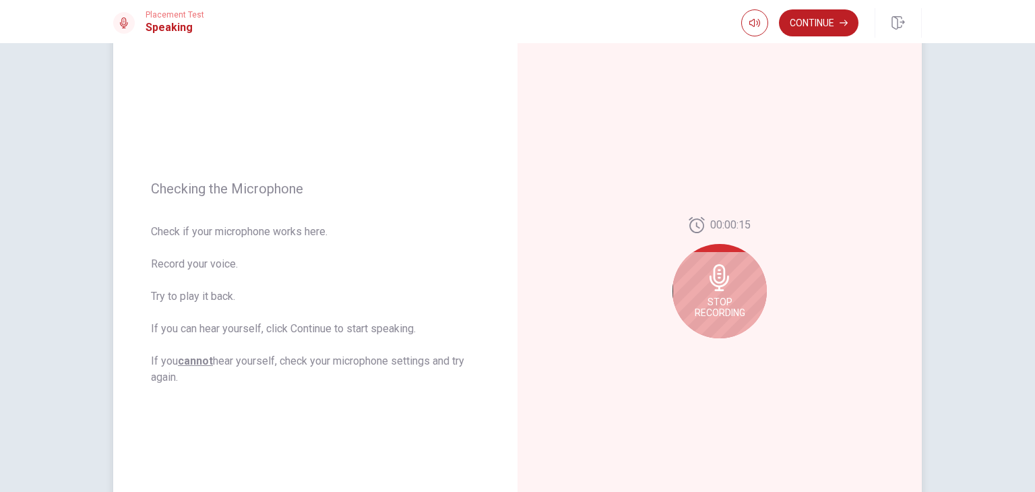
click at [720, 284] on icon at bounding box center [719, 277] width 20 height 27
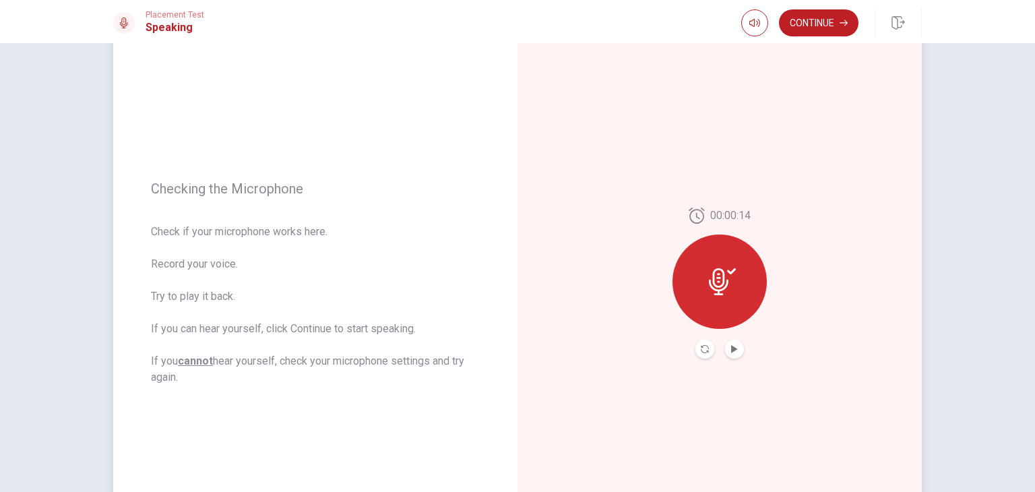
click at [720, 284] on icon at bounding box center [719, 281] width 20 height 27
click at [703, 280] on div at bounding box center [719, 281] width 94 height 94
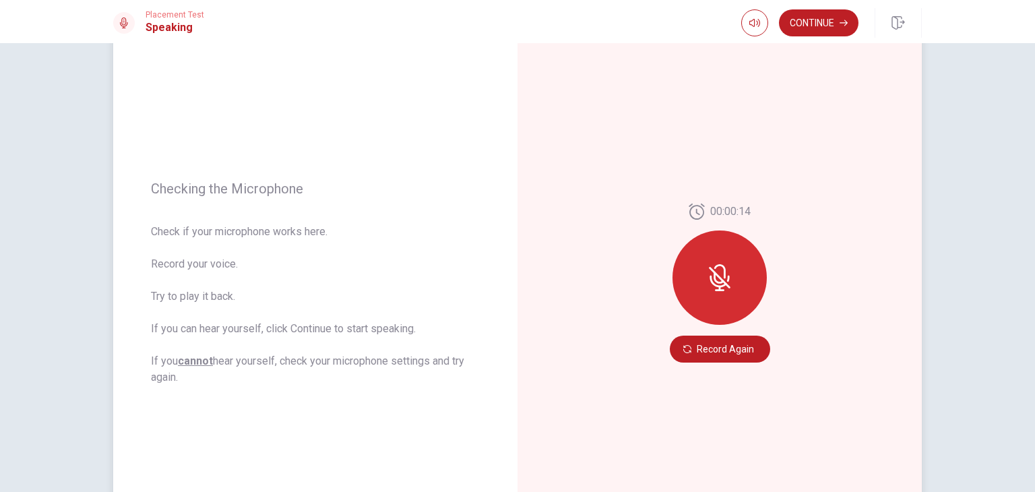
click at [706, 280] on icon at bounding box center [719, 277] width 27 height 27
drag, startPoint x: 728, startPoint y: 367, endPoint x: 725, endPoint y: 360, distance: 7.9
click at [725, 360] on div "00:00:14 Record Again" at bounding box center [719, 282] width 404 height 587
click at [725, 360] on button "Record Again" at bounding box center [720, 349] width 100 height 27
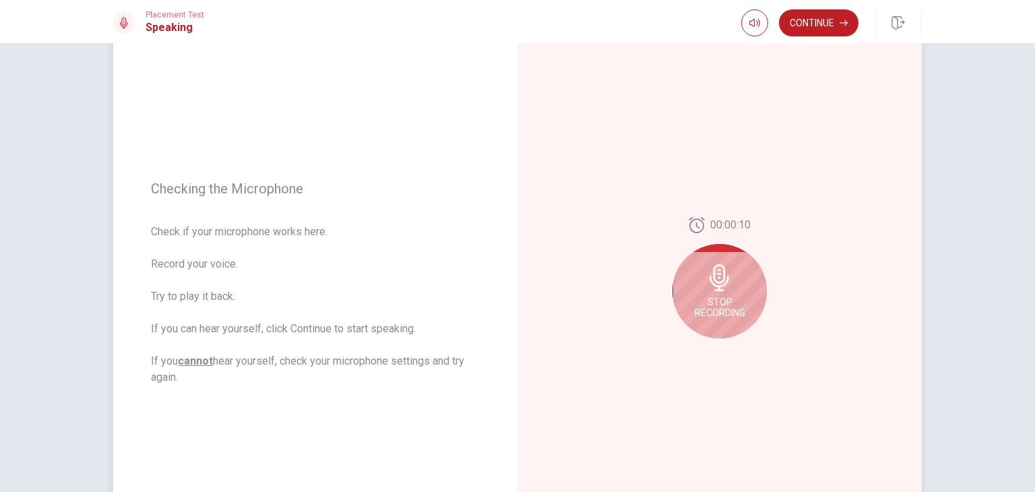
click at [703, 305] on span "Stop Recording" at bounding box center [720, 307] width 51 height 22
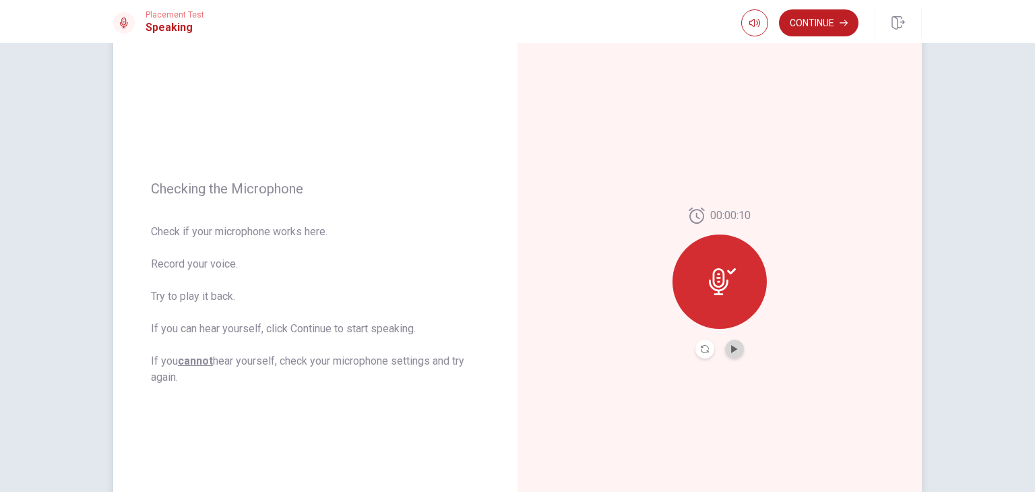
click at [726, 355] on button "Play Audio" at bounding box center [734, 349] width 19 height 19
click at [734, 352] on icon "Play Audio" at bounding box center [734, 349] width 8 height 8
click at [717, 280] on icon at bounding box center [722, 281] width 27 height 27
click at [701, 351] on icon "Record Again" at bounding box center [705, 349] width 8 height 8
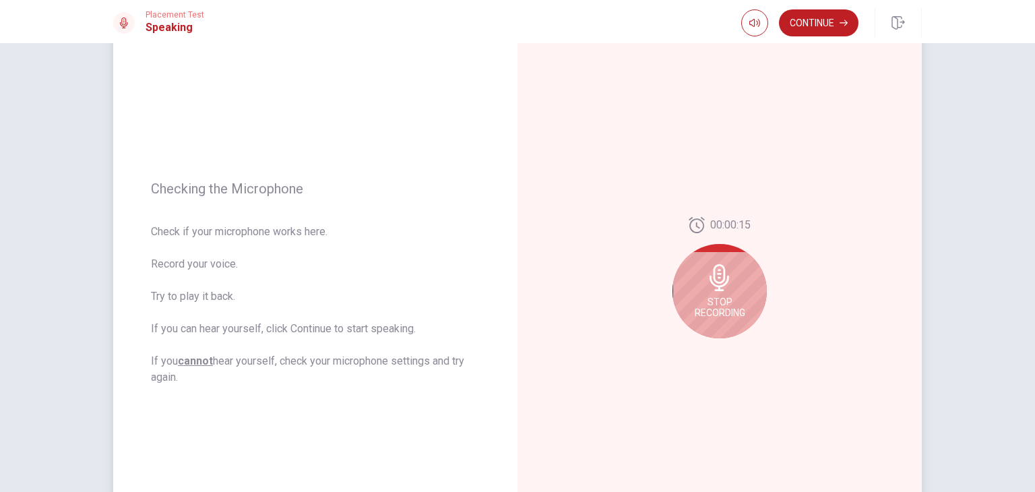
click at [717, 296] on span "Stop Recording" at bounding box center [720, 307] width 51 height 22
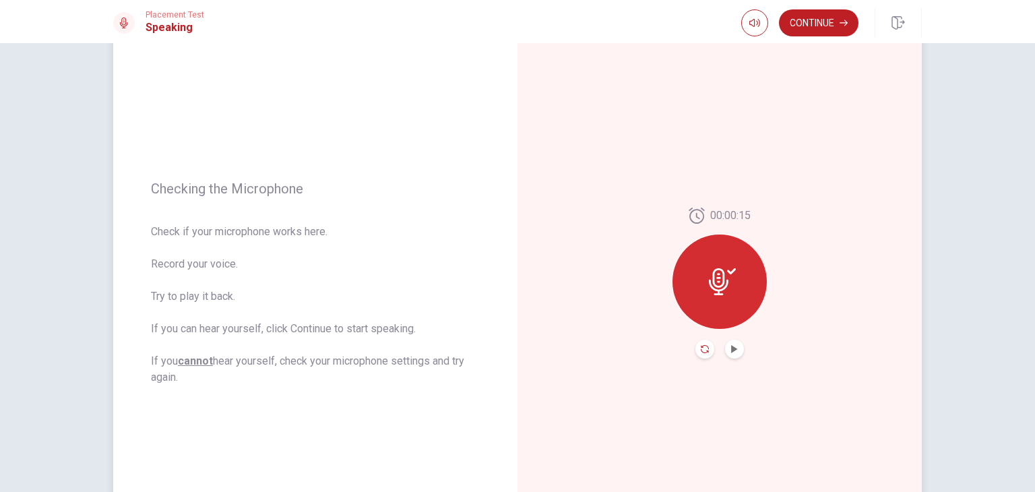
click at [703, 352] on icon "Record Again" at bounding box center [705, 349] width 8 height 8
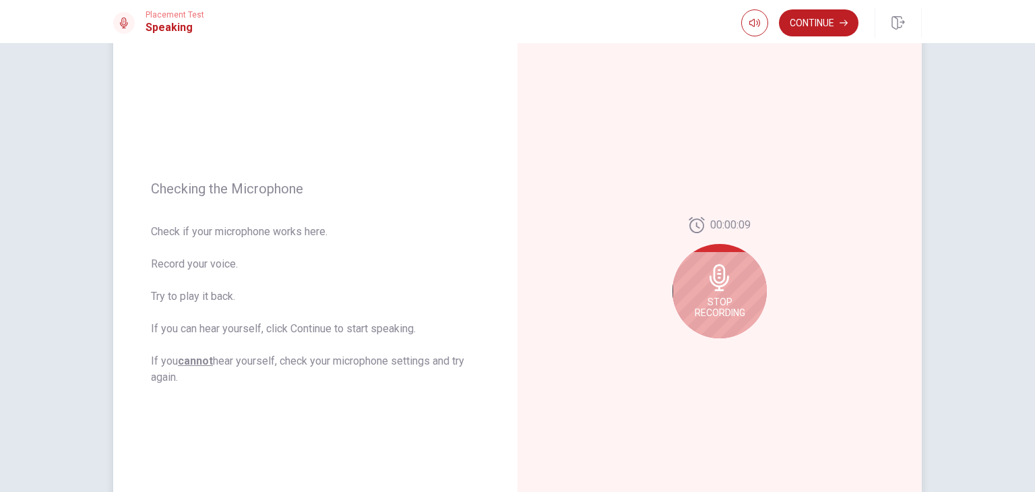
click at [715, 281] on icon at bounding box center [719, 277] width 27 height 27
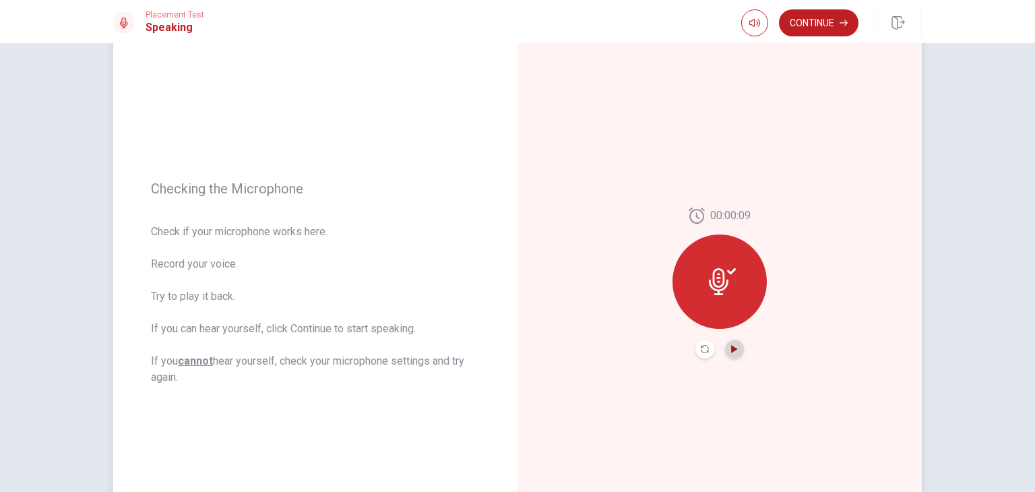
click at [731, 348] on icon "Play Audio" at bounding box center [734, 349] width 6 height 8
click at [696, 353] on button "Record Again" at bounding box center [704, 349] width 19 height 19
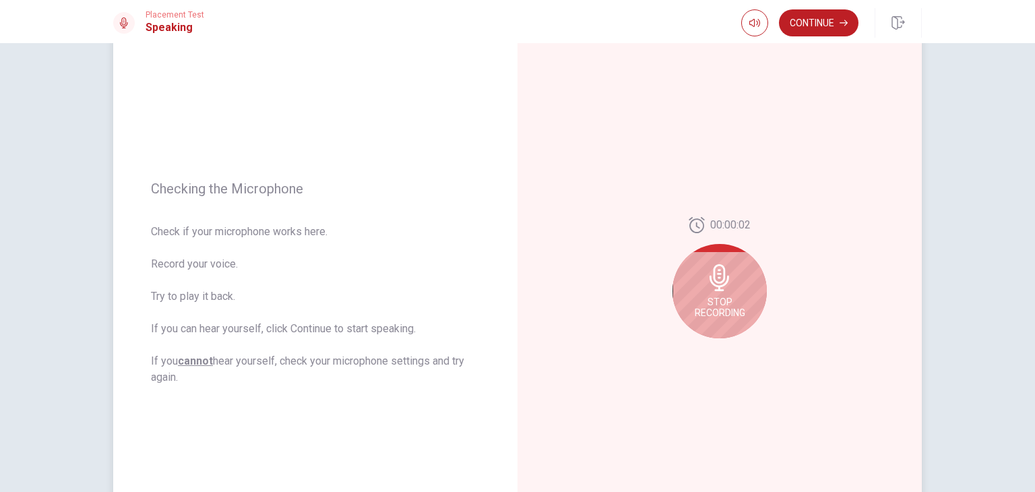
click at [706, 288] on icon at bounding box center [719, 277] width 27 height 27
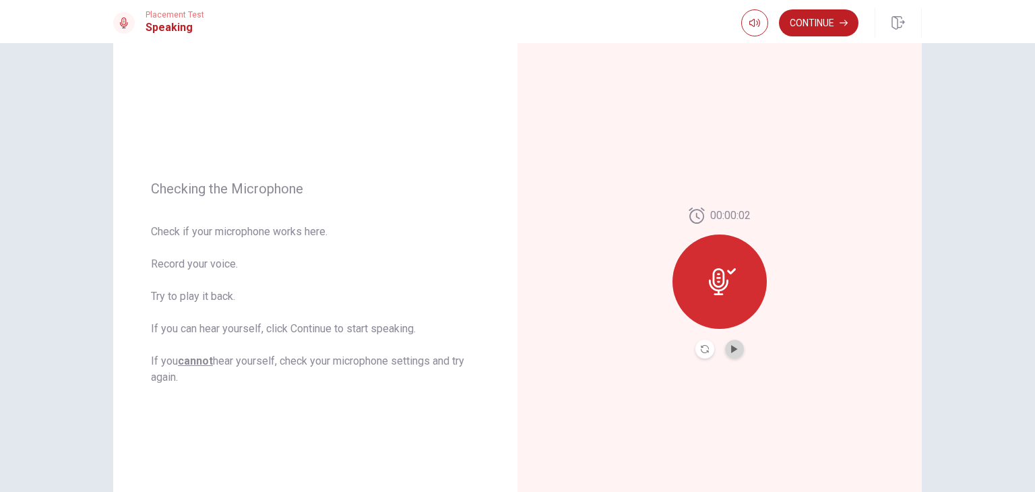
click at [731, 354] on button "Play Audio" at bounding box center [734, 349] width 19 height 19
click at [755, 28] on icon "button" at bounding box center [754, 23] width 11 height 11
click at [702, 285] on div at bounding box center [719, 281] width 94 height 94
click at [697, 353] on button "Record Again" at bounding box center [704, 349] width 19 height 19
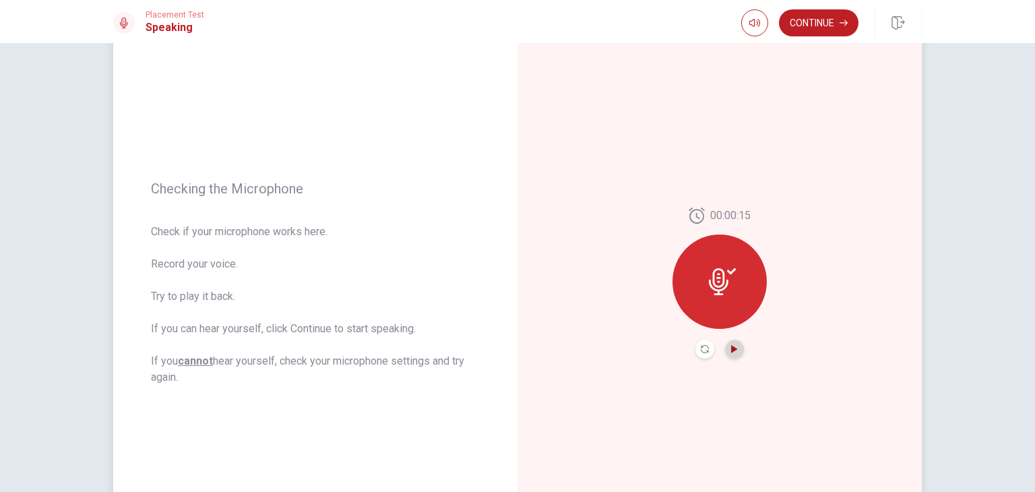
click at [734, 350] on icon "Play Audio" at bounding box center [734, 349] width 8 height 8
click at [697, 354] on button "Record Again" at bounding box center [704, 349] width 19 height 19
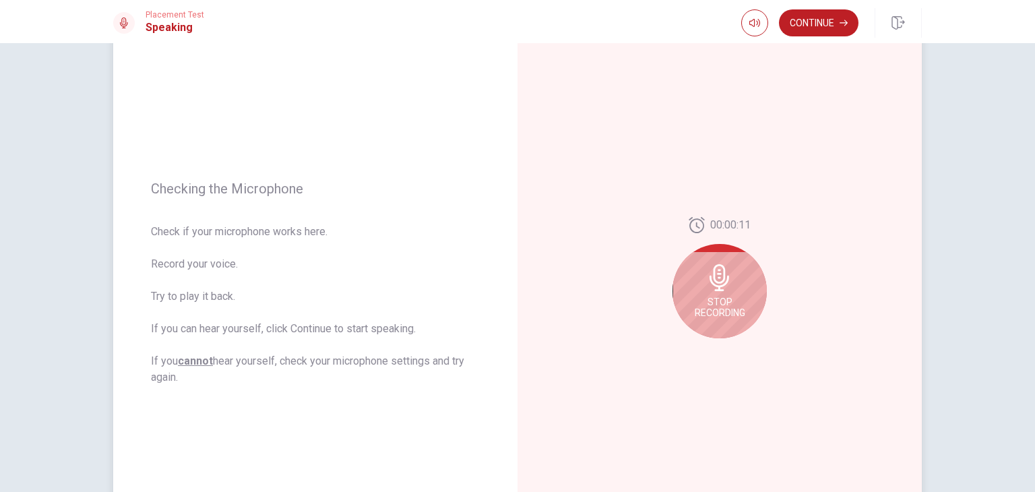
click at [720, 265] on icon at bounding box center [719, 277] width 20 height 27
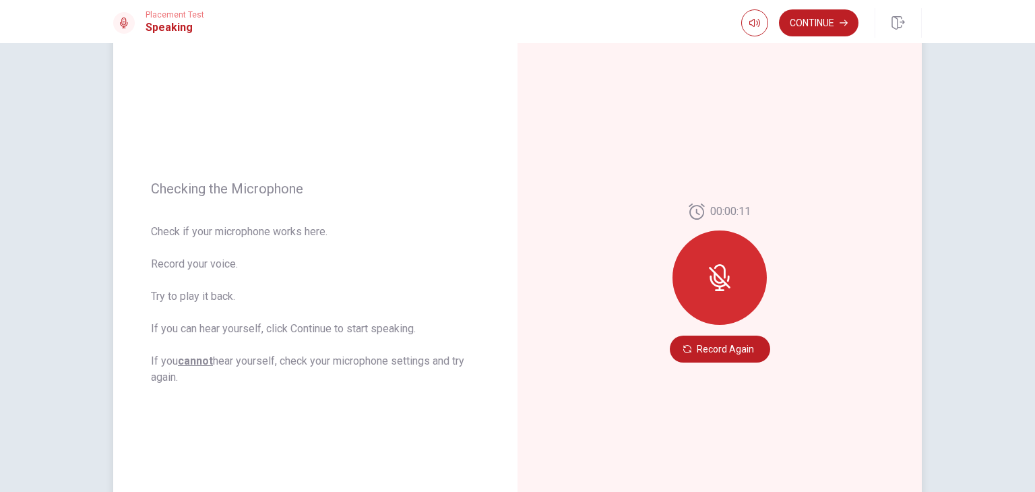
click at [720, 265] on div at bounding box center [719, 277] width 94 height 94
click at [720, 265] on icon at bounding box center [719, 271] width 11 height 14
click at [725, 348] on button "Record Again" at bounding box center [720, 349] width 100 height 27
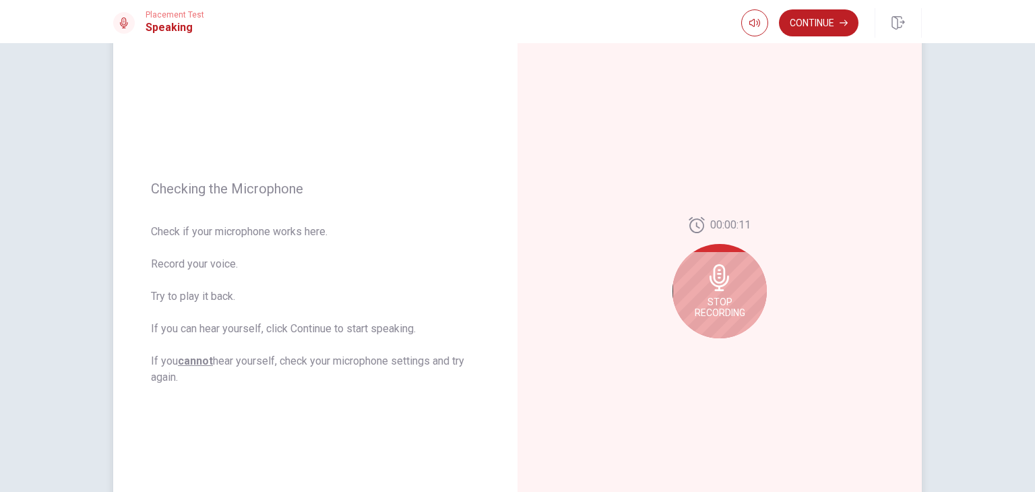
click at [725, 305] on span "Stop Recording" at bounding box center [720, 307] width 51 height 22
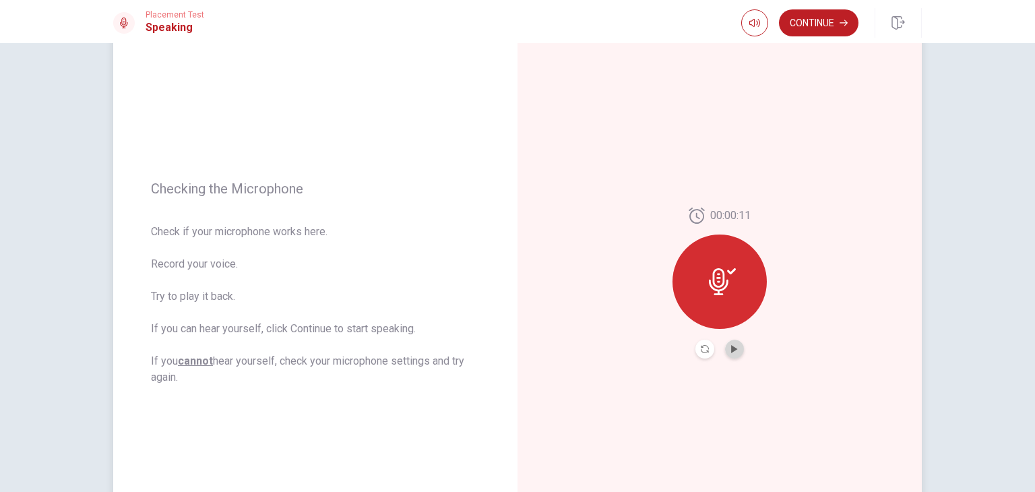
click at [730, 354] on button "Play Audio" at bounding box center [734, 349] width 19 height 19
click at [841, 154] on div "00:00:11" at bounding box center [719, 282] width 404 height 587
click at [698, 278] on div at bounding box center [719, 281] width 94 height 94
click at [703, 351] on icon "Record Again" at bounding box center [705, 349] width 8 height 8
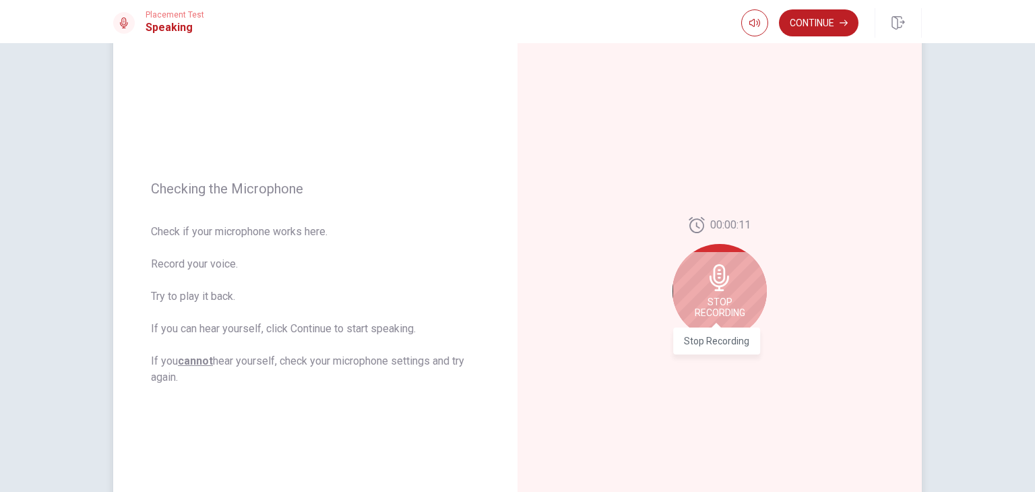
click at [713, 316] on span "Stop Recording" at bounding box center [720, 307] width 51 height 22
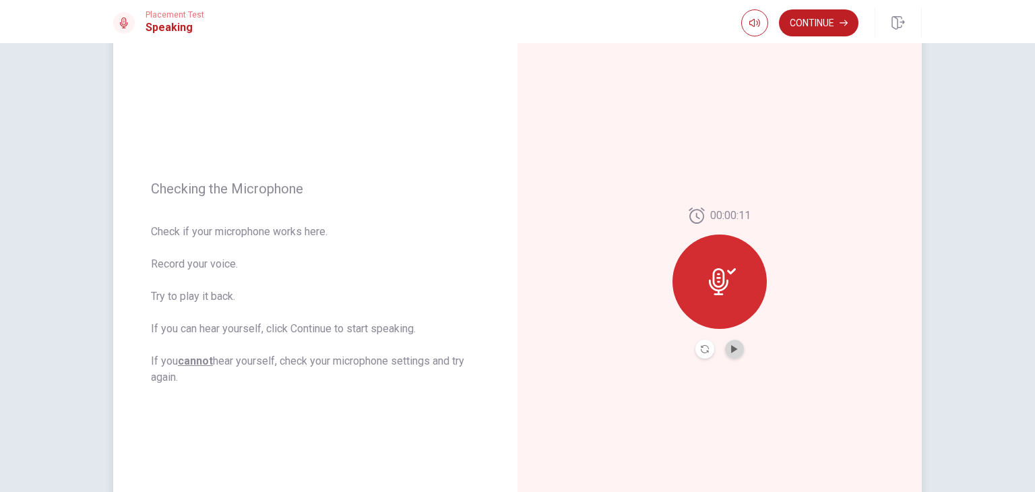
click at [725, 347] on button "Play Audio" at bounding box center [734, 349] width 19 height 19
click at [806, 22] on button "Continue" at bounding box center [818, 22] width 79 height 27
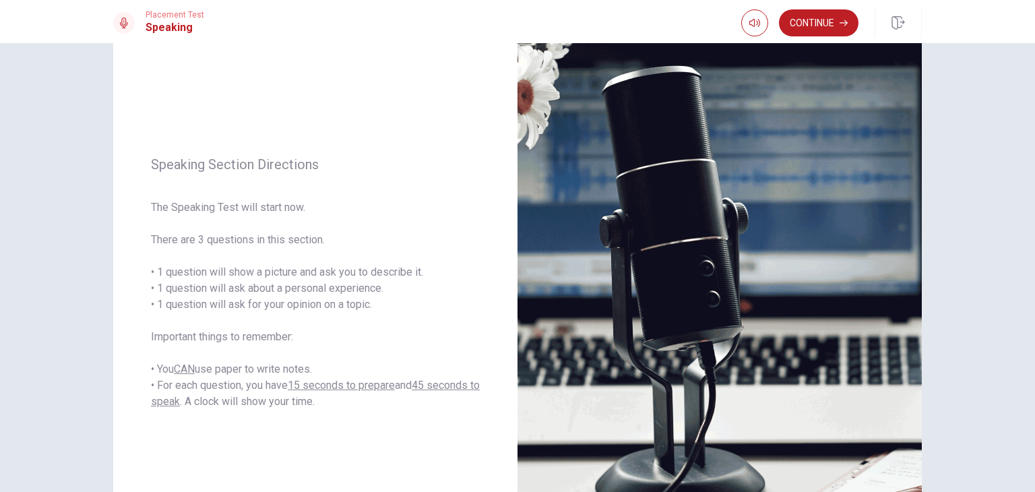
click at [991, 153] on div "Speaking Section Directions The Speaking Test will start now. There are 3 quest…" at bounding box center [517, 267] width 1035 height 449
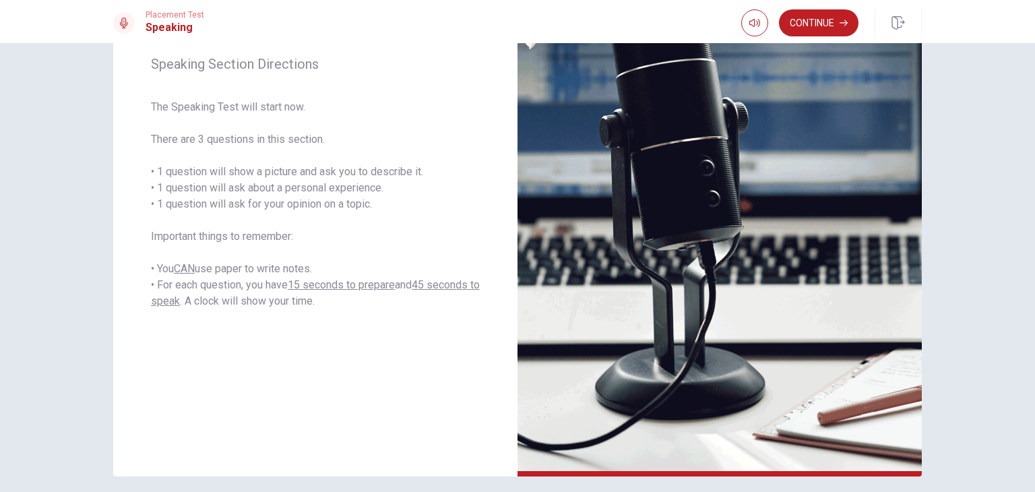
scroll to position [236, 0]
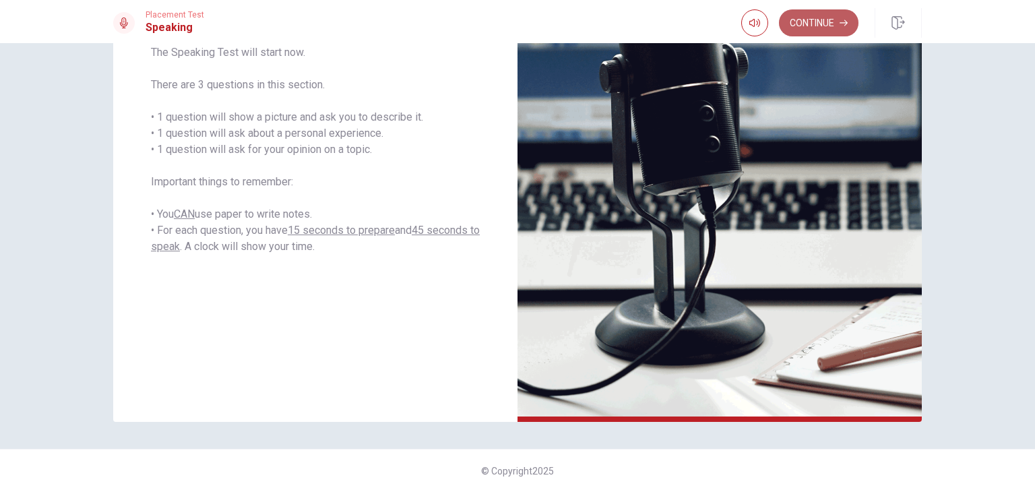
click at [830, 20] on button "Continue" at bounding box center [818, 22] width 79 height 27
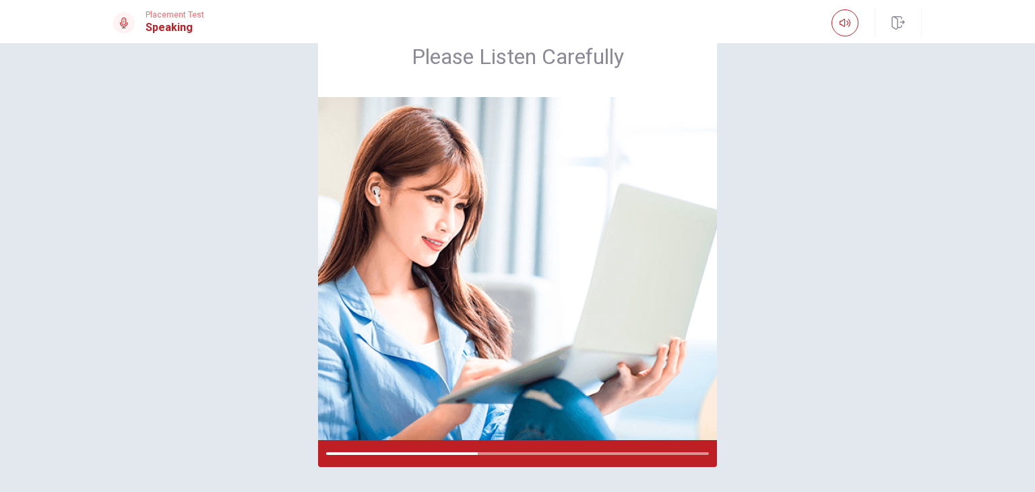
scroll to position [81, 0]
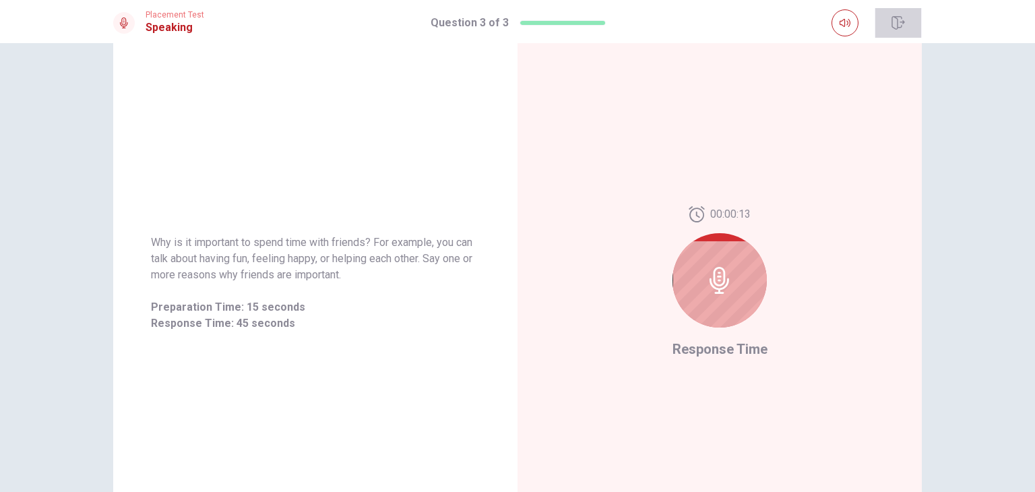
click at [899, 17] on icon "button" at bounding box center [897, 22] width 13 height 13
